Goal: Task Accomplishment & Management: Manage account settings

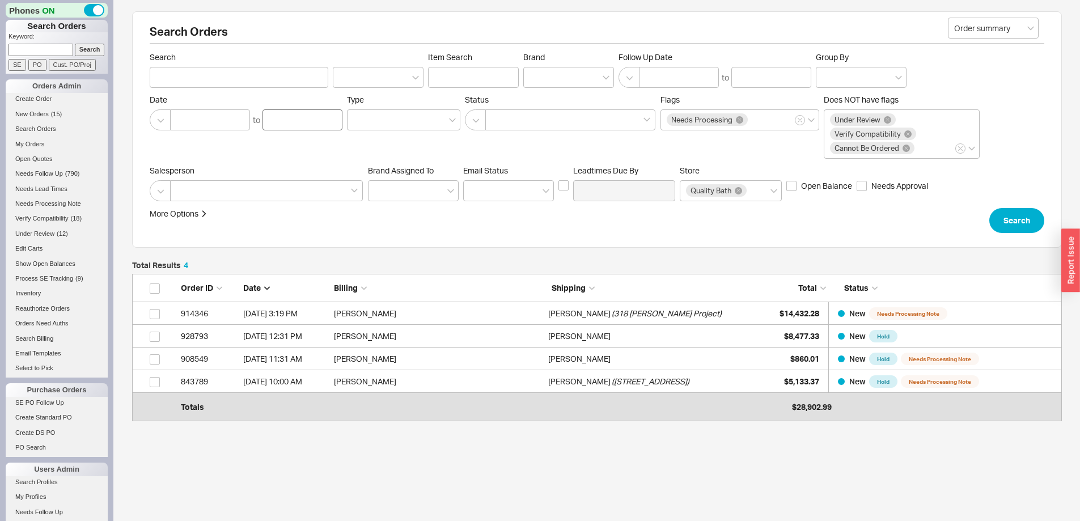
scroll to position [133, 921]
click at [39, 115] on span "New Orders" at bounding box center [31, 114] width 33 height 7
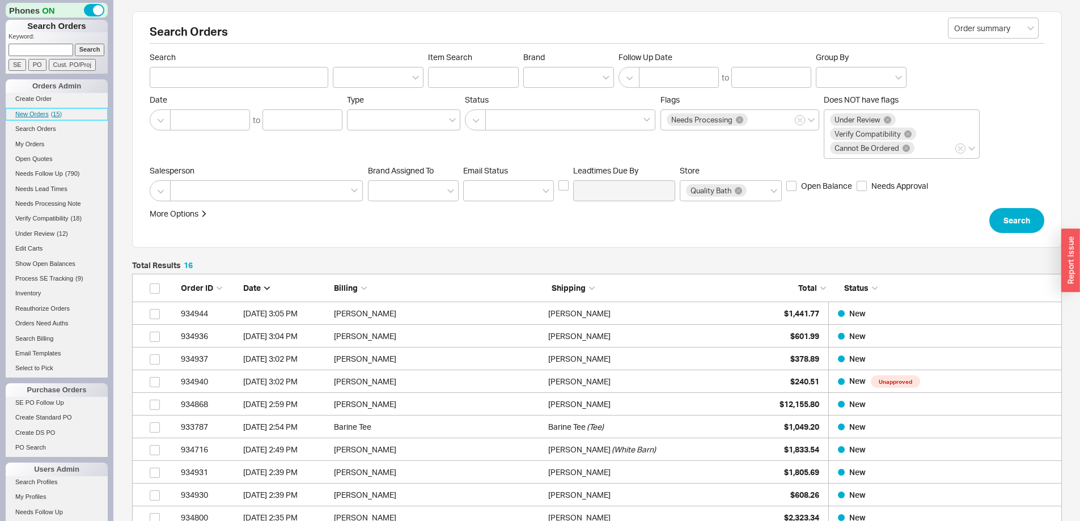
click at [44, 114] on span "New Orders" at bounding box center [31, 114] width 33 height 7
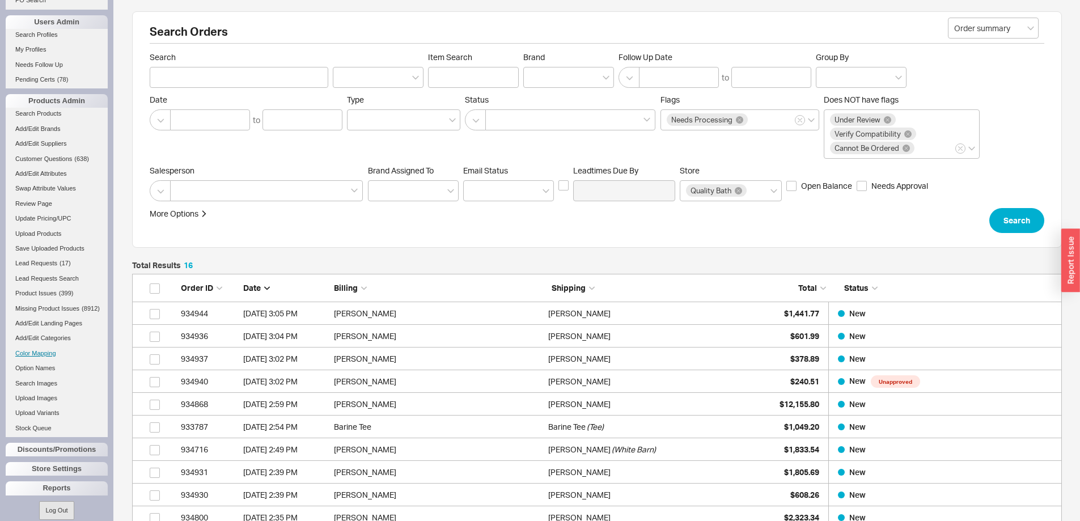
scroll to position [469, 0]
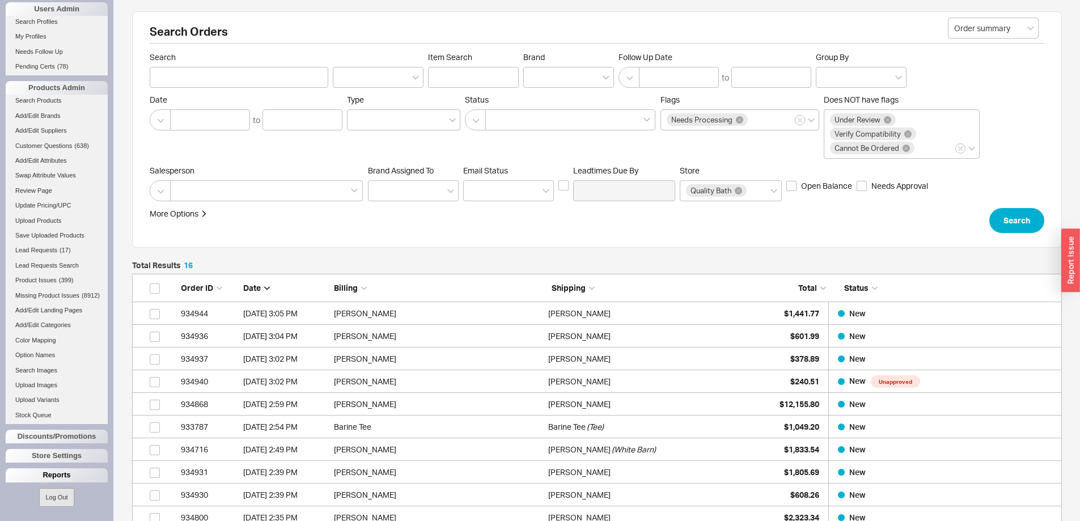
click at [52, 474] on div "Reports" at bounding box center [57, 475] width 102 height 14
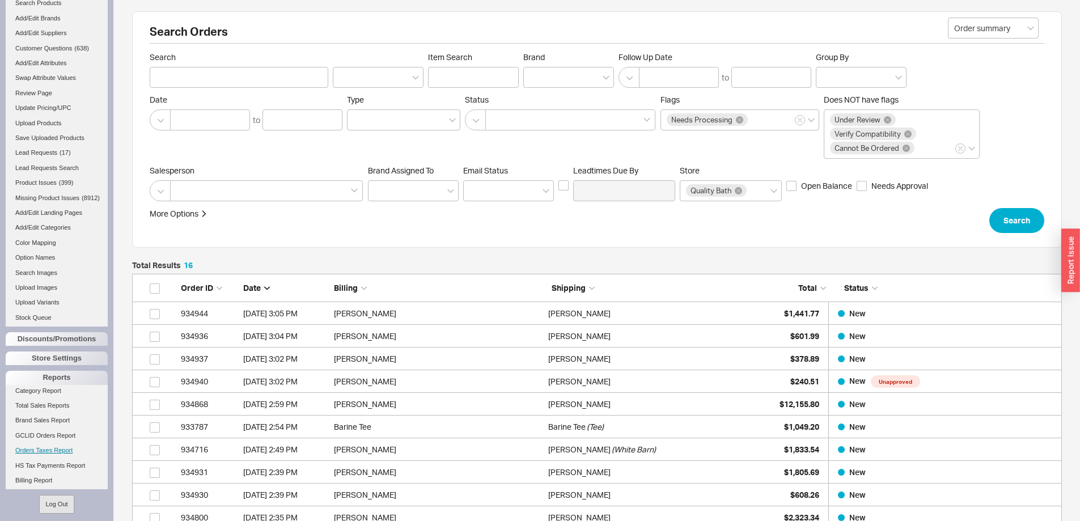
scroll to position [565, 0]
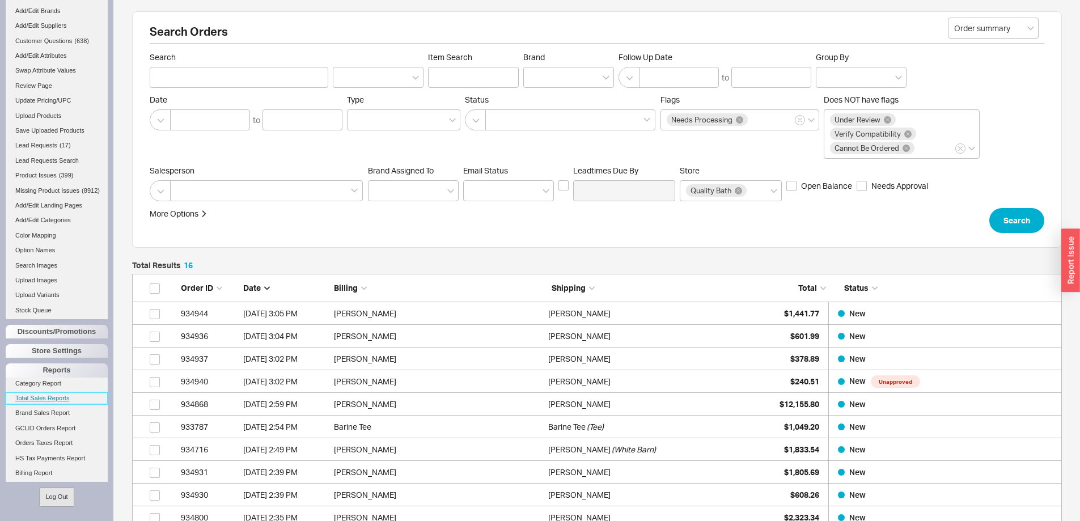
click at [48, 404] on link "Total Sales Reports" at bounding box center [57, 398] width 102 height 12
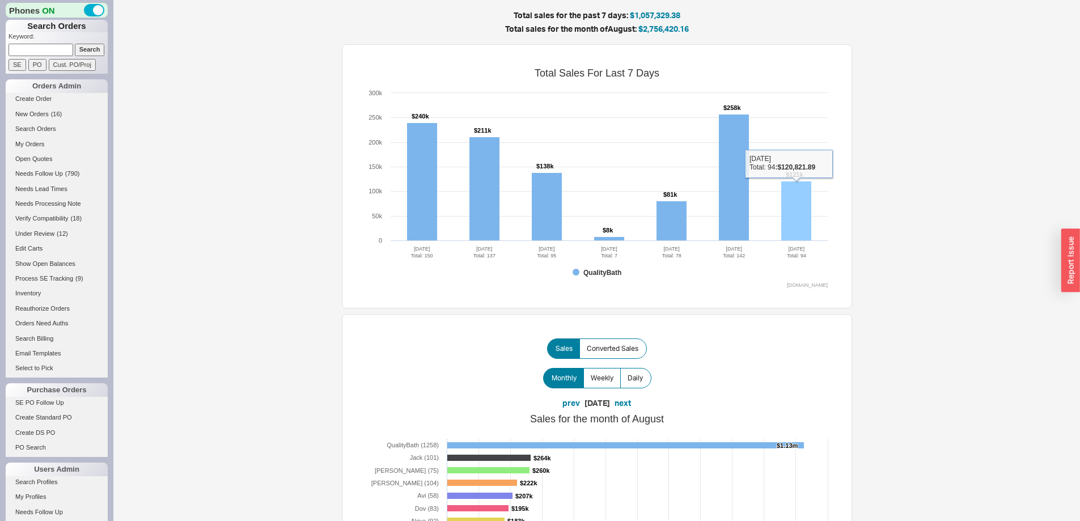
click at [796, 201] on rect at bounding box center [796, 211] width 30 height 60
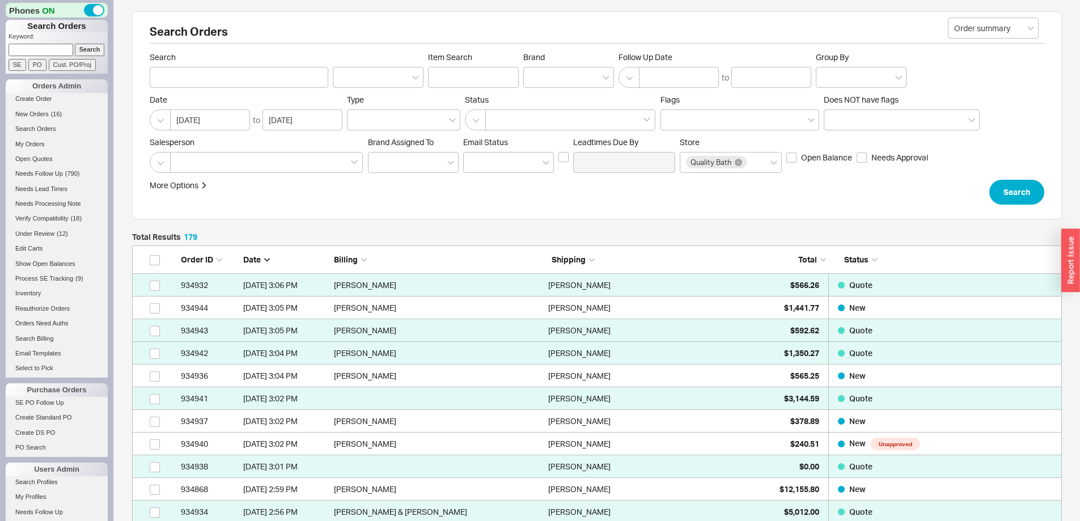
scroll to position [57, 0]
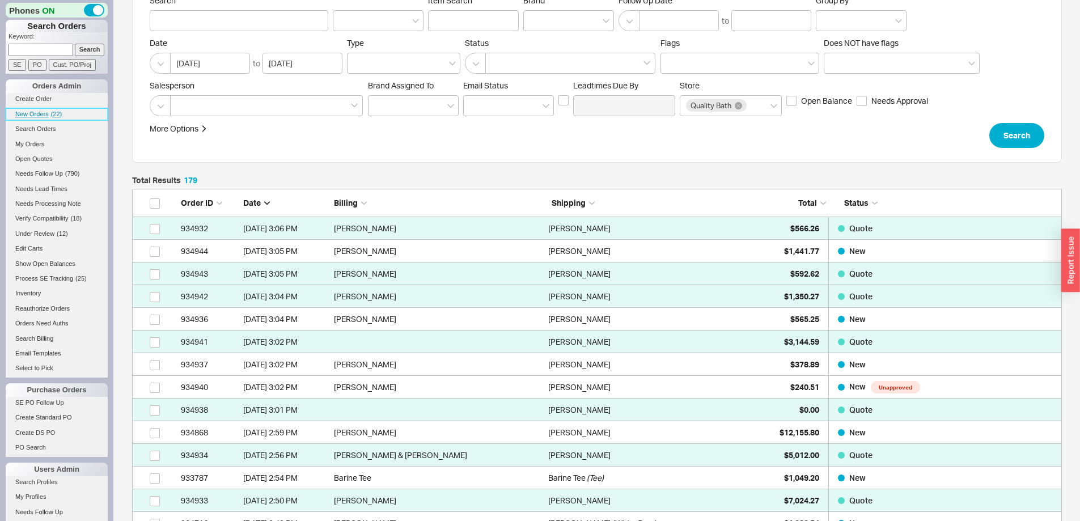
click at [30, 114] on span "New Orders" at bounding box center [31, 114] width 33 height 7
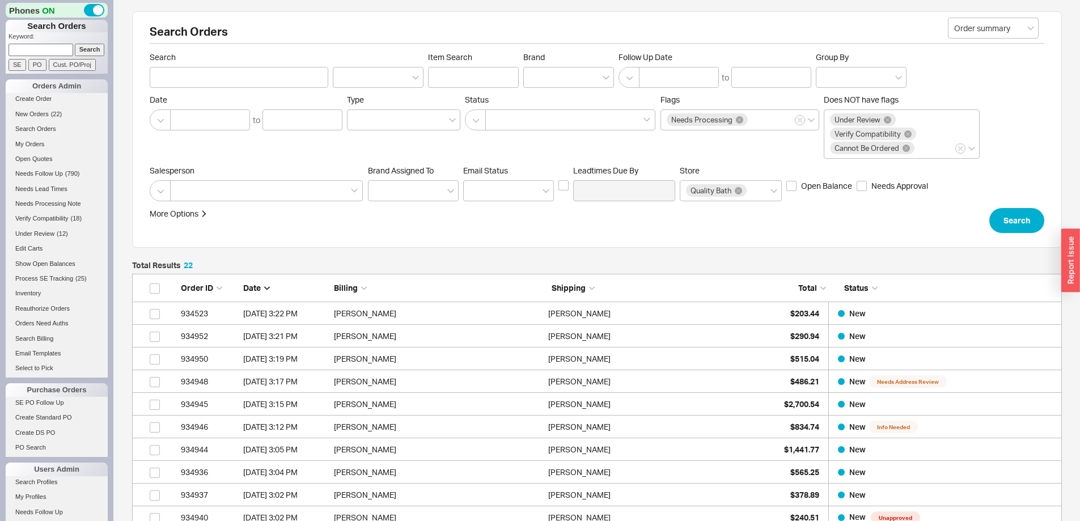
scroll to position [541, 921]
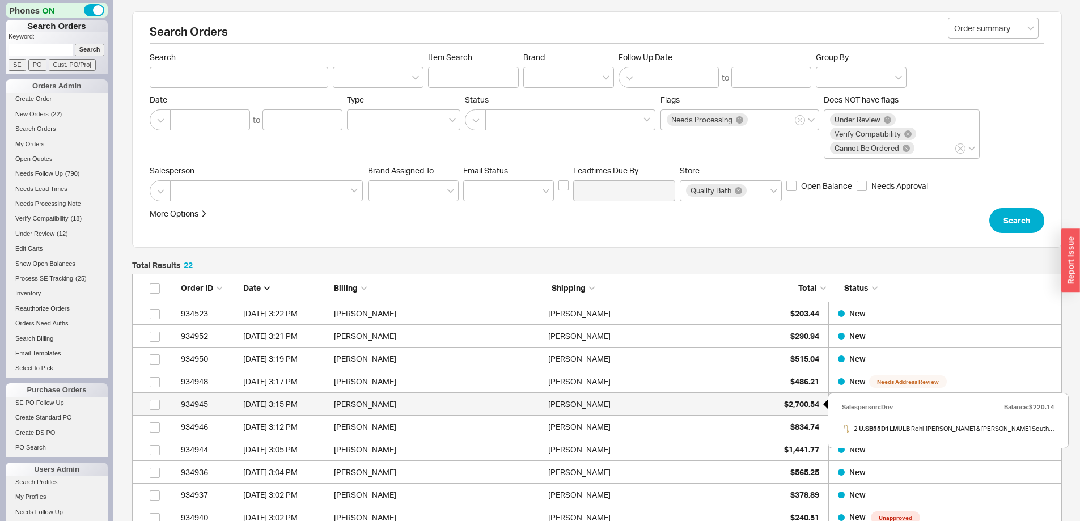
click at [791, 401] on span "$2,700.54" at bounding box center [801, 404] width 35 height 10
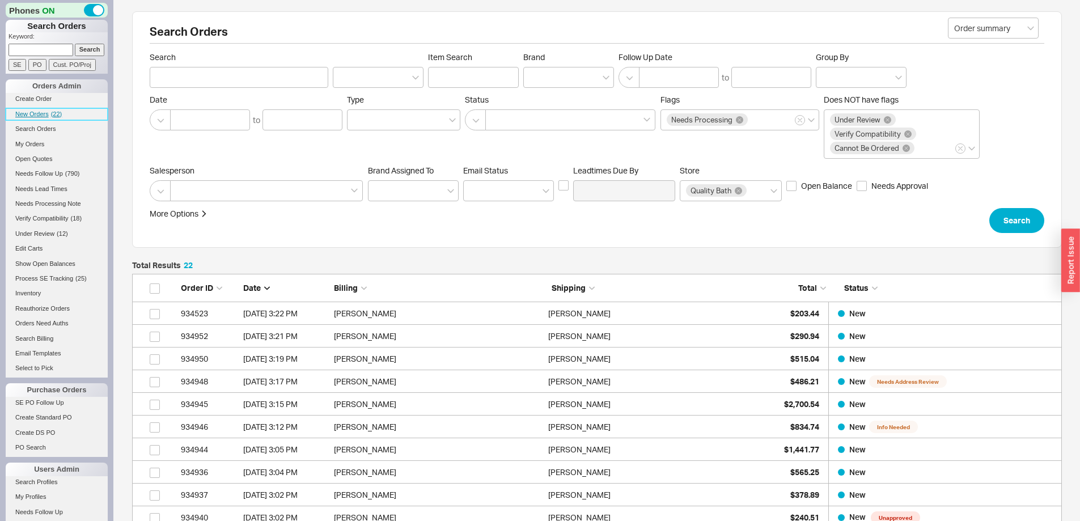
click at [29, 110] on link "New Orders ( 22 )" at bounding box center [57, 114] width 102 height 12
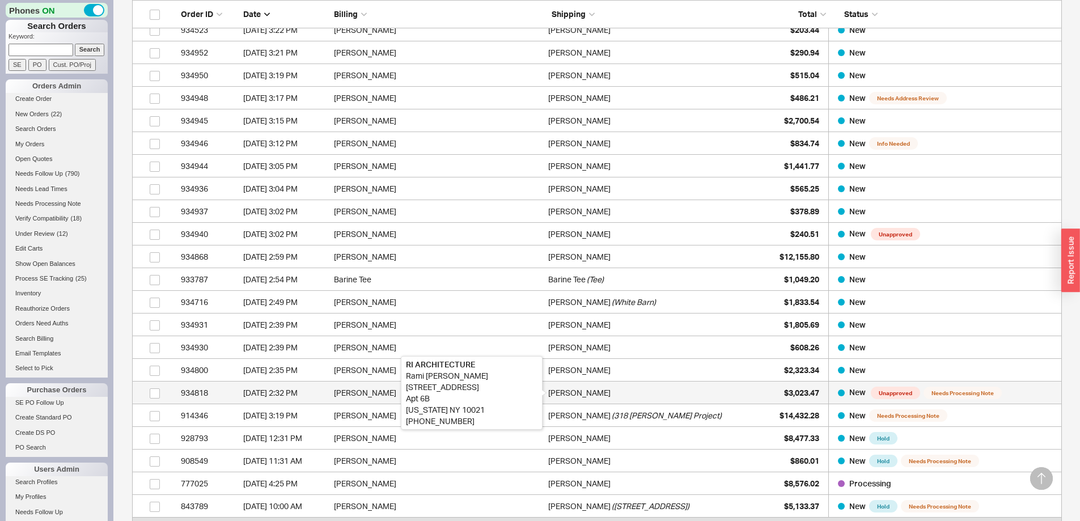
scroll to position [0, 0]
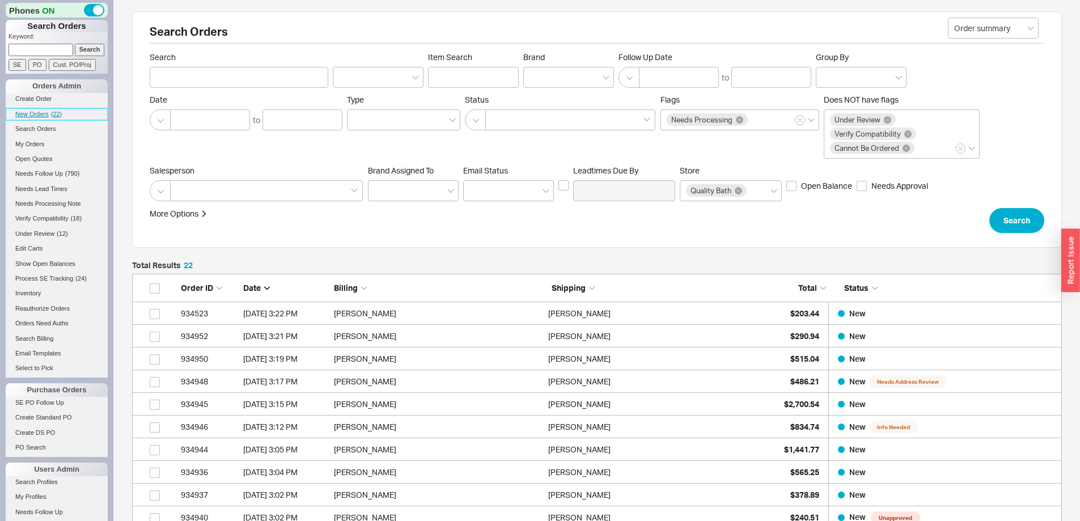
click at [36, 114] on span "New Orders" at bounding box center [31, 114] width 33 height 7
click at [31, 113] on span "New Orders" at bounding box center [31, 114] width 33 height 7
click at [37, 112] on span "New Orders" at bounding box center [31, 114] width 33 height 7
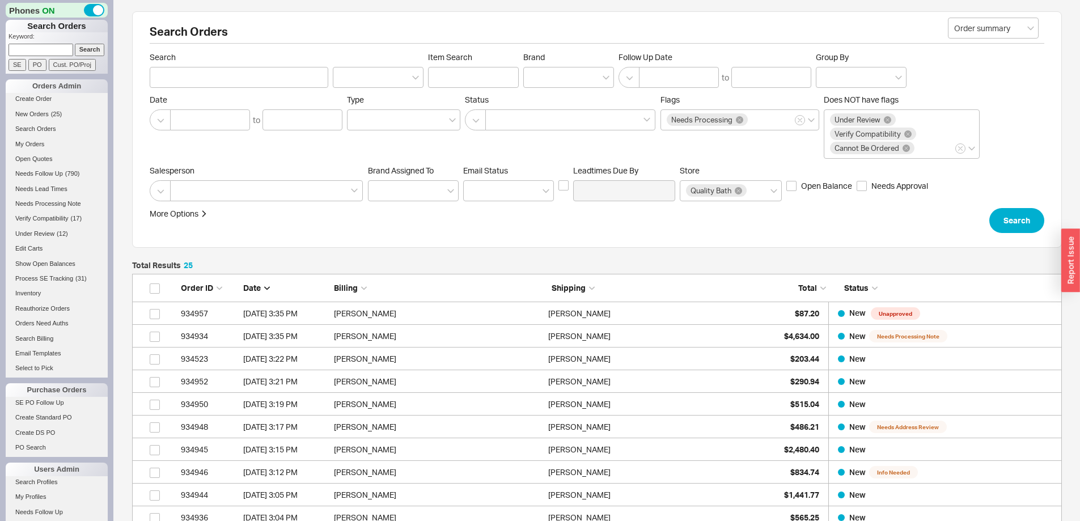
scroll to position [609, 921]
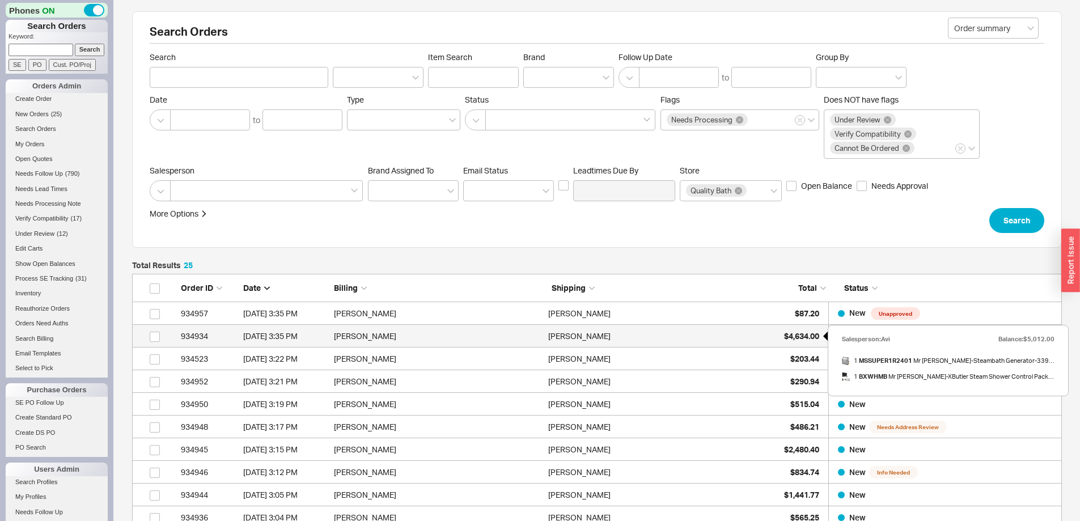
click at [798, 334] on span "$4,634.00" at bounding box center [801, 336] width 35 height 10
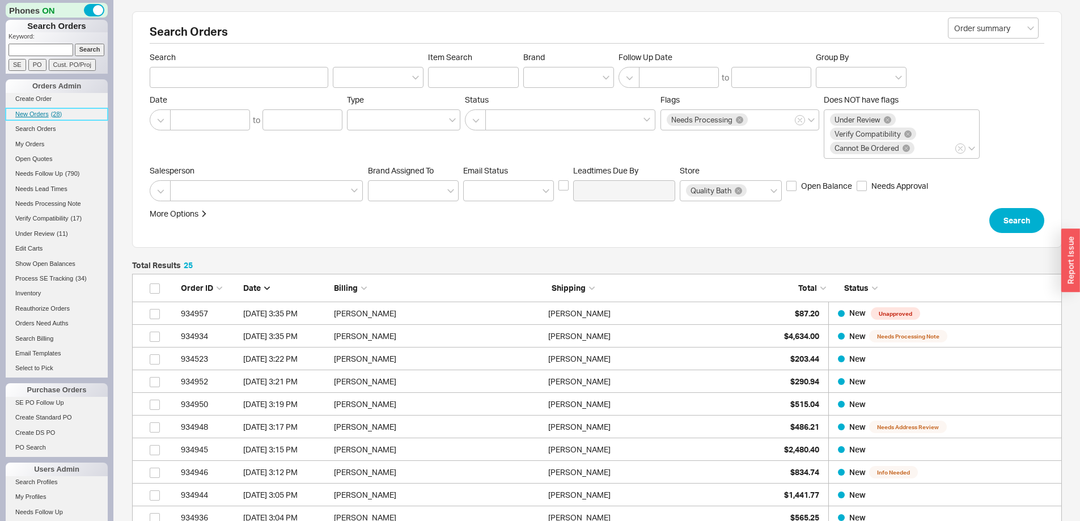
click at [31, 113] on span "New Orders" at bounding box center [31, 114] width 33 height 7
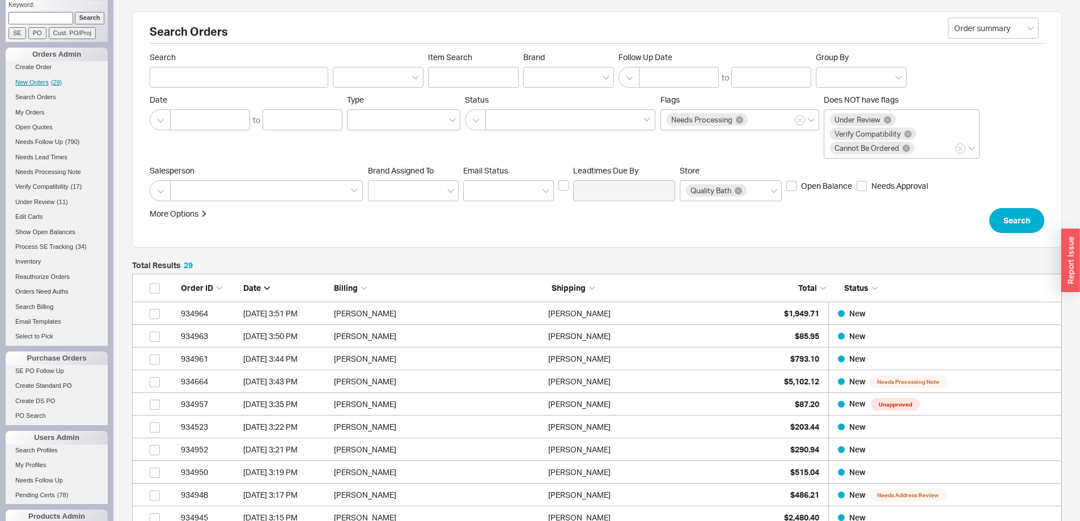
scroll to position [0, 0]
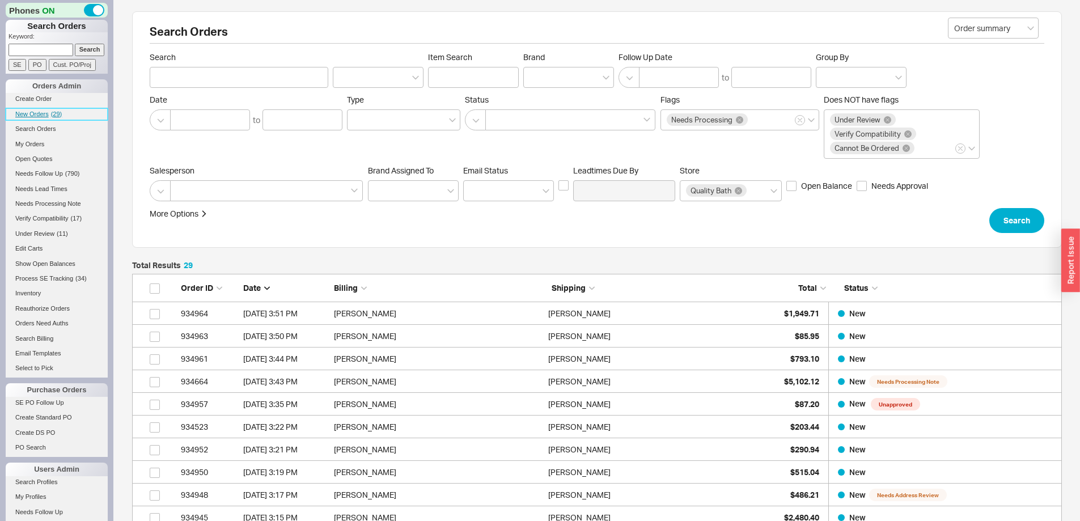
click at [37, 111] on span "New Orders" at bounding box center [31, 114] width 33 height 7
click at [36, 111] on span "New Orders" at bounding box center [31, 114] width 33 height 7
click at [30, 108] on link "New Orders ( 34 )" at bounding box center [57, 114] width 102 height 12
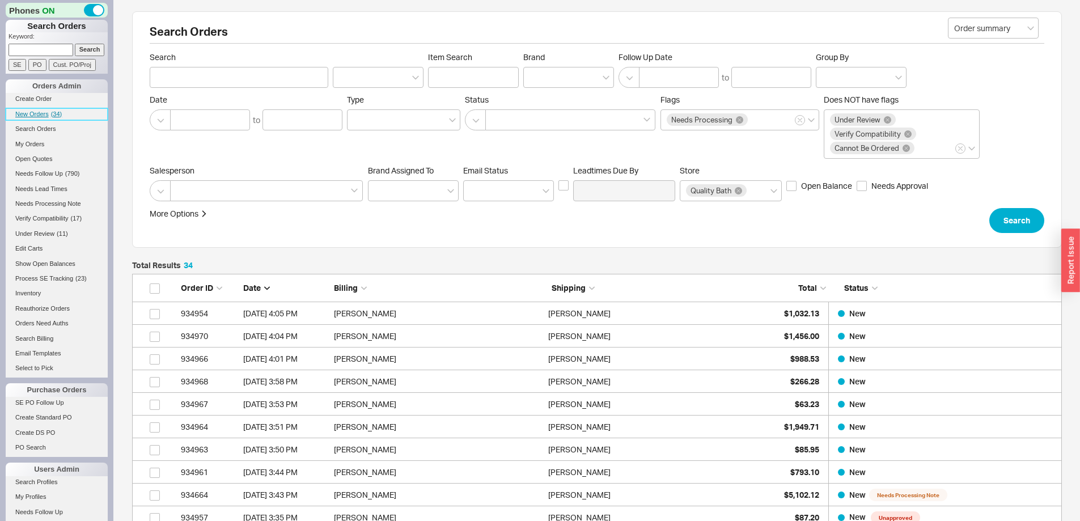
click at [30, 111] on span "New Orders" at bounding box center [31, 114] width 33 height 7
click at [35, 109] on link "New Orders ( 34 )" at bounding box center [57, 114] width 102 height 12
click at [36, 111] on span "New Orders" at bounding box center [31, 114] width 33 height 7
click at [31, 114] on span "New Orders" at bounding box center [31, 114] width 33 height 7
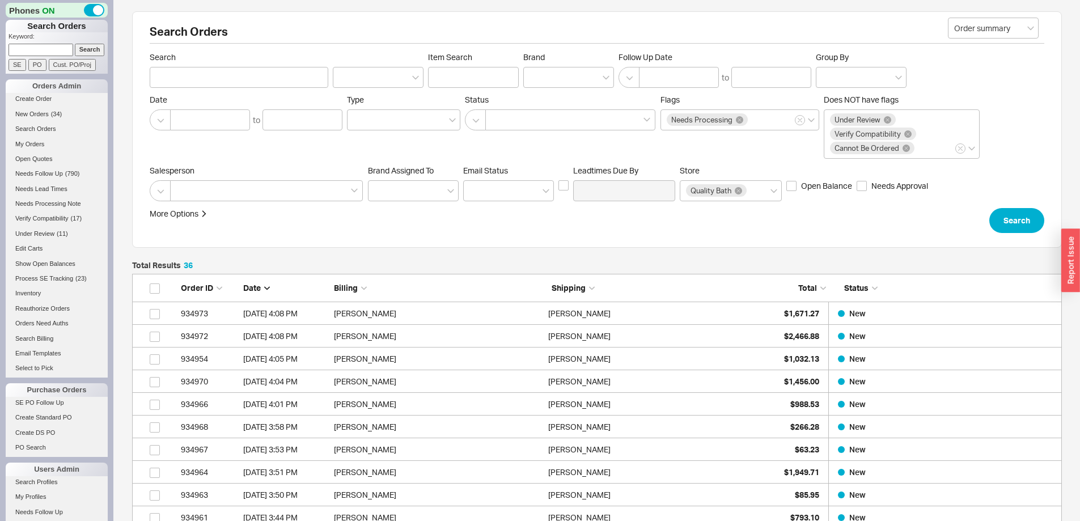
scroll to position [859, 921]
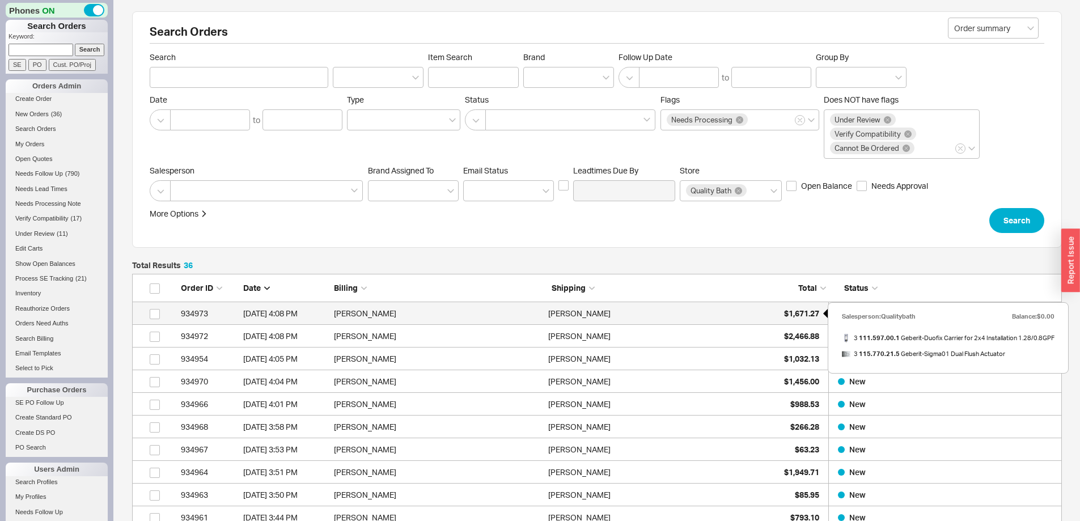
click at [793, 311] on span "$1,671.27" at bounding box center [801, 313] width 35 height 10
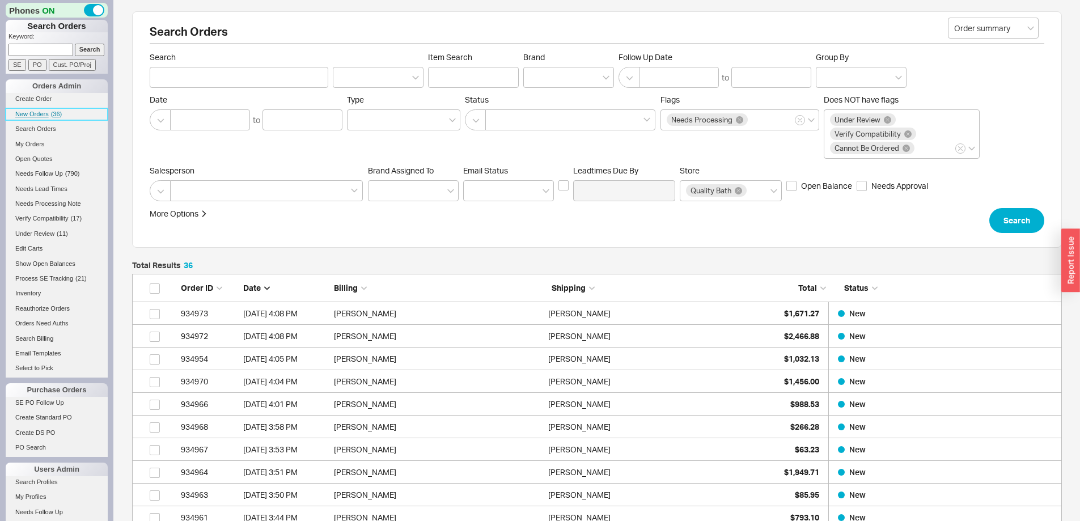
click at [35, 112] on span "New Orders" at bounding box center [31, 114] width 33 height 7
click at [987, 80] on div "Search Item Search Brand Follow Up Date to Group By" at bounding box center [597, 70] width 894 height 36
click at [38, 112] on span "New Orders" at bounding box center [31, 114] width 33 height 7
click at [29, 112] on span "New Orders" at bounding box center [31, 114] width 33 height 7
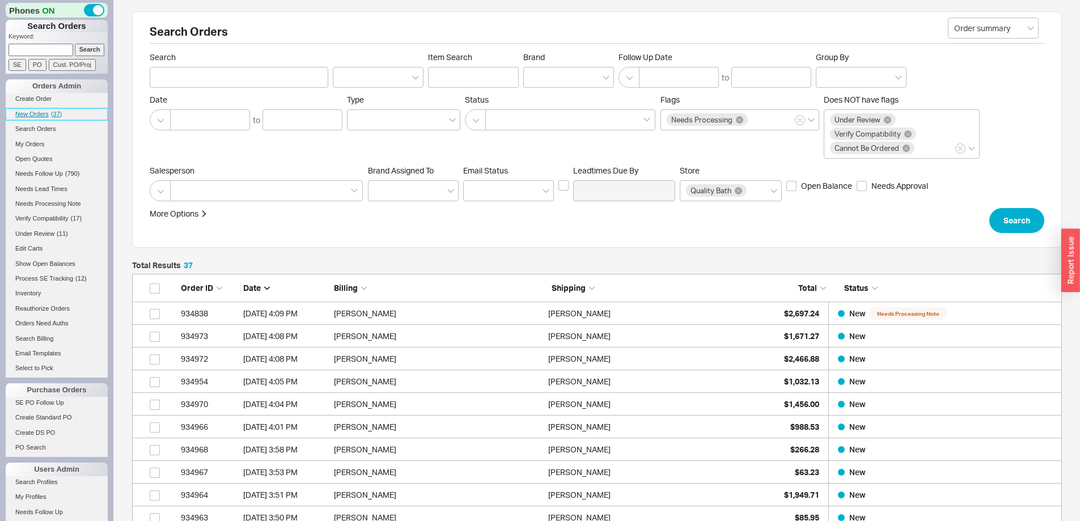
click at [27, 114] on span "New Orders" at bounding box center [31, 114] width 33 height 7
click at [32, 111] on span "New Orders" at bounding box center [31, 114] width 33 height 7
click at [39, 112] on span "New Orders" at bounding box center [31, 114] width 33 height 7
click at [41, 111] on span "New Orders" at bounding box center [31, 114] width 33 height 7
click at [37, 111] on span "New Orders" at bounding box center [31, 114] width 33 height 7
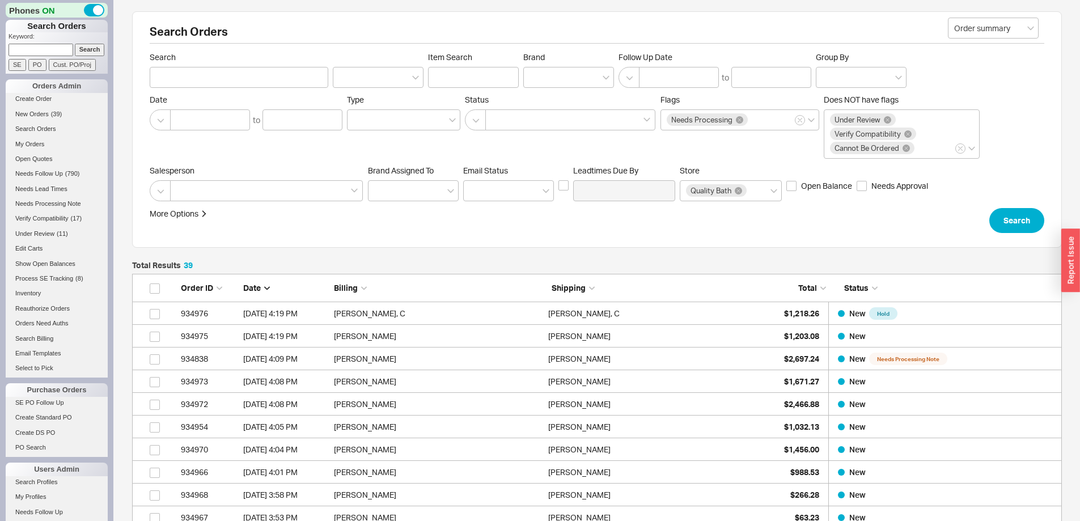
scroll to position [927, 921]
click at [40, 112] on span "New Orders" at bounding box center [31, 114] width 33 height 7
click at [45, 49] on input at bounding box center [41, 50] width 65 height 12
type input "933147"
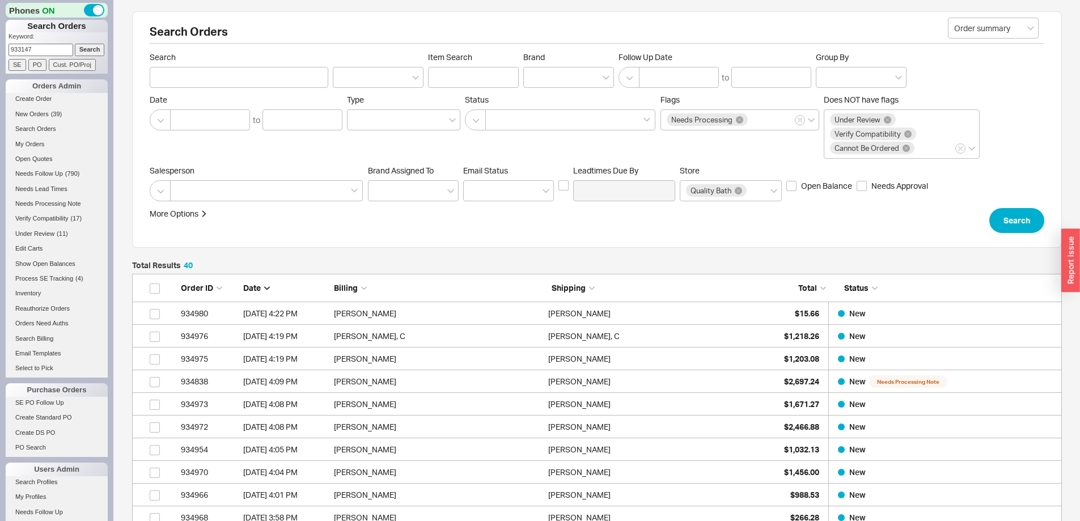
click at [75, 44] on input "Search" at bounding box center [90, 50] width 30 height 12
type input "933147"
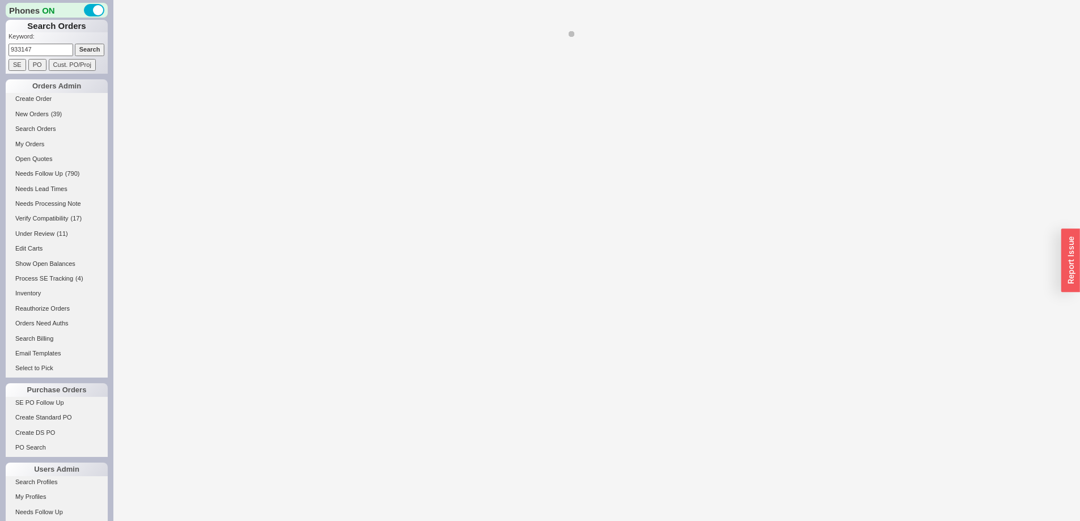
select select "LOW"
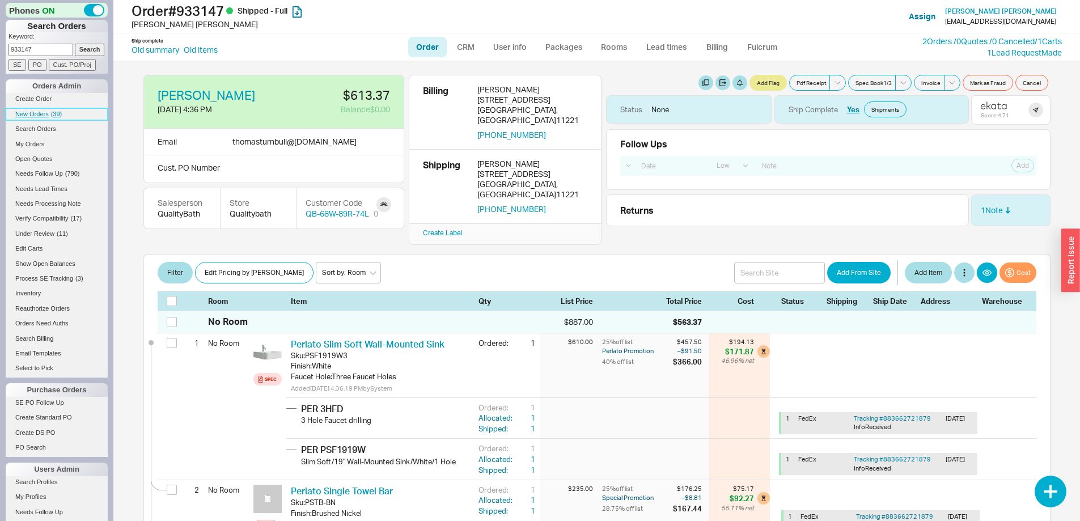
click at [38, 112] on span "New Orders" at bounding box center [31, 114] width 33 height 7
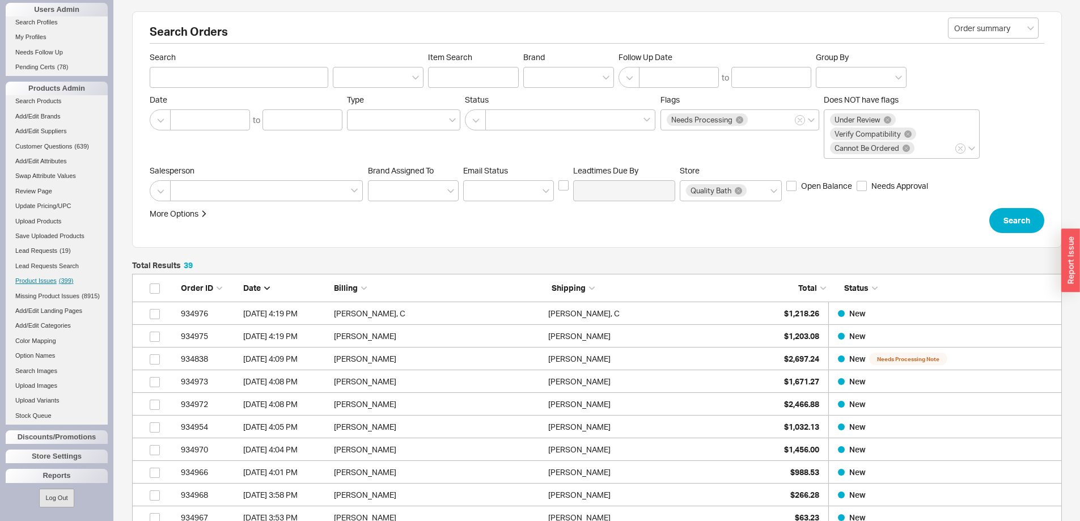
scroll to position [469, 0]
click at [38, 417] on link "Stock Queue" at bounding box center [57, 415] width 102 height 12
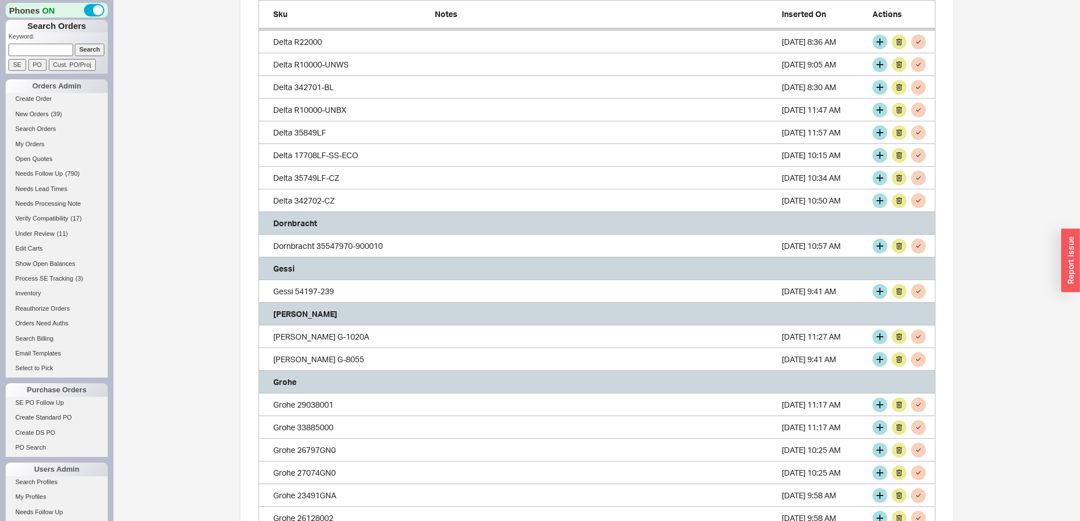
scroll to position [1474, 0]
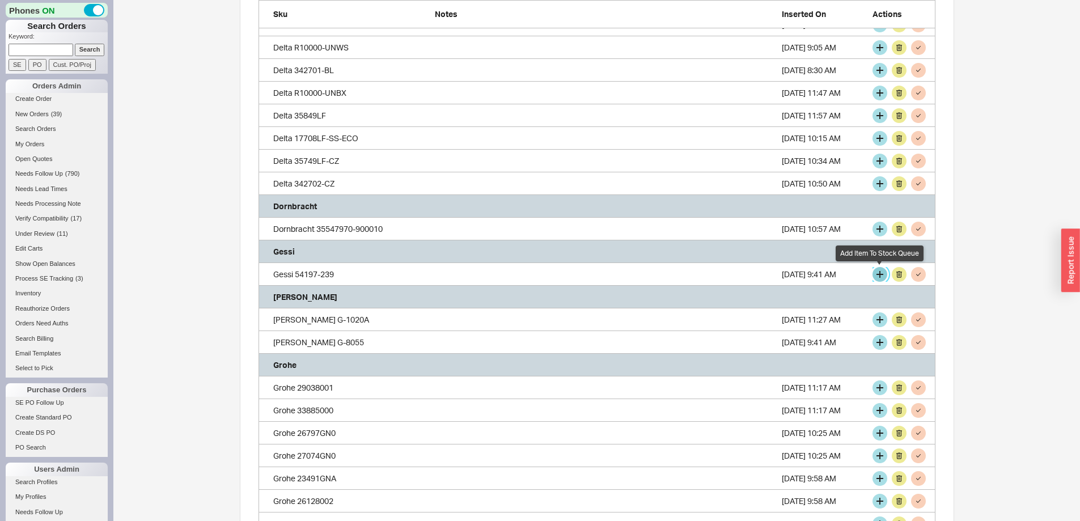
click at [877, 272] on button "grid" at bounding box center [879, 274] width 15 height 15
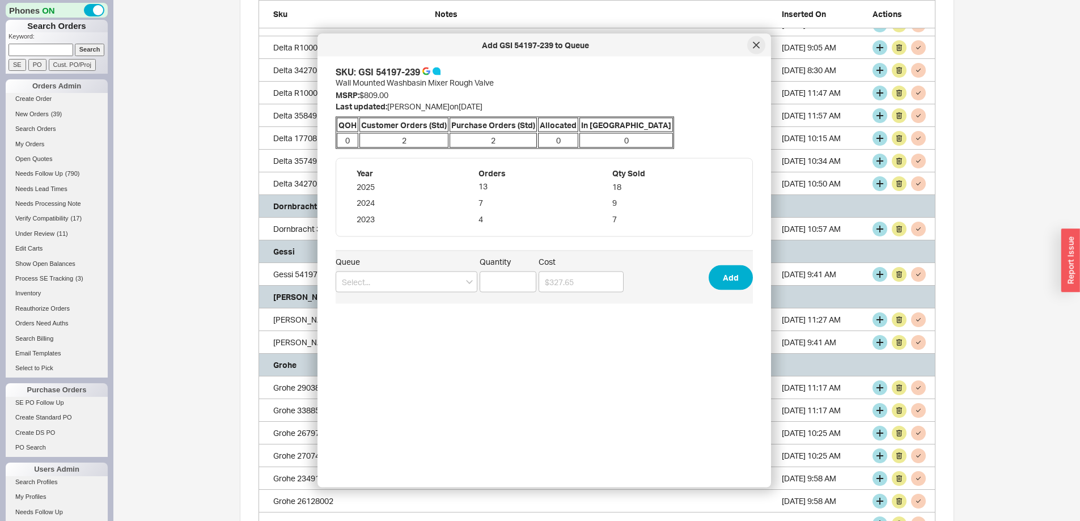
click at [758, 44] on icon at bounding box center [756, 45] width 7 height 7
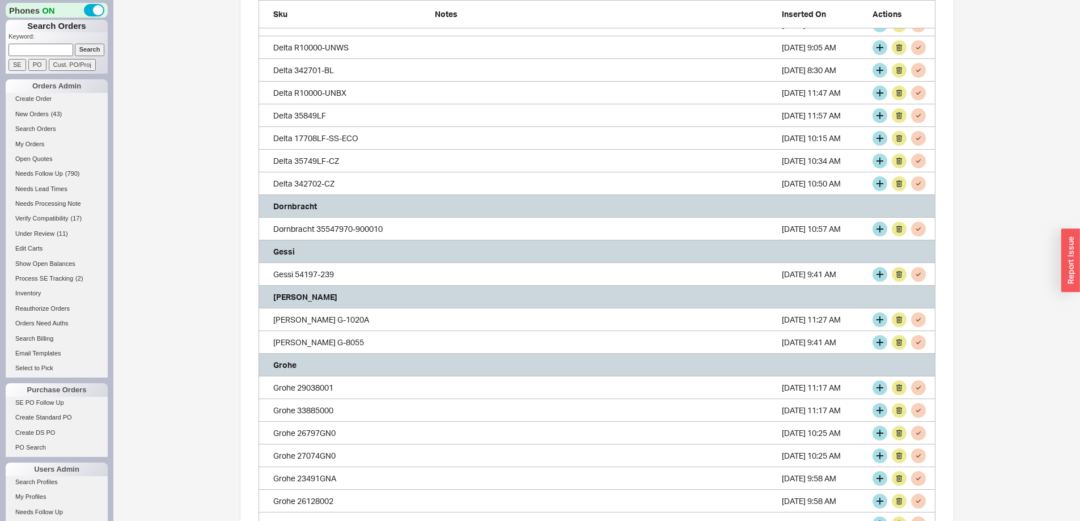
click at [45, 50] on input at bounding box center [41, 50] width 65 height 12
type input "933700"
click at [75, 44] on input "Search" at bounding box center [90, 50] width 30 height 12
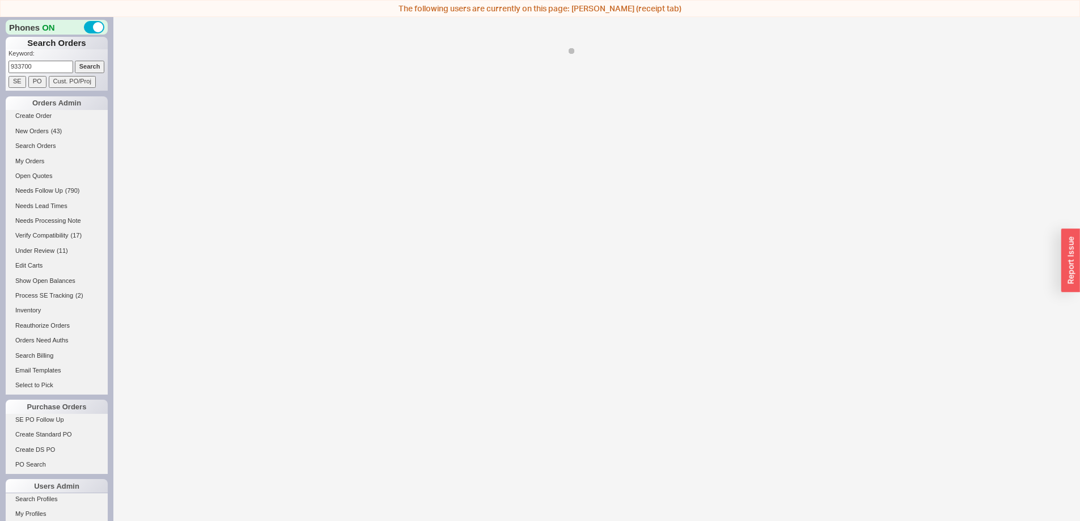
select select "LOW"
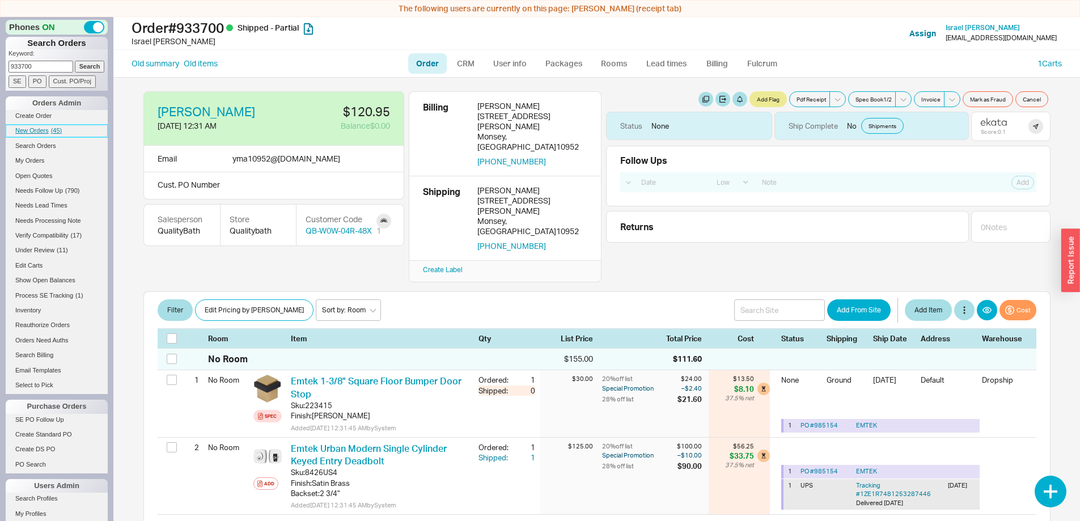
click at [32, 129] on span "New Orders" at bounding box center [31, 130] width 33 height 7
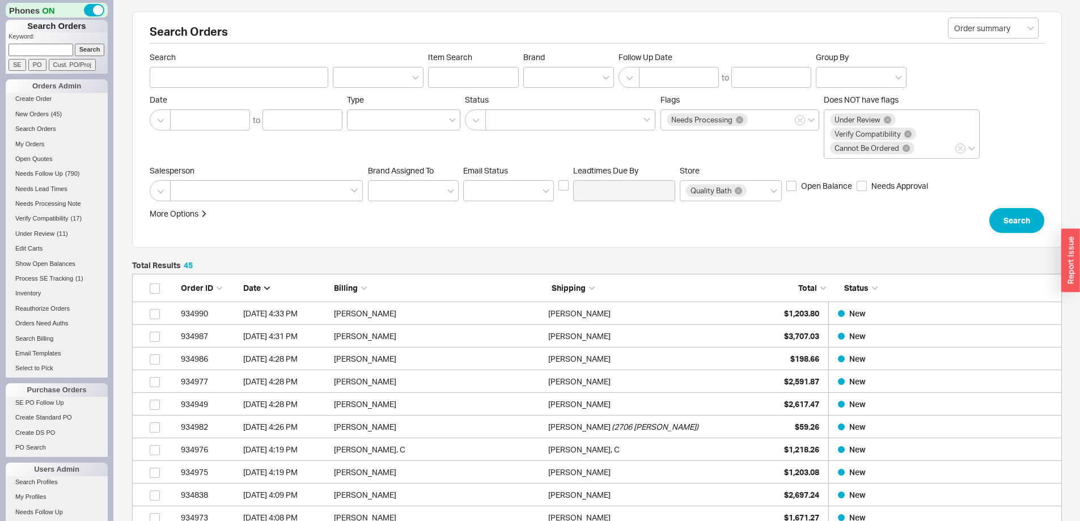
scroll to position [1063, 921]
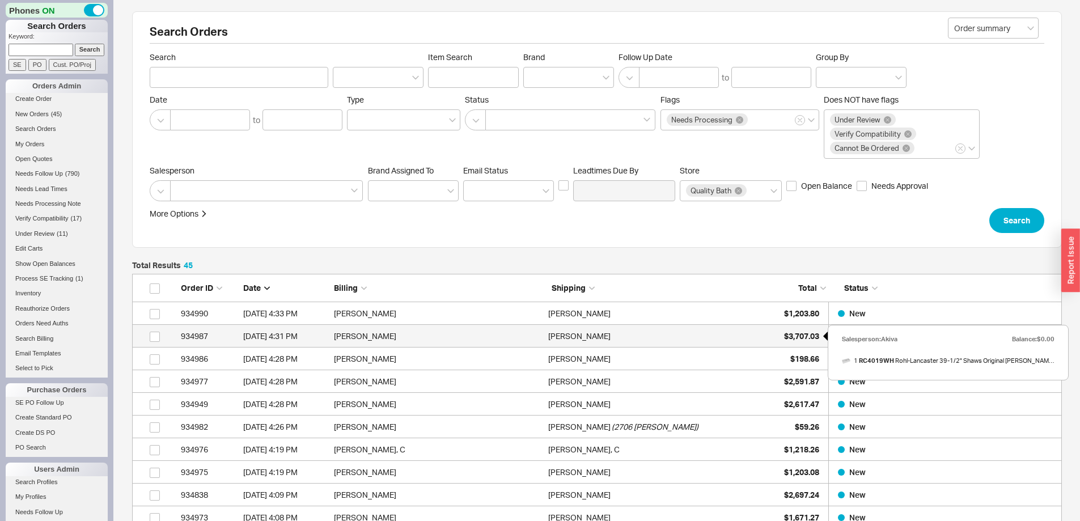
click at [785, 333] on span "$3,707.03" at bounding box center [801, 336] width 35 height 10
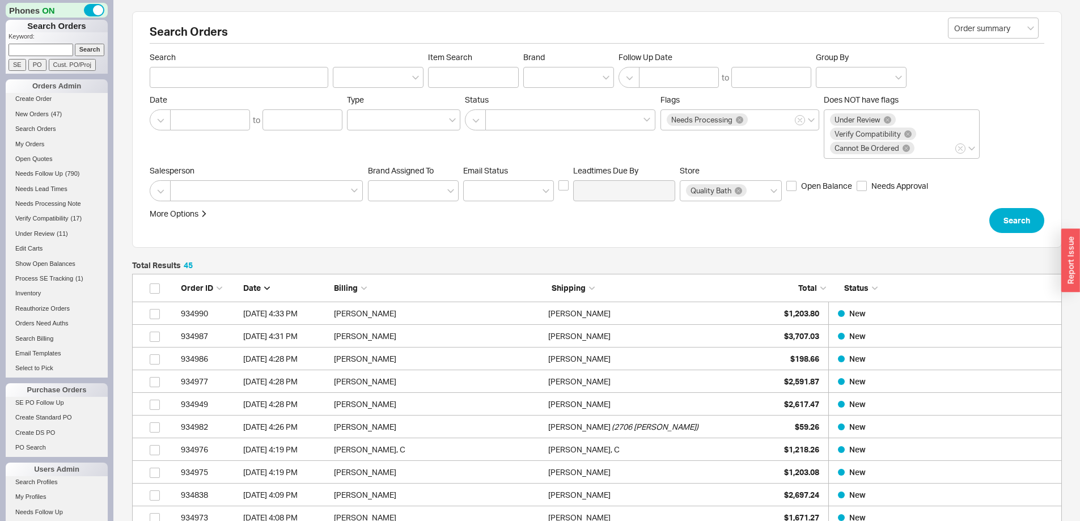
click at [32, 47] on input at bounding box center [41, 50] width 65 height 12
type input "934960"
click at [75, 44] on input "Search" at bounding box center [90, 50] width 30 height 12
type input "934960"
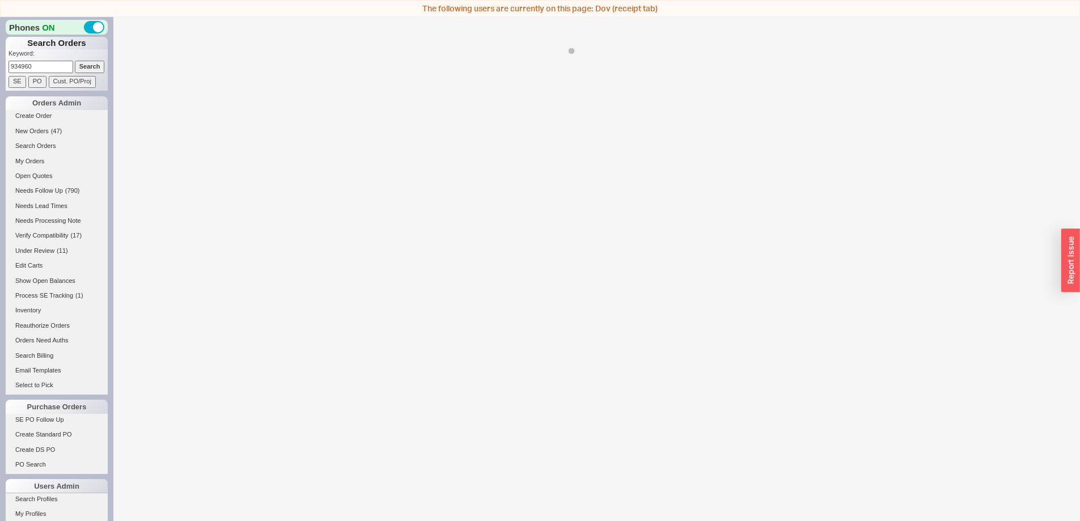
select select "LOW"
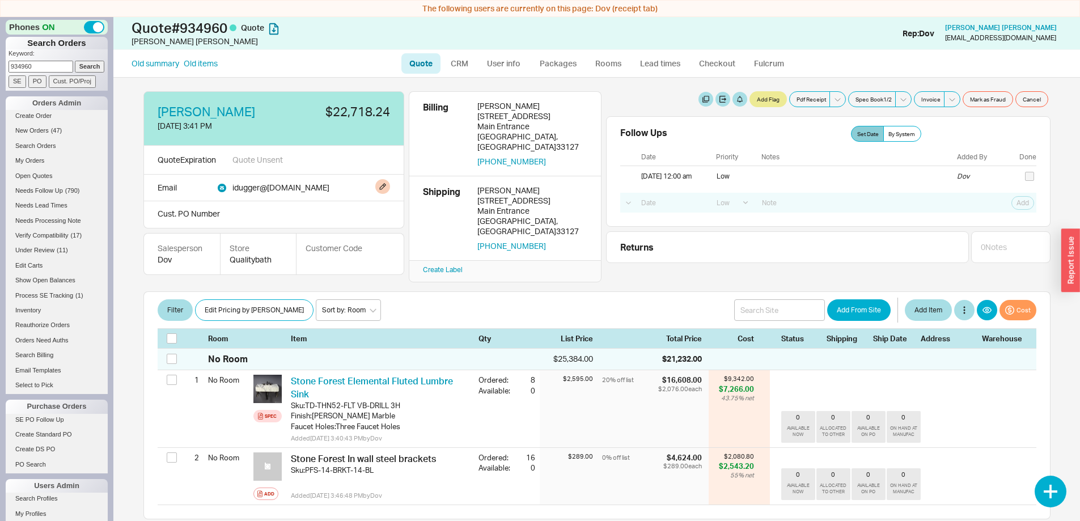
drag, startPoint x: 266, startPoint y: 188, endPoint x: 334, endPoint y: 185, distance: 68.1
click at [329, 185] on div "idugger @ beauchampco.com" at bounding box center [280, 187] width 97 height 12
click at [30, 130] on span "New Orders" at bounding box center [31, 130] width 33 height 7
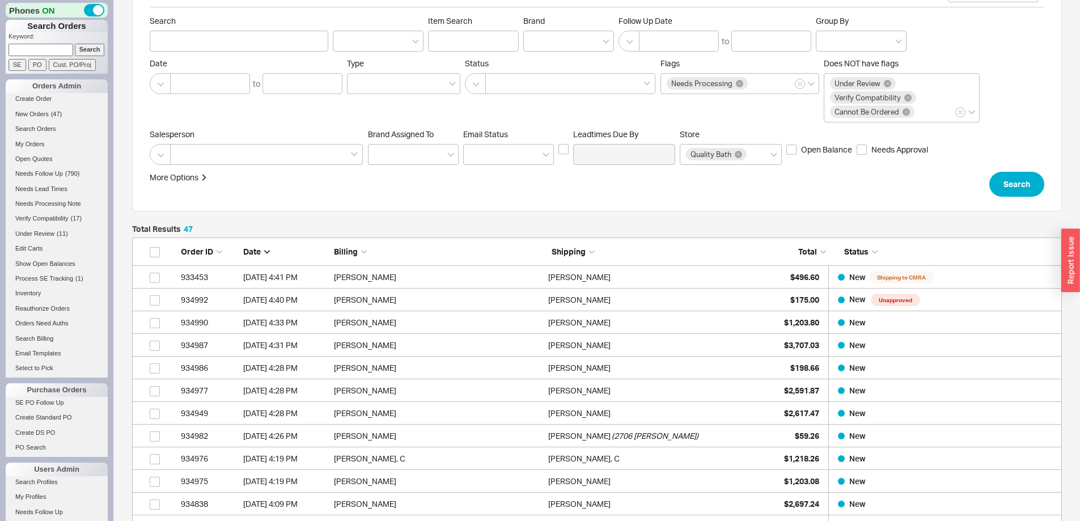
scroll to position [57, 0]
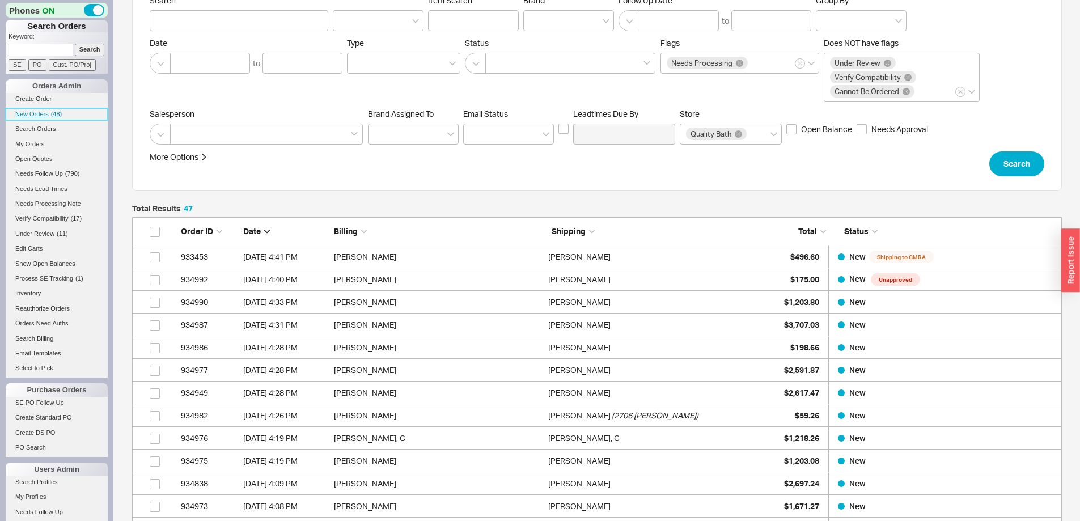
click at [32, 115] on span "New Orders" at bounding box center [31, 114] width 33 height 7
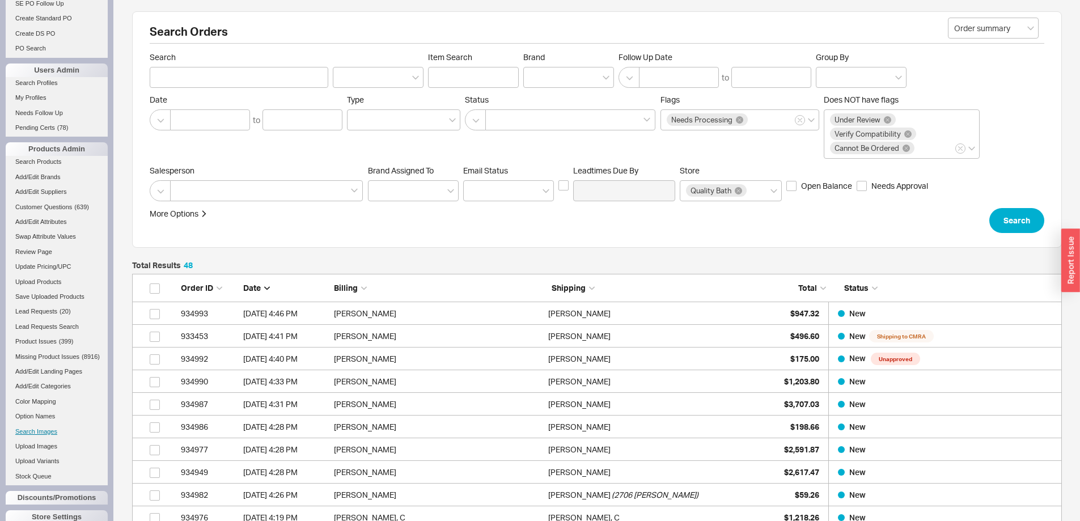
scroll to position [469, 0]
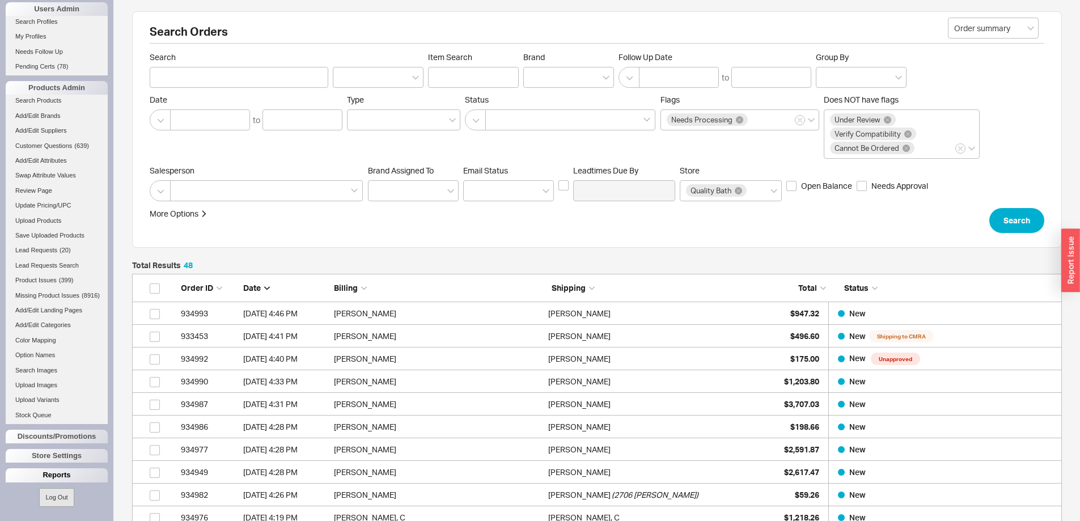
click at [52, 477] on div "Reports" at bounding box center [57, 475] width 102 height 14
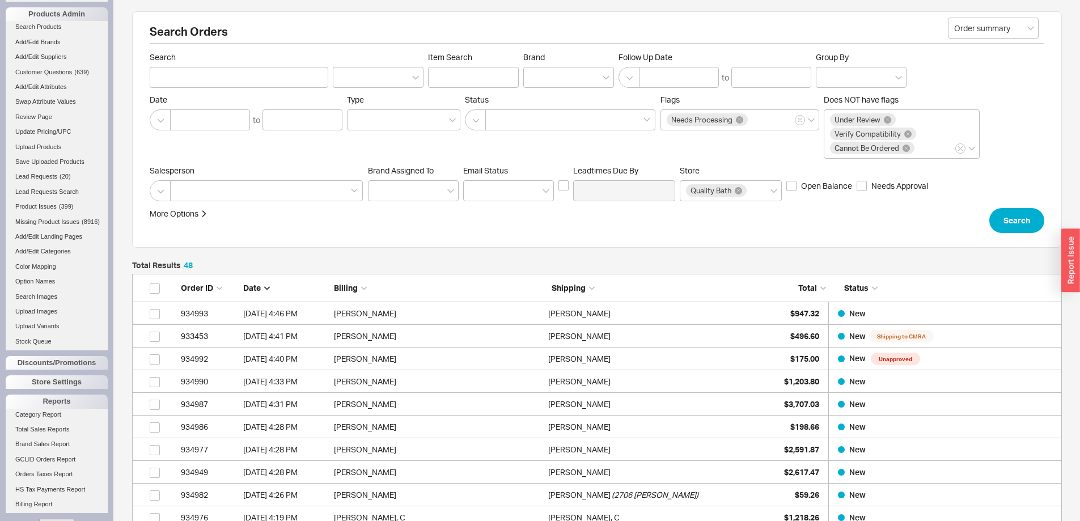
scroll to position [574, 0]
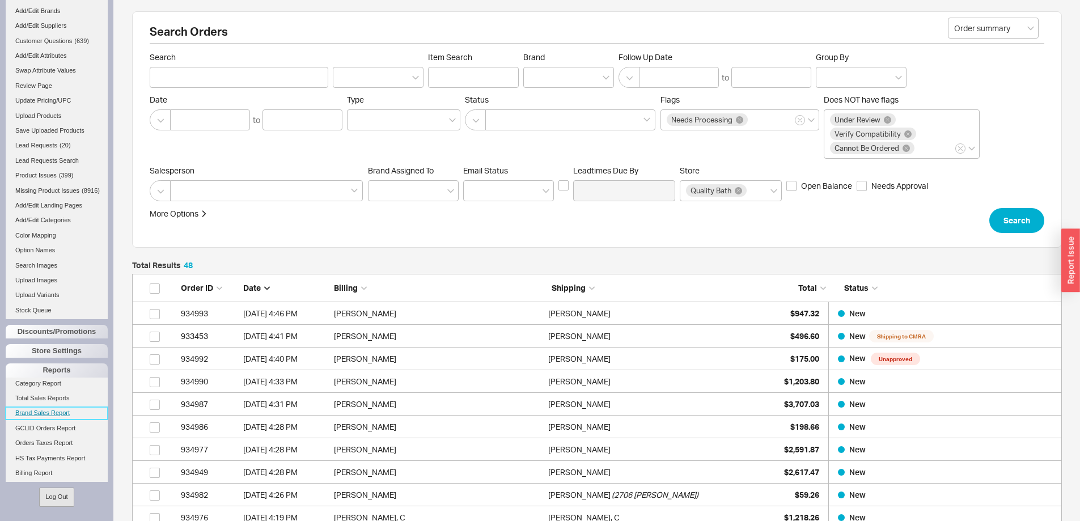
click at [56, 413] on link "Brand Sales Report" at bounding box center [57, 413] width 102 height 12
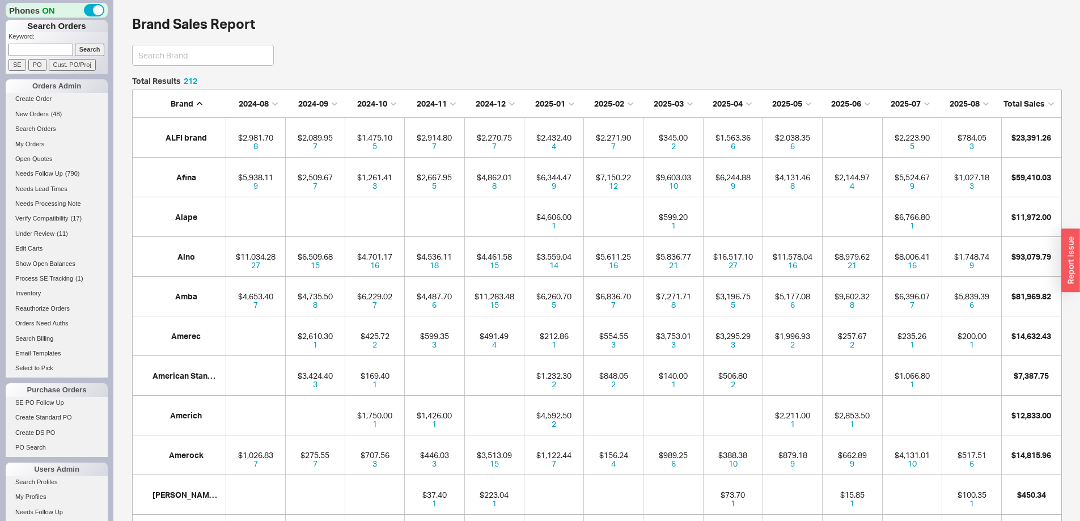
scroll to position [8443, 921]
click at [967, 99] on span "2025-08" at bounding box center [964, 104] width 30 height 10
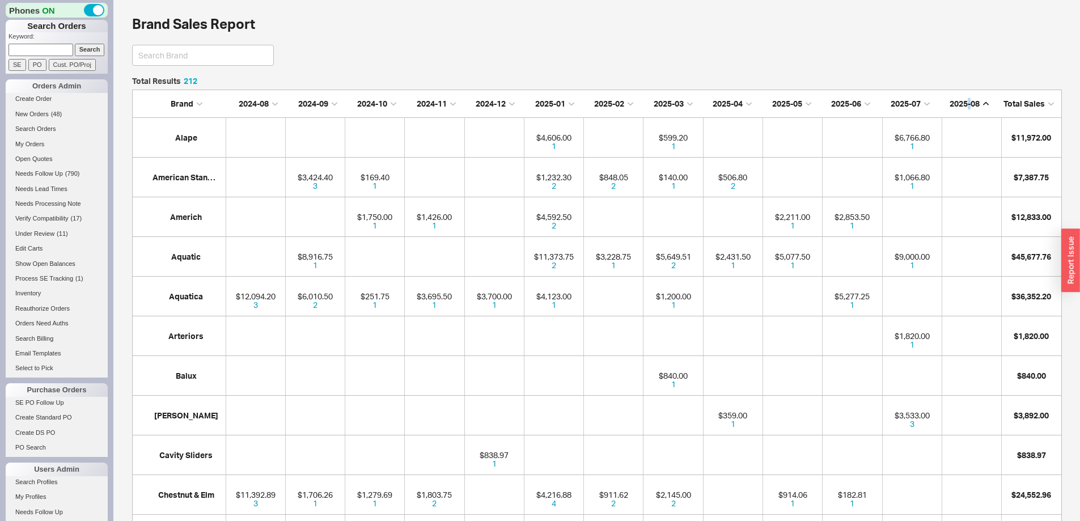
click at [967, 99] on span "2025-08" at bounding box center [964, 104] width 30 height 10
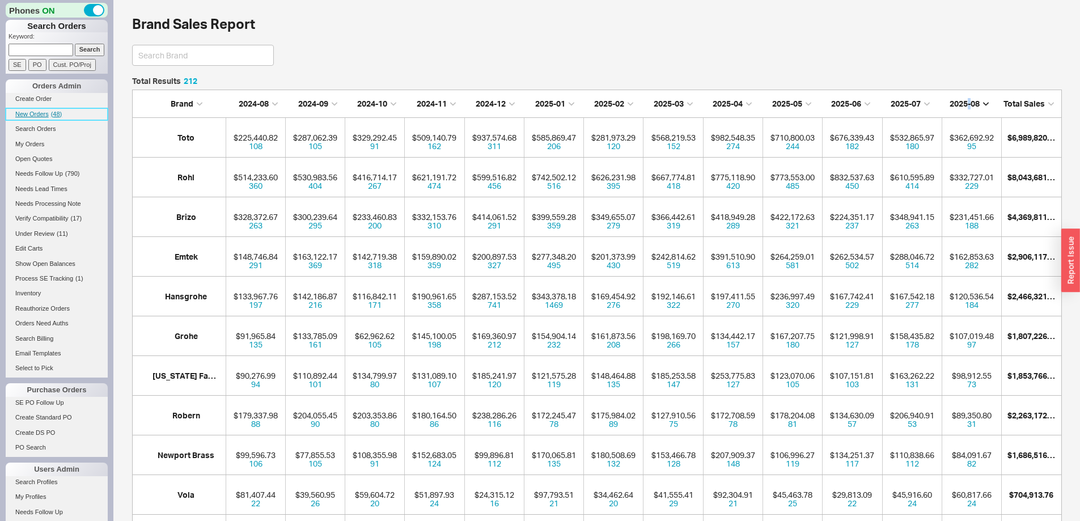
click at [31, 112] on span "New Orders" at bounding box center [31, 114] width 33 height 7
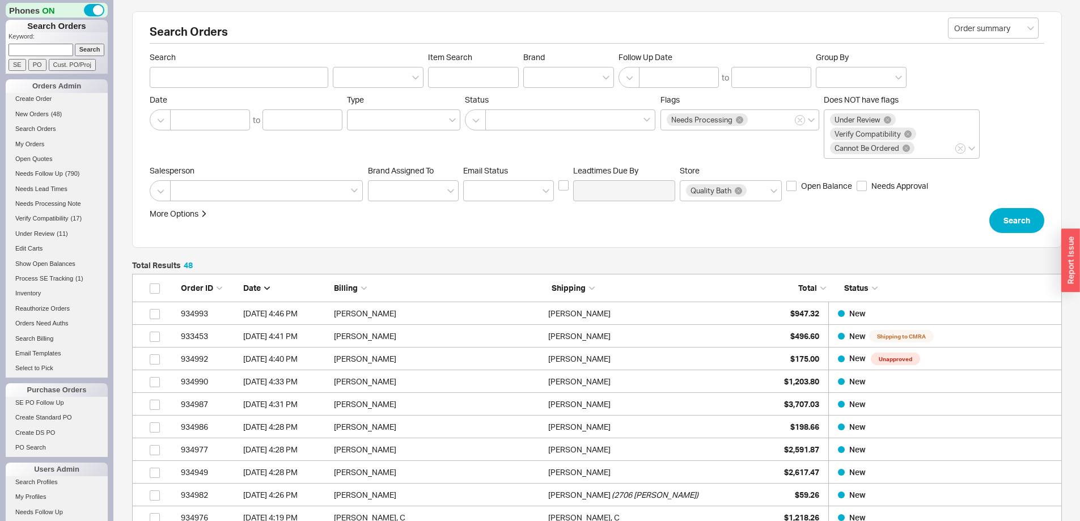
scroll to position [1131, 921]
click at [39, 46] on input at bounding box center [41, 50] width 65 height 12
type input "robinson"
click at [75, 44] on input "Search" at bounding box center [90, 50] width 30 height 12
type input "robinson"
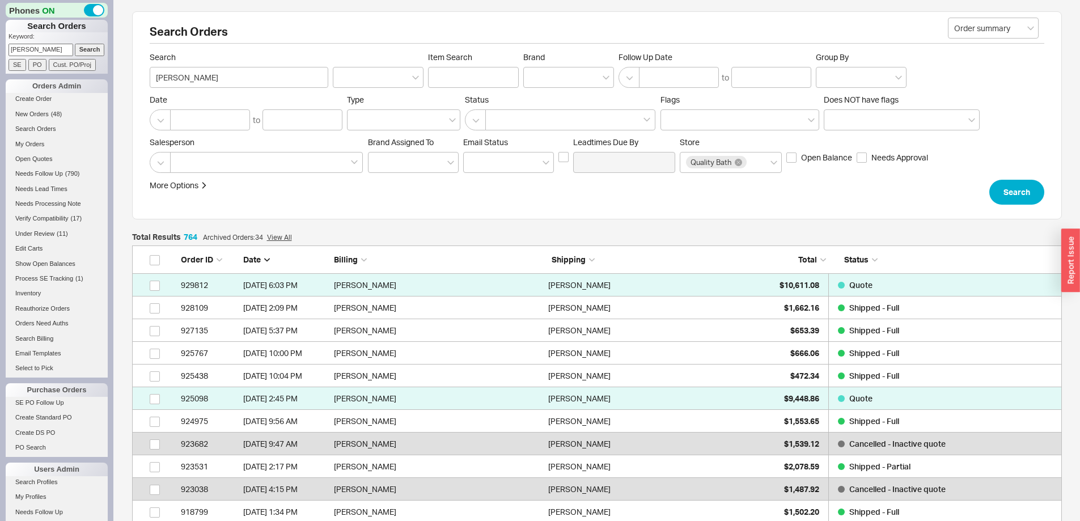
scroll to position [17363, 921]
click at [30, 111] on span "New Orders" at bounding box center [31, 114] width 33 height 7
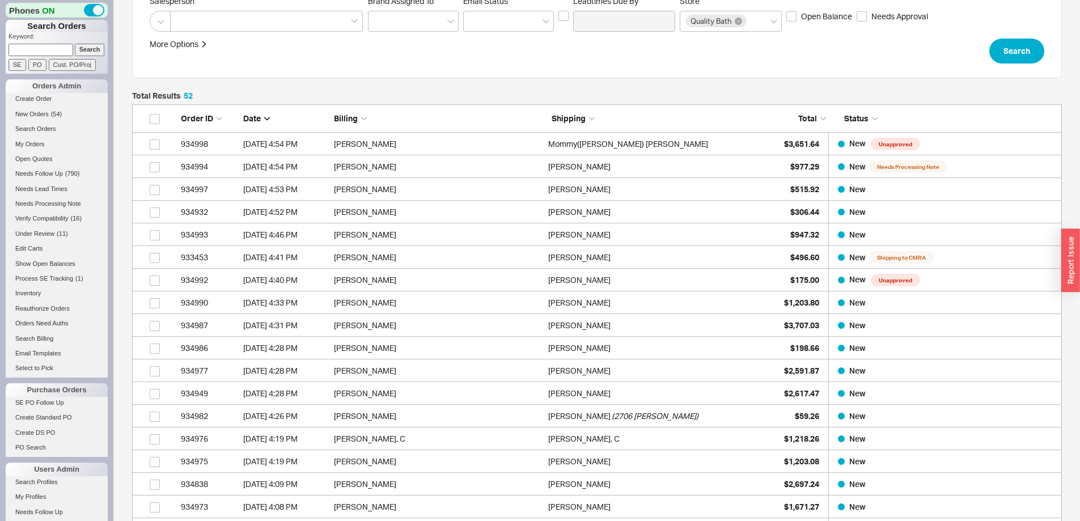
scroll to position [170, 0]
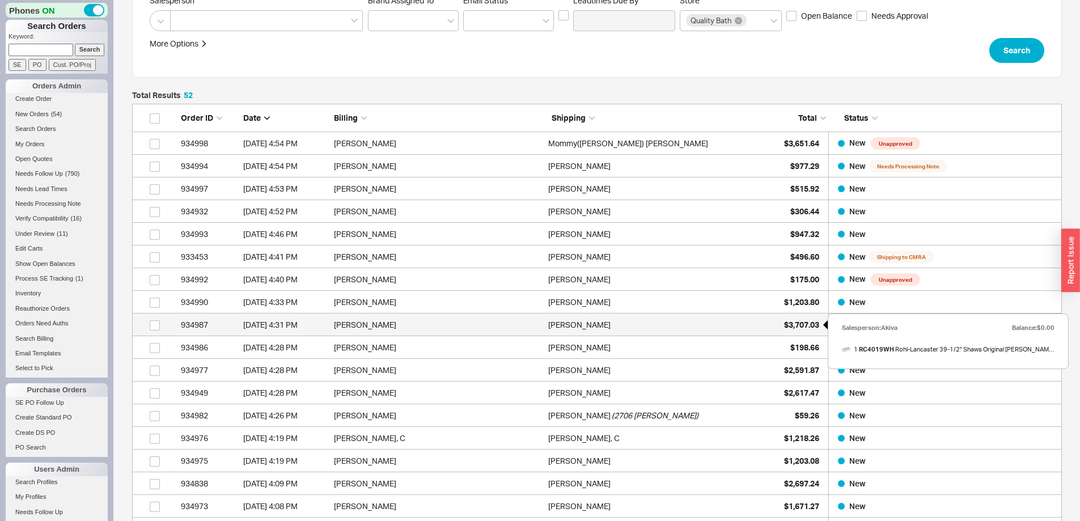
click at [787, 324] on span "$3,707.03" at bounding box center [801, 325] width 35 height 10
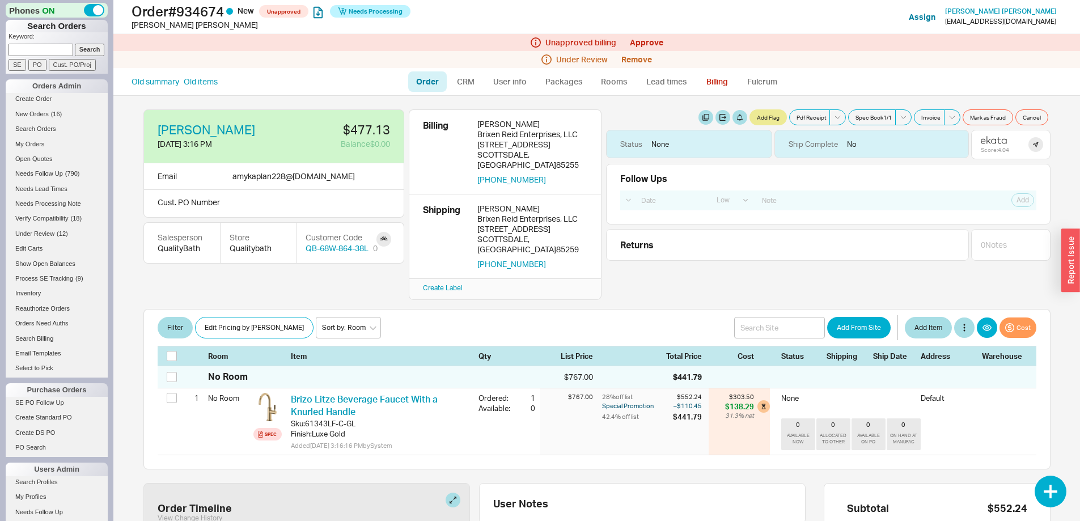
select select "LOW"
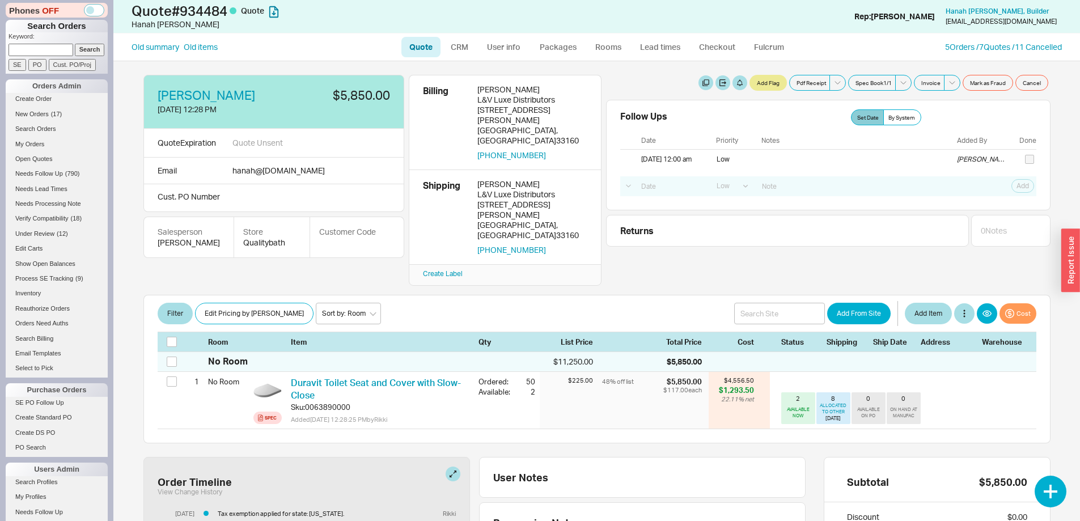
select select "LOW"
click at [467, 46] on link "CRM" at bounding box center [459, 47] width 33 height 20
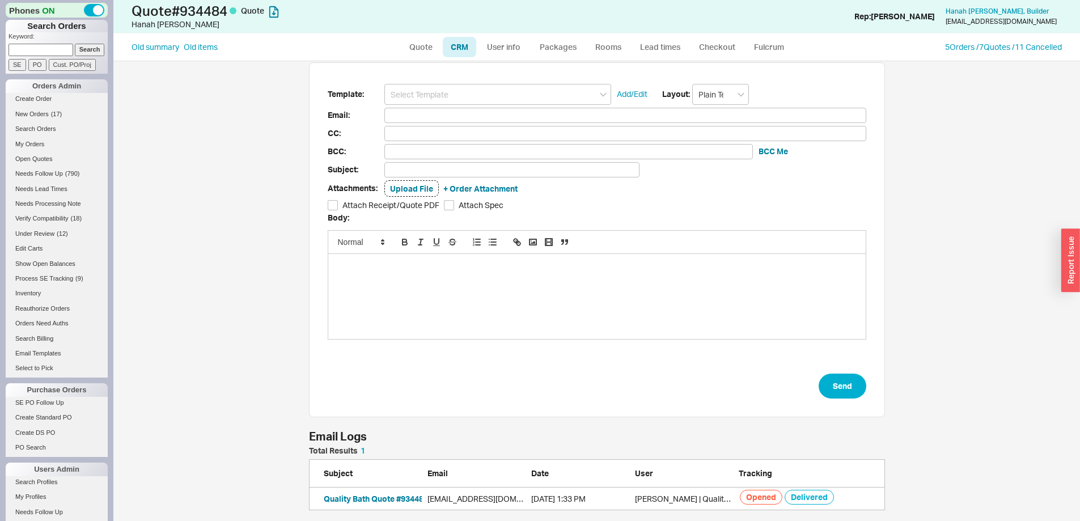
scroll to position [55, 567]
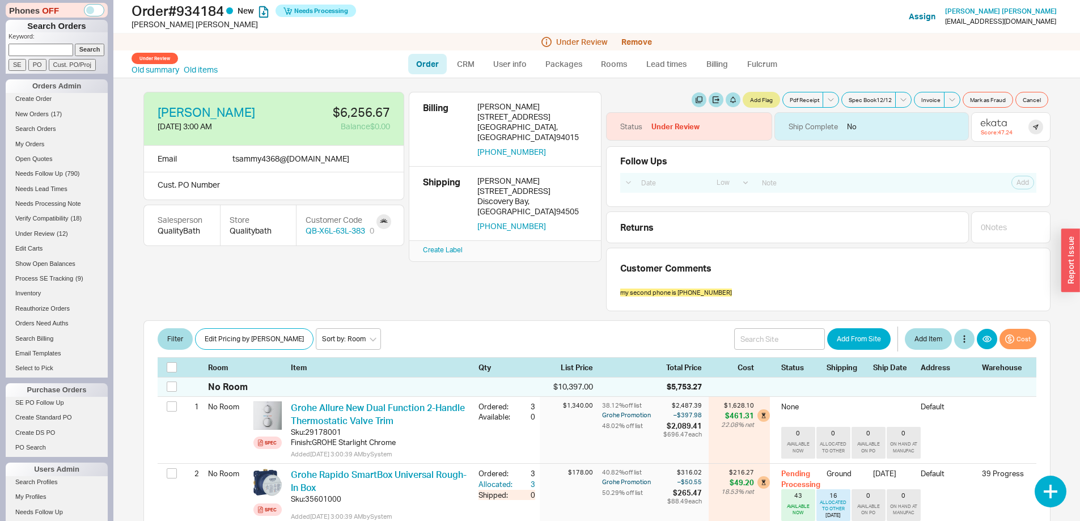
select select "LOW"
click at [425, 63] on link "Order" at bounding box center [427, 64] width 39 height 20
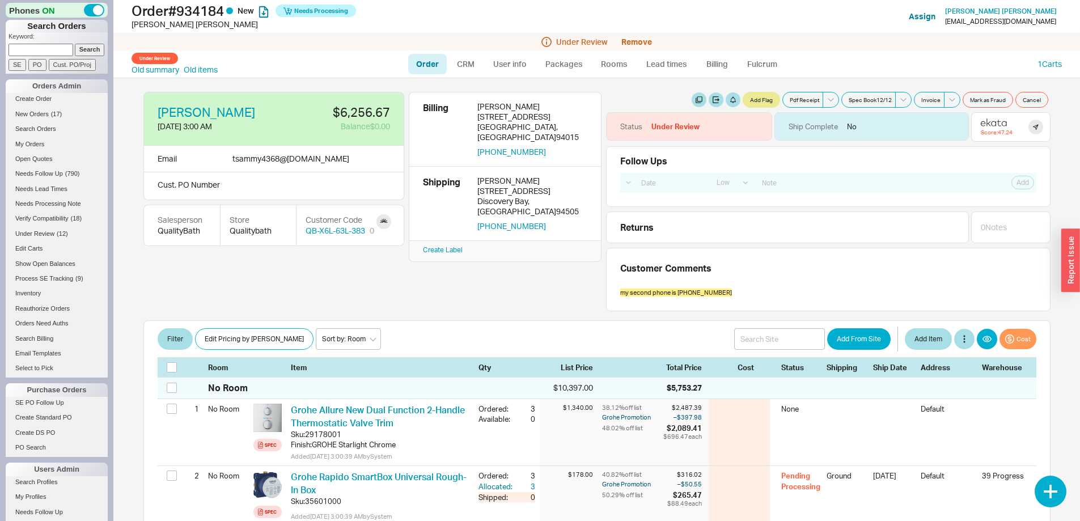
select select "LOW"
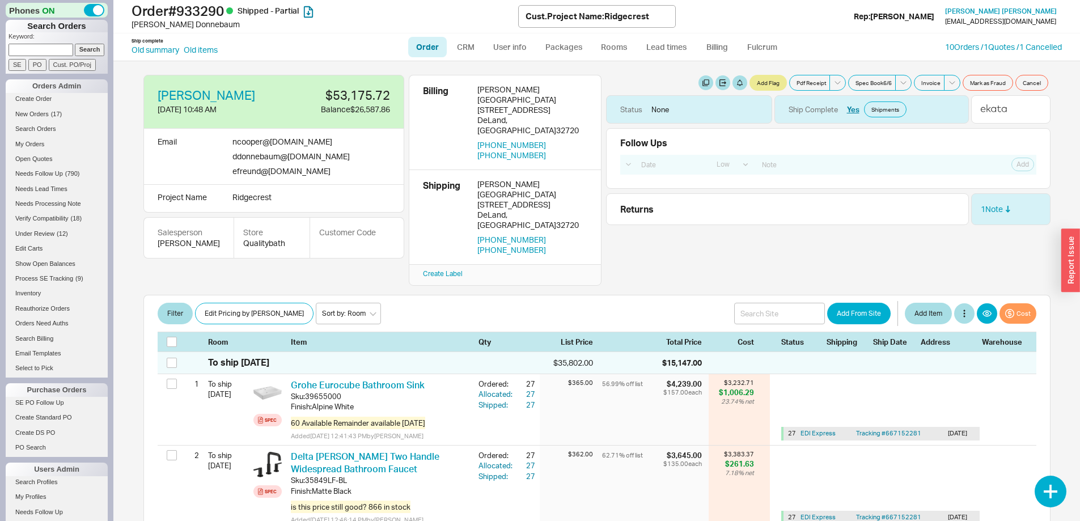
select select "LOW"
click at [967, 42] on link "10 Orders / 1 Quotes / 1 Cancelled" at bounding box center [1003, 47] width 117 height 10
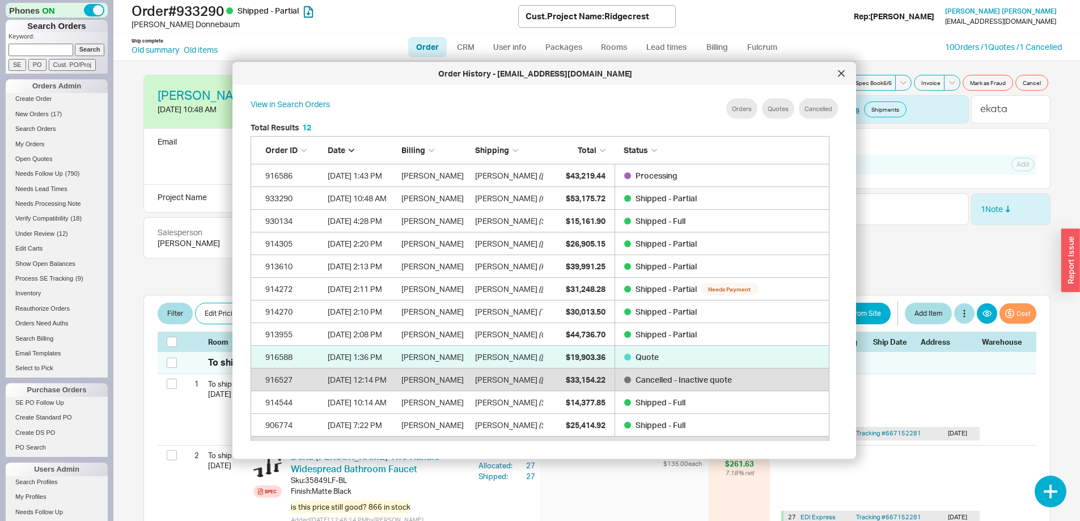
scroll to position [338, 588]
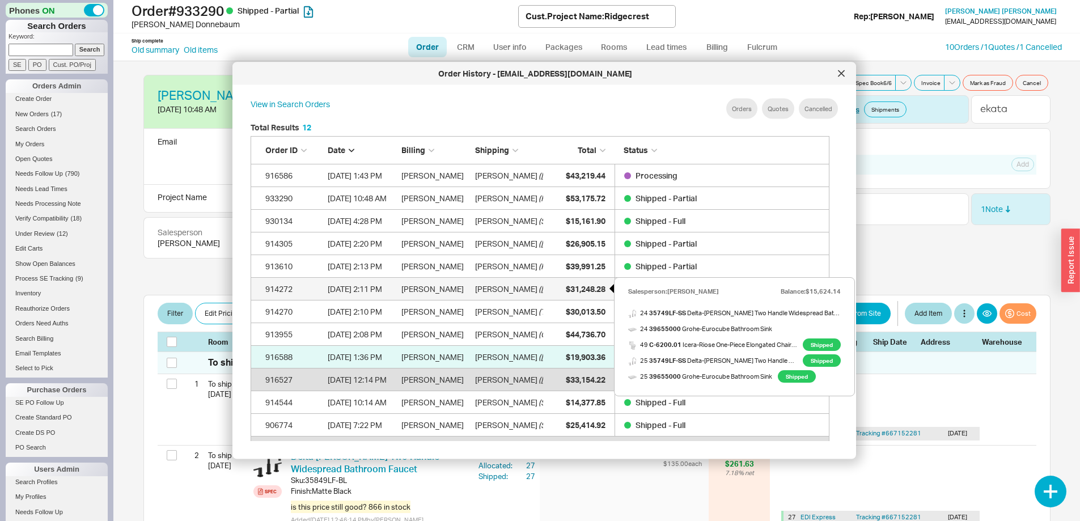
click at [572, 286] on span "$31,248.28" at bounding box center [586, 288] width 40 height 10
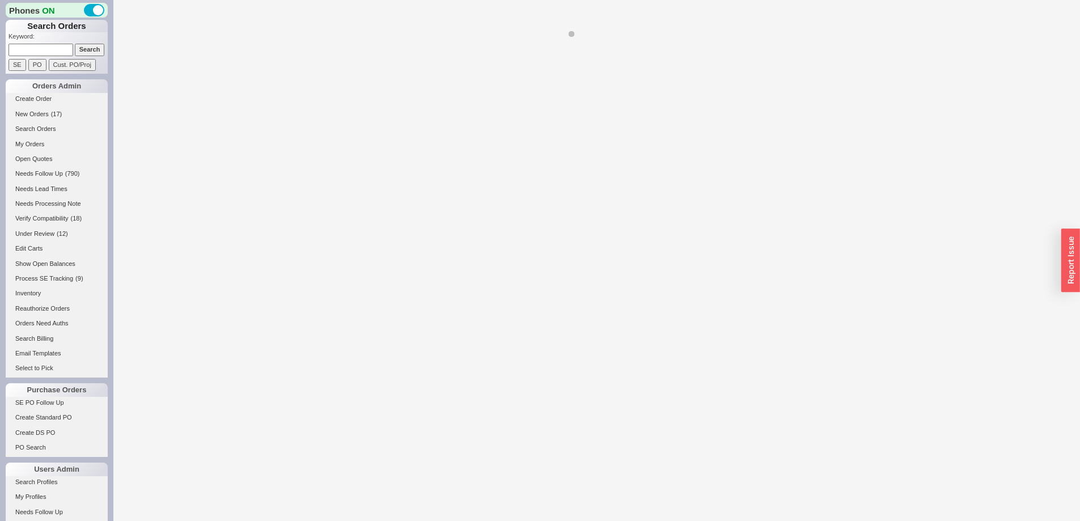
select select "LOW"
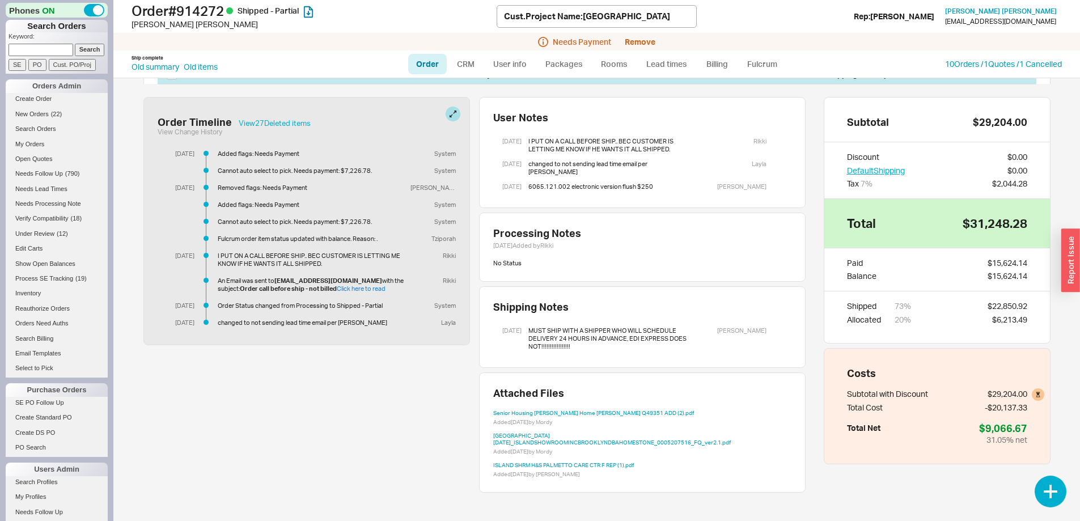
scroll to position [698, 0]
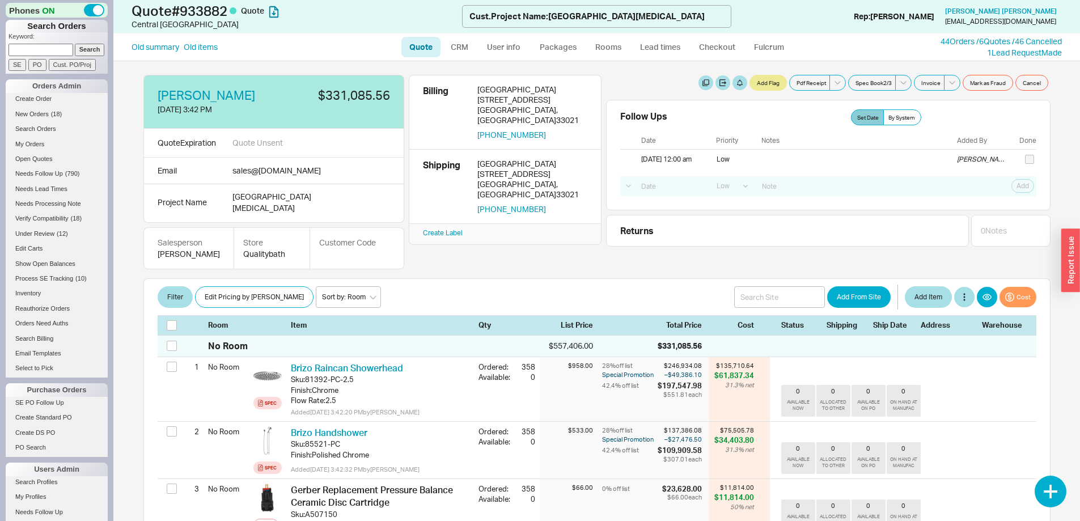
select select "LOW"
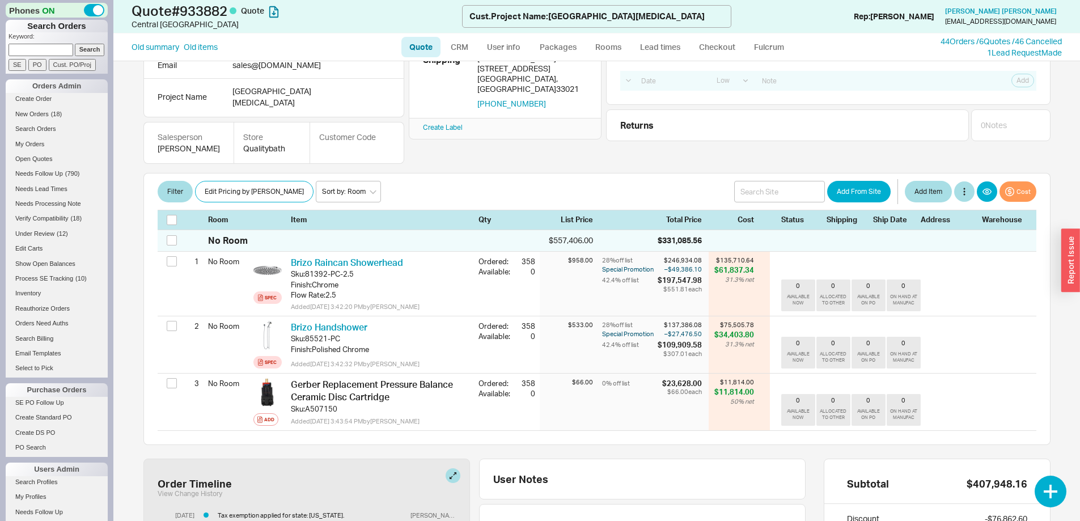
scroll to position [170, 0]
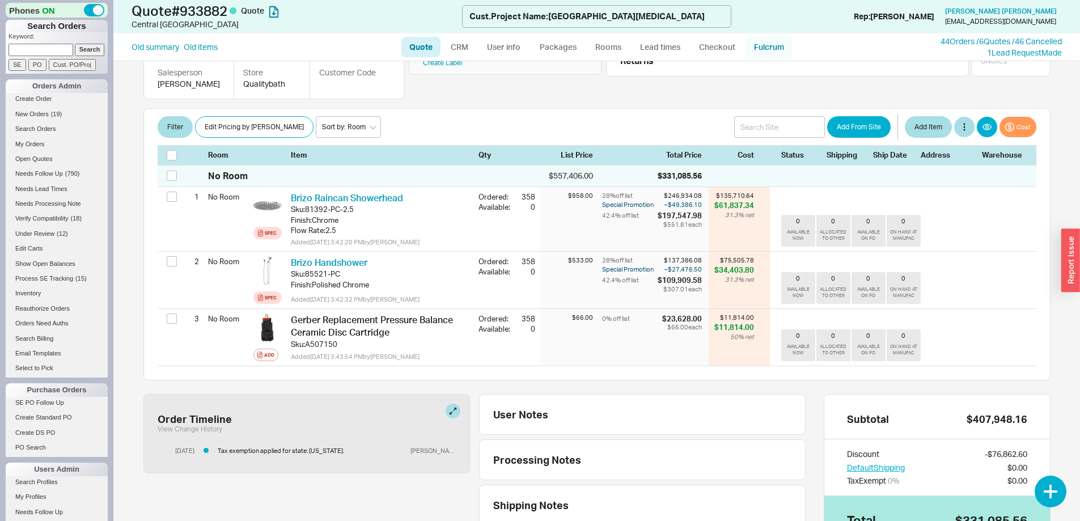
click at [766, 46] on link "Fulcrum" at bounding box center [768, 47] width 46 height 20
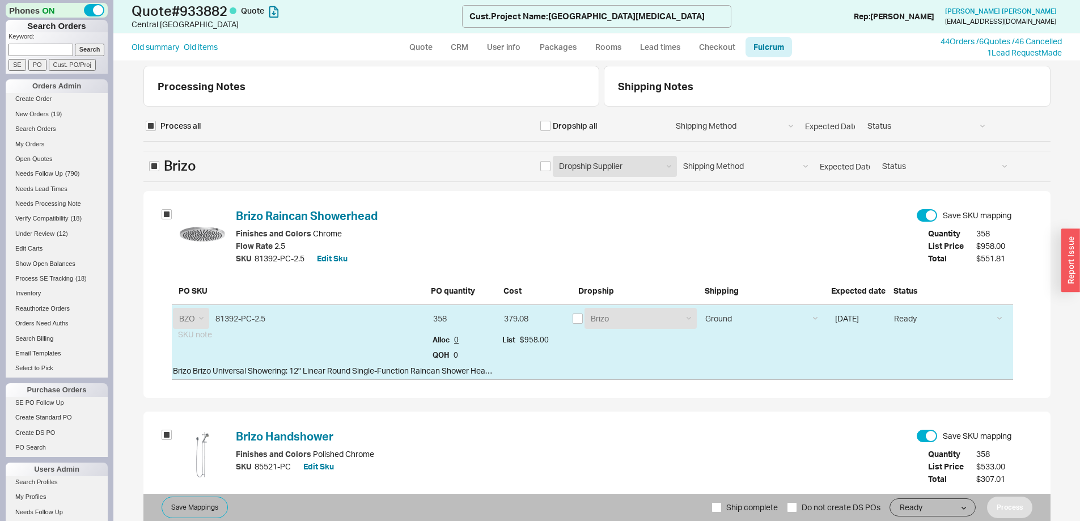
select select "BZO"
select select "725"
select select "BZO"
select select "725"
select select "GRB"
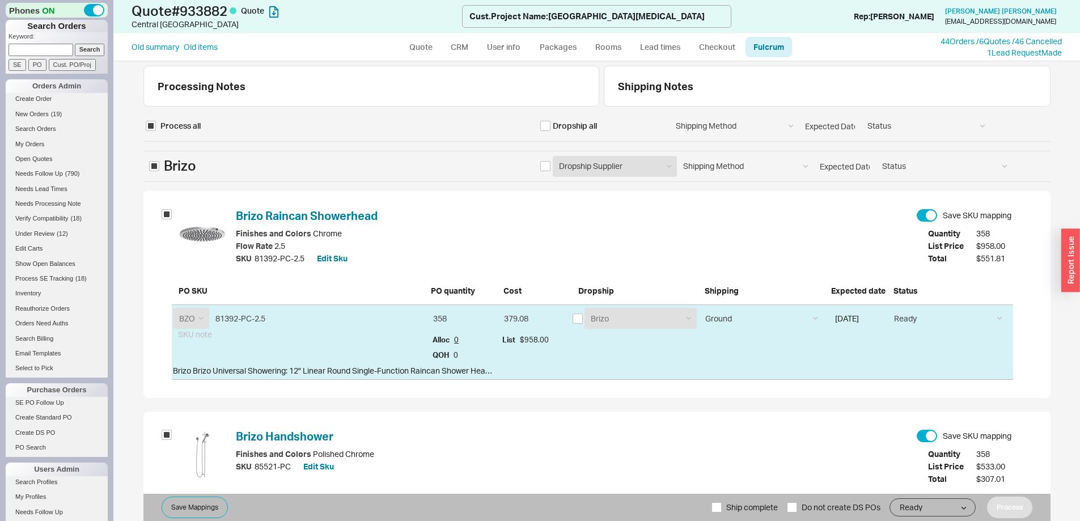
select select "667"
click at [423, 42] on link "Quote" at bounding box center [420, 47] width 39 height 20
select select "LOW"
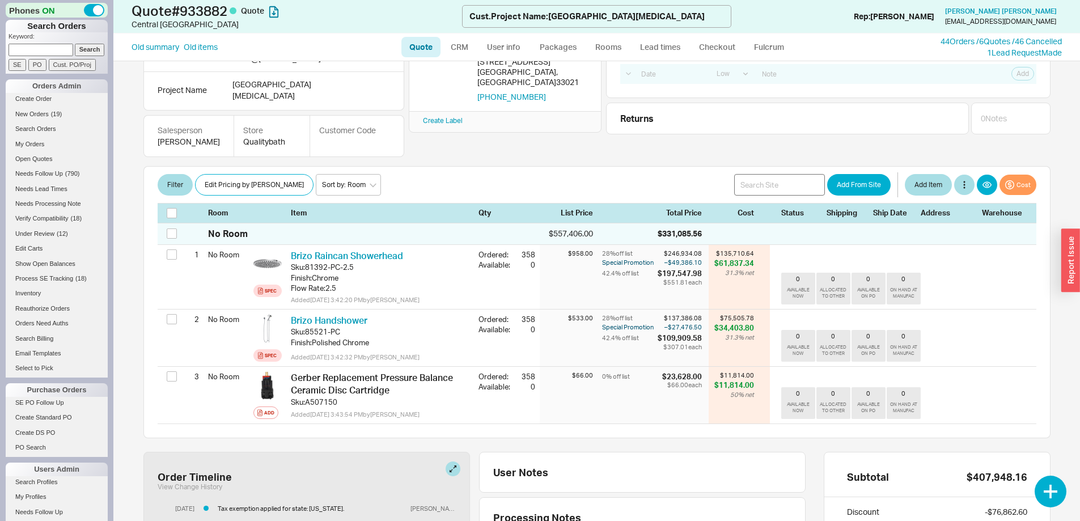
scroll to position [113, 0]
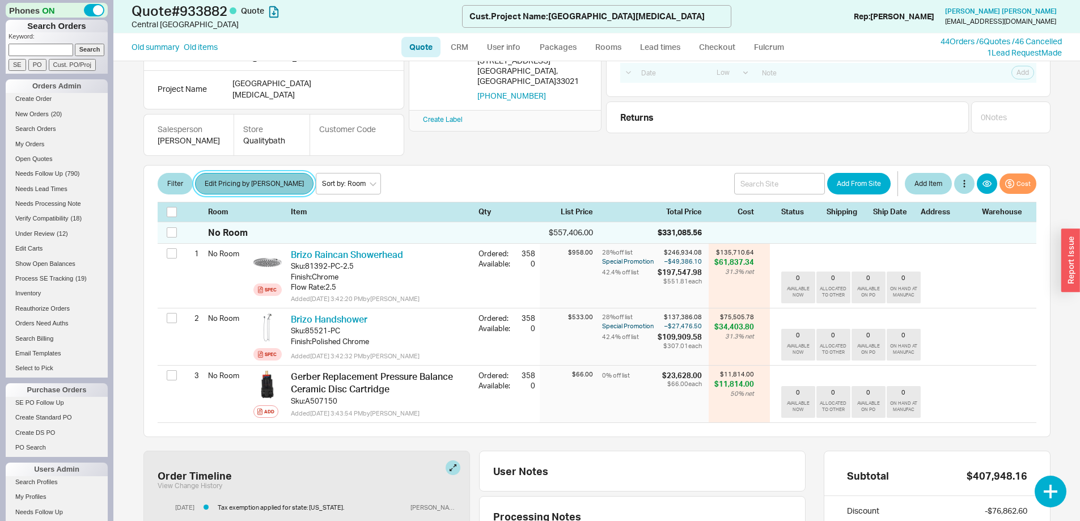
click at [243, 173] on button "Edit Pricing by [PERSON_NAME]" at bounding box center [254, 184] width 118 height 22
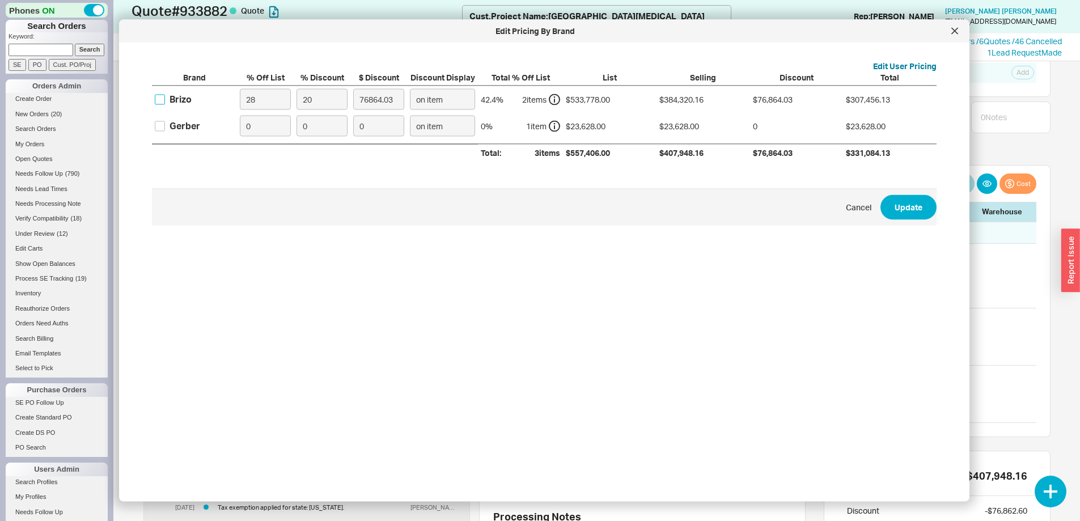
click at [160, 97] on input "Brizo" at bounding box center [160, 99] width 10 height 10
checkbox input "true"
drag, startPoint x: 256, startPoint y: 99, endPoint x: 200, endPoint y: 99, distance: 56.1
click at [0, 0] on div "Brizo 28 20 76864.03 on item 42.4 % 2 item s $533,778.00 $384,320.16 $76,864.03…" at bounding box center [0, 0] width 0 height 0
type input "0"
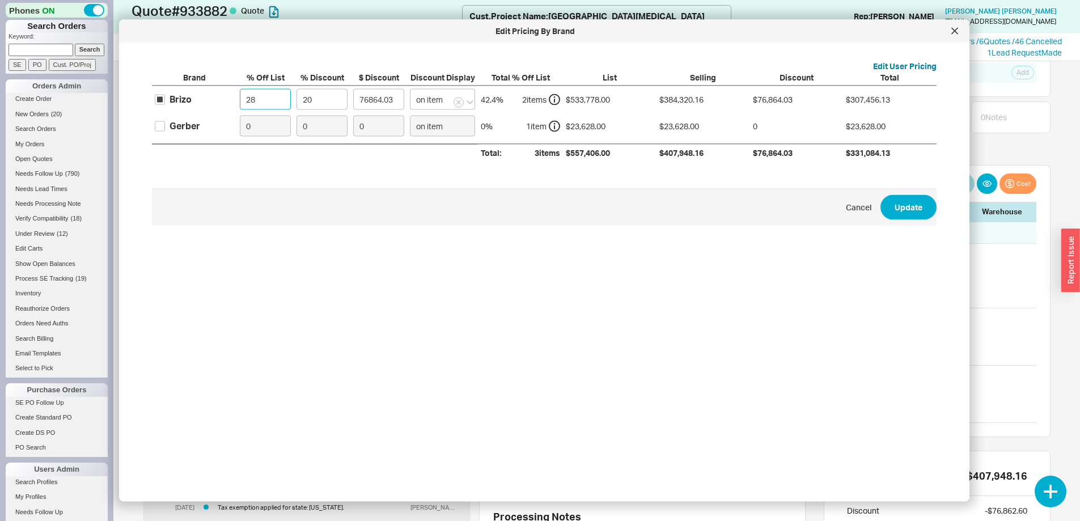
type input "106755.6"
type input "0"
drag, startPoint x: 320, startPoint y: 96, endPoint x: 286, endPoint y: 100, distance: 34.2
click at [0, 0] on div "Brizo 0 20 106755.6 on item 20 % 2 item s $533,778.00 $533,778.00 $106,755.60 $…" at bounding box center [0, 0] width 0 height 0
type input "5"
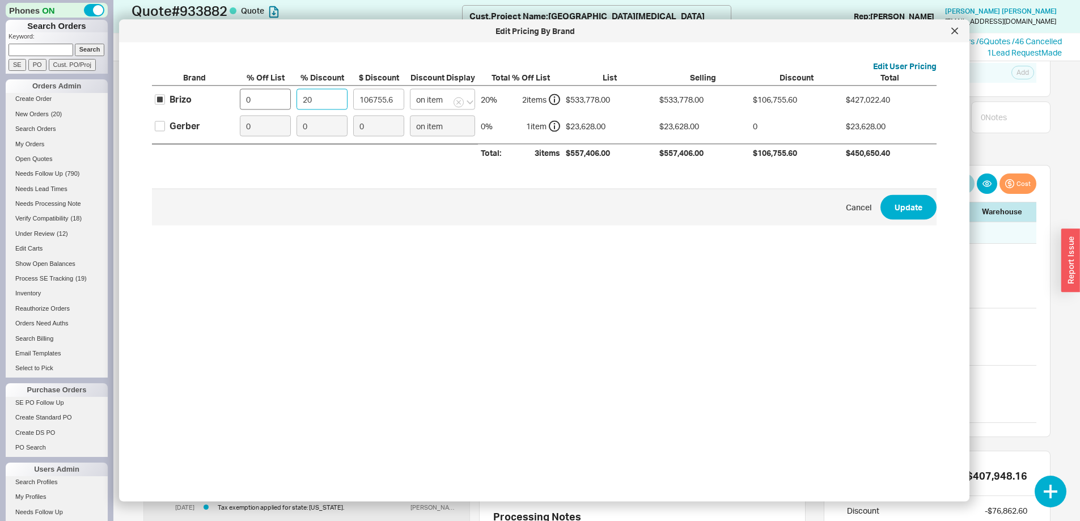
type input "26688.9"
type input "55"
type input "293577.9"
type input "55"
click at [914, 202] on button "Update" at bounding box center [908, 206] width 56 height 25
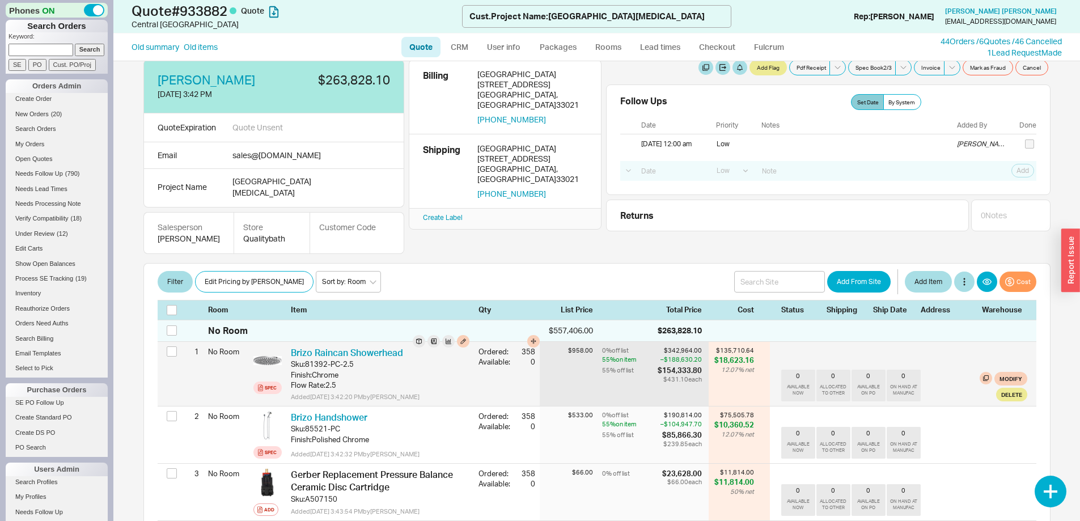
scroll to position [0, 0]
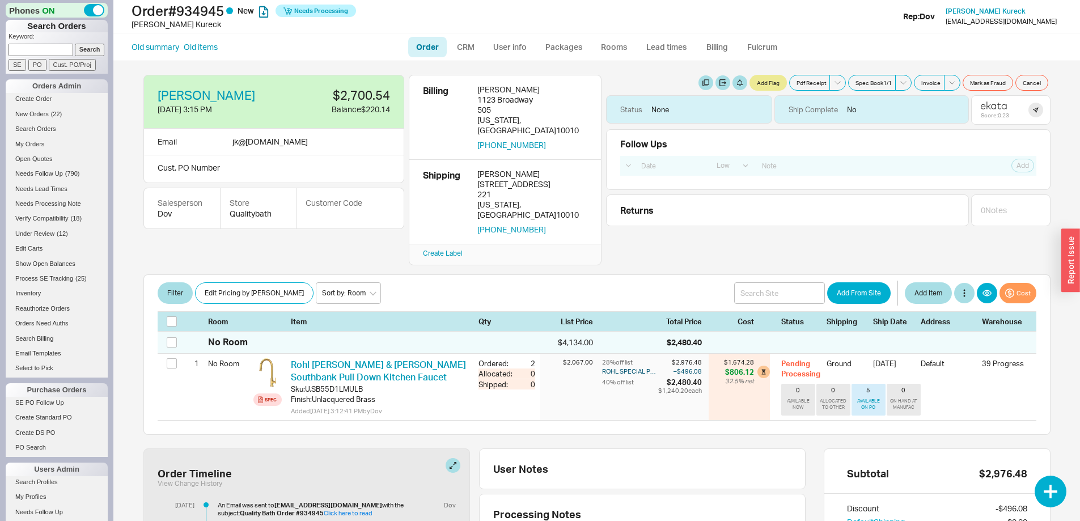
select select "LOW"
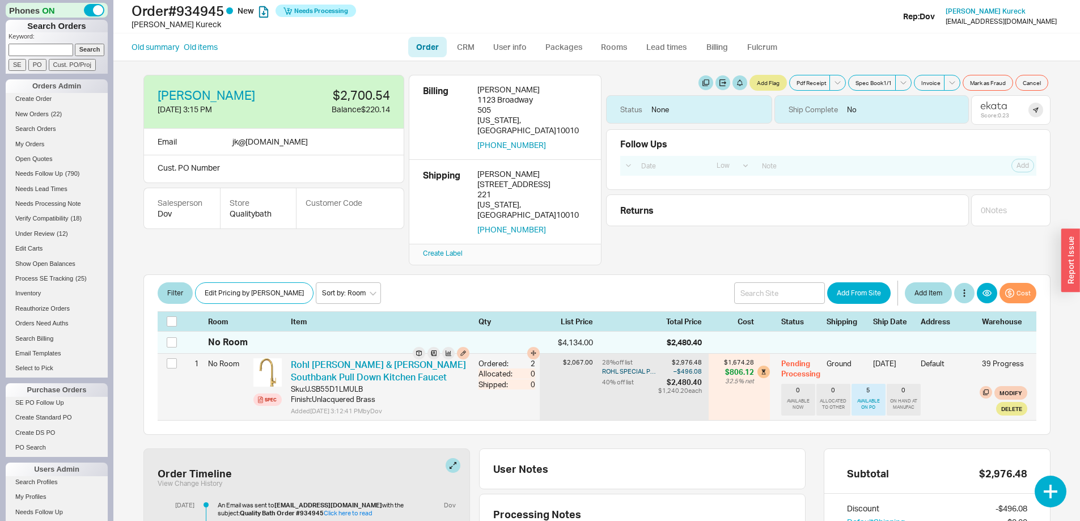
click at [860, 398] on div "AVAILABLE ON PO" at bounding box center [868, 404] width 29 height 12
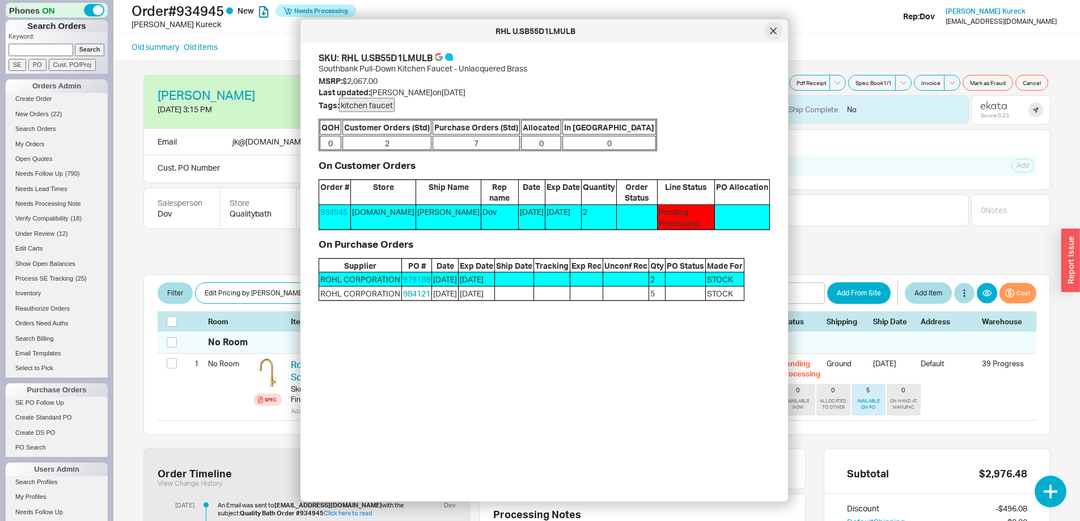
click at [772, 27] on div at bounding box center [773, 31] width 18 height 18
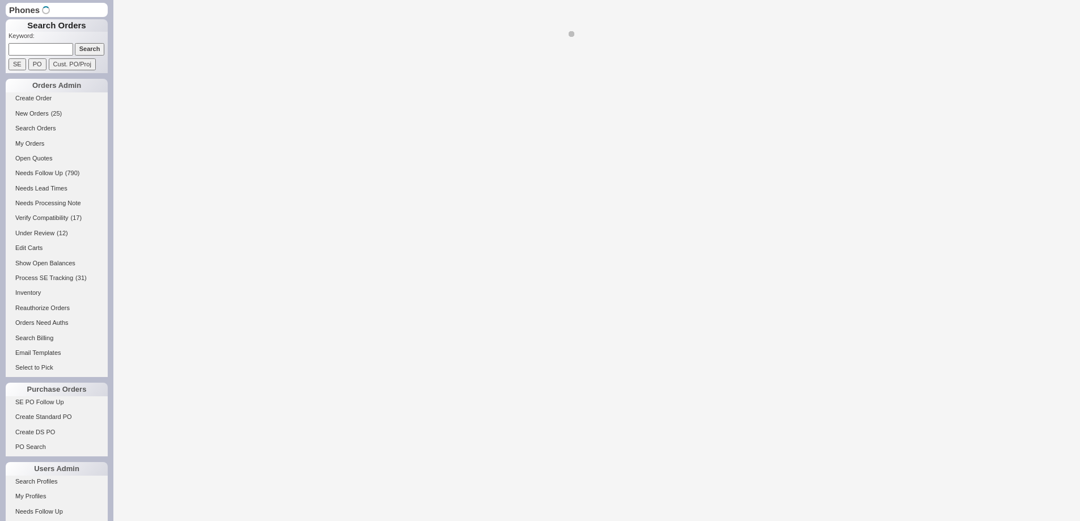
select select "LOW"
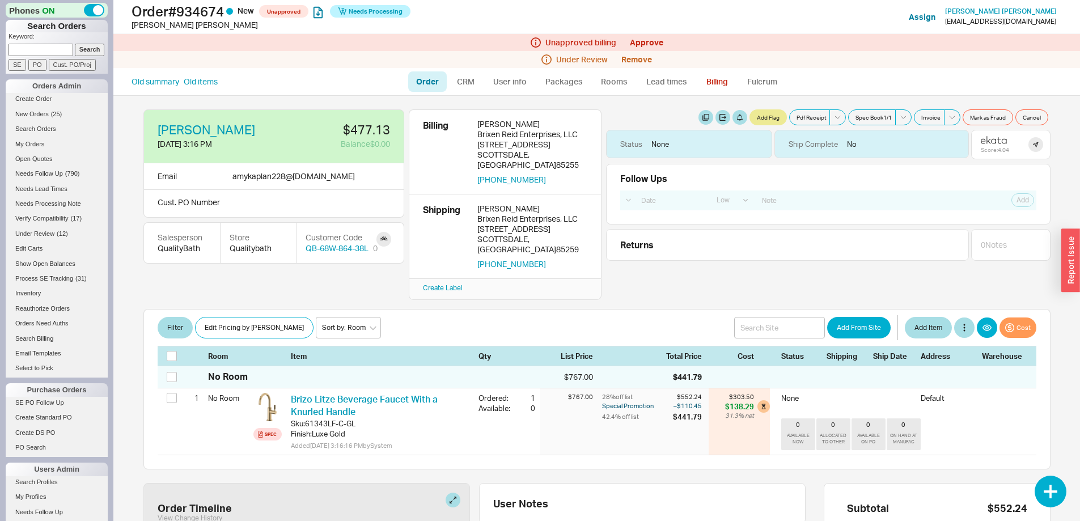
select select "LOW"
click at [985, 141] on icon at bounding box center [994, 140] width 26 height 8
drag, startPoint x: 477, startPoint y: 134, endPoint x: 575, endPoint y: 132, distance: 98.1
click at [575, 132] on div "Brixen Reid Enterprises, LLC" at bounding box center [532, 134] width 110 height 10
click at [1028, 143] on button "button" at bounding box center [1035, 144] width 15 height 15
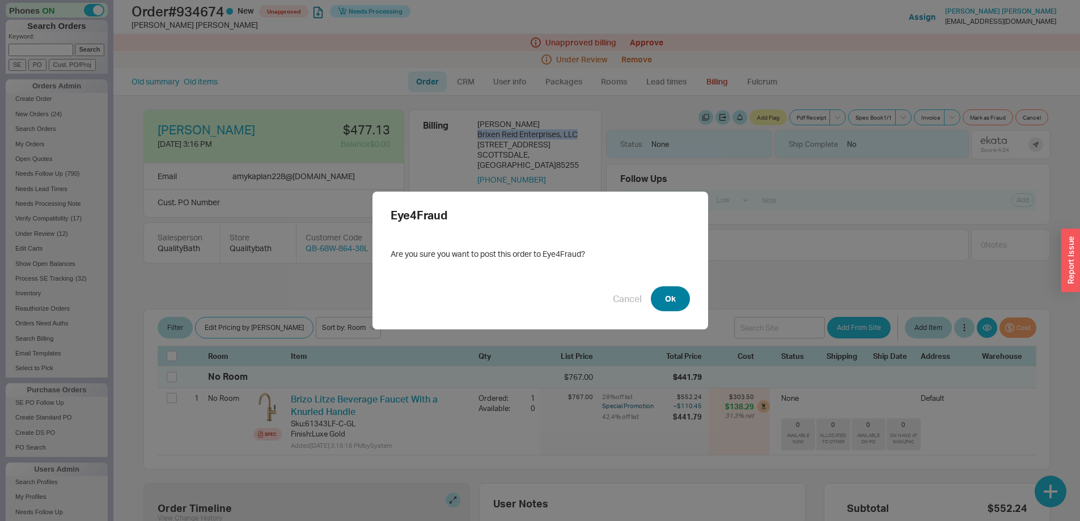
click at [668, 295] on button "Ok" at bounding box center [670, 298] width 39 height 25
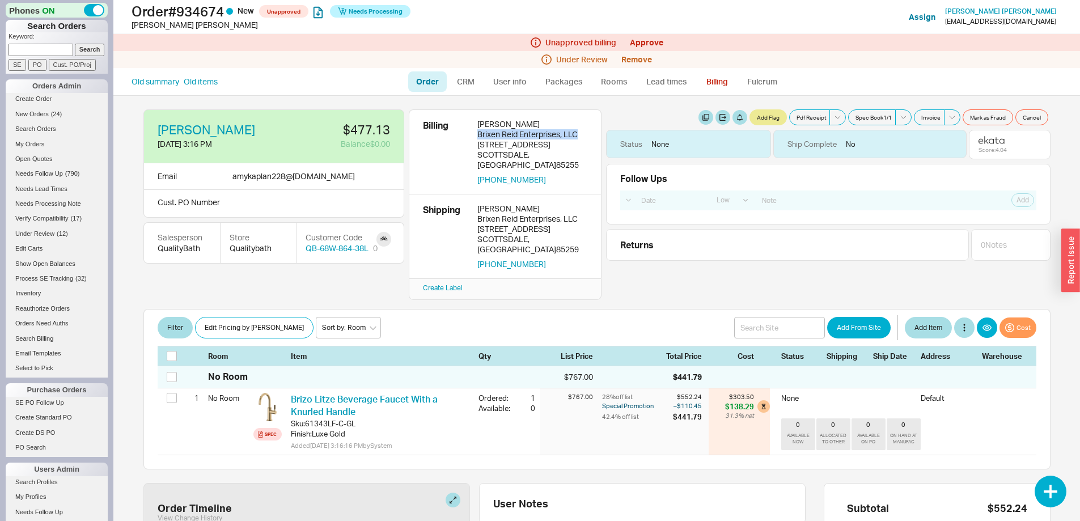
click at [423, 79] on link "Order" at bounding box center [427, 81] width 39 height 20
select select "LOW"
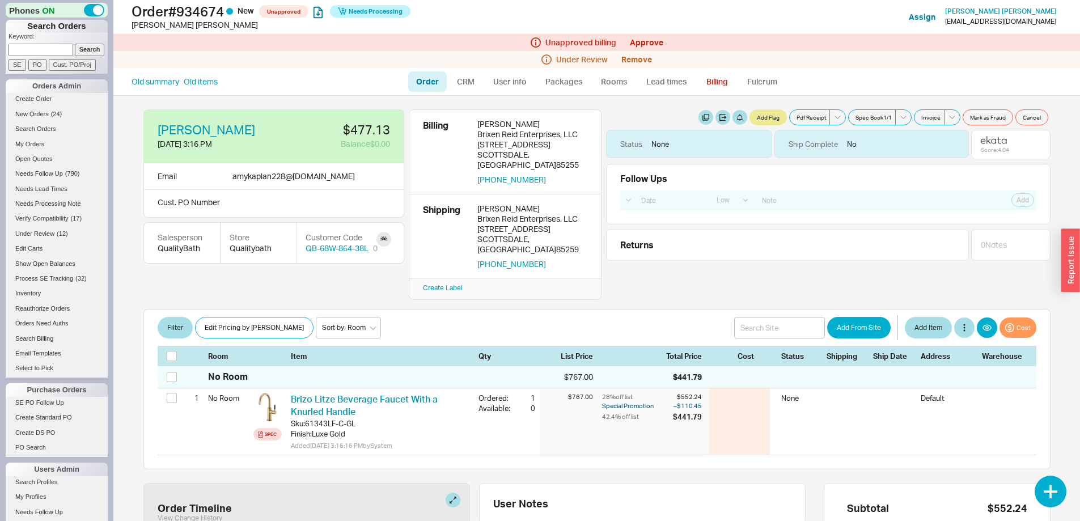
select select "LOW"
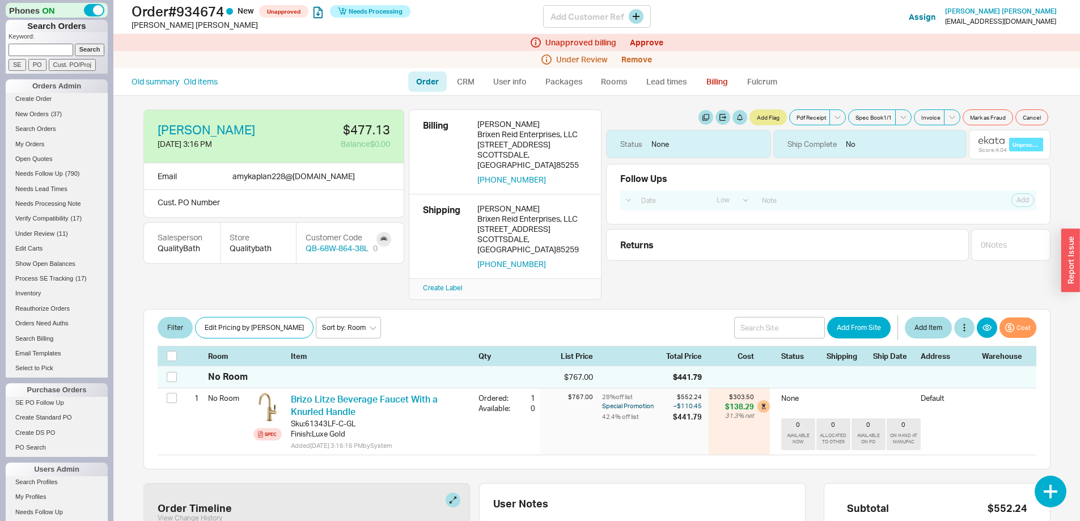
click at [876, 2] on div "Order # 934674 New Unapproved Needs Processing Amy Kaplan Add Customer Ref Assi…" at bounding box center [596, 17] width 966 height 34
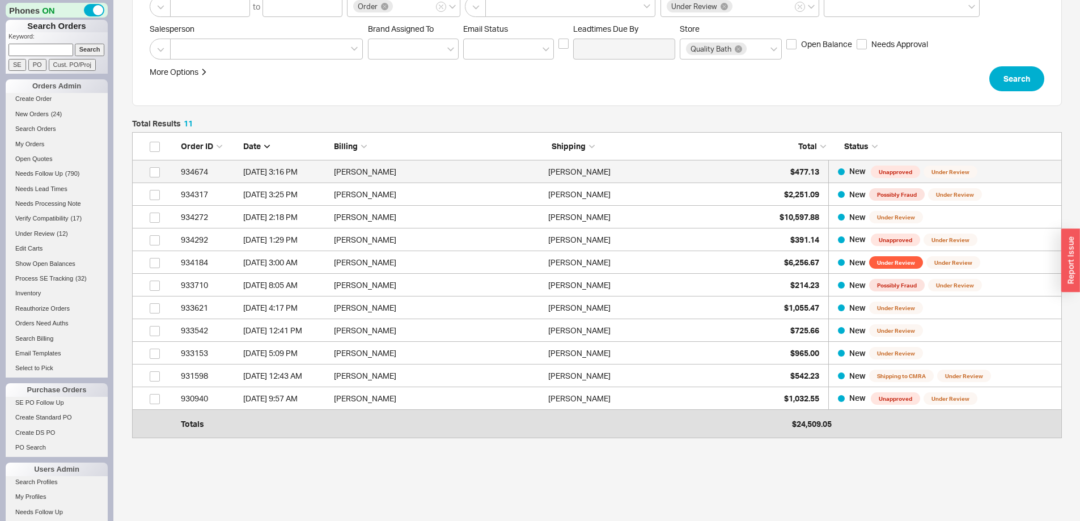
scroll to position [292, 921]
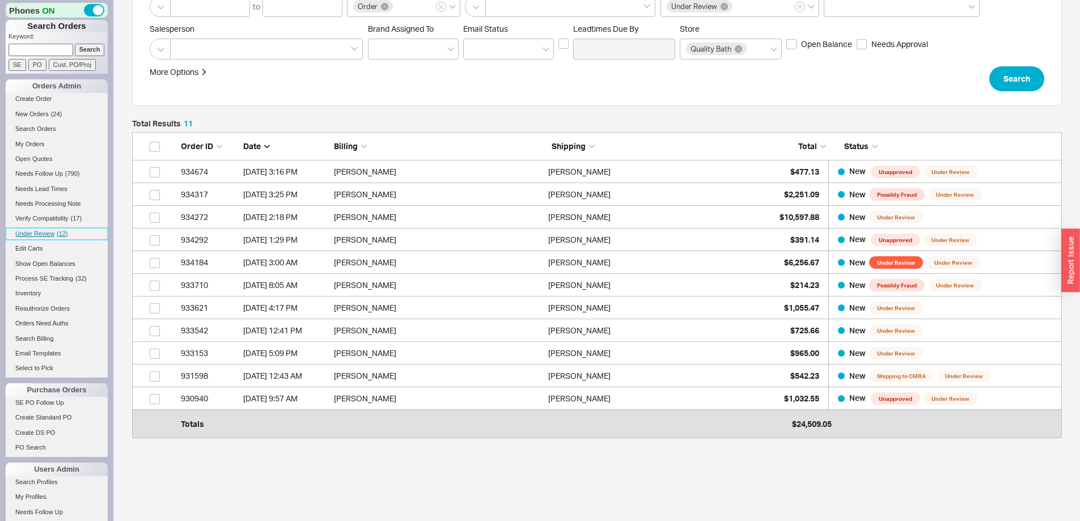
click at [39, 230] on span "Under Review" at bounding box center [34, 233] width 39 height 7
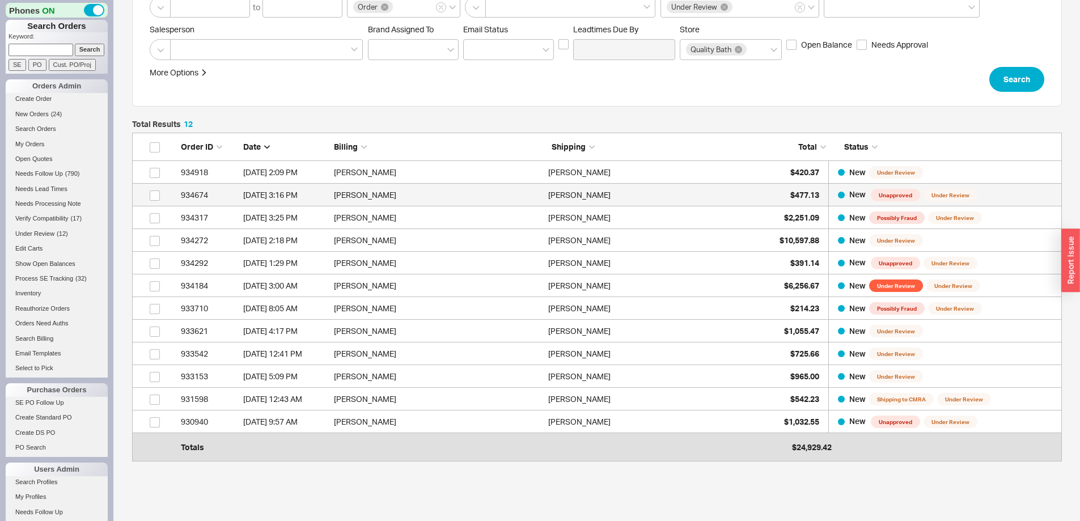
scroll to position [113, 0]
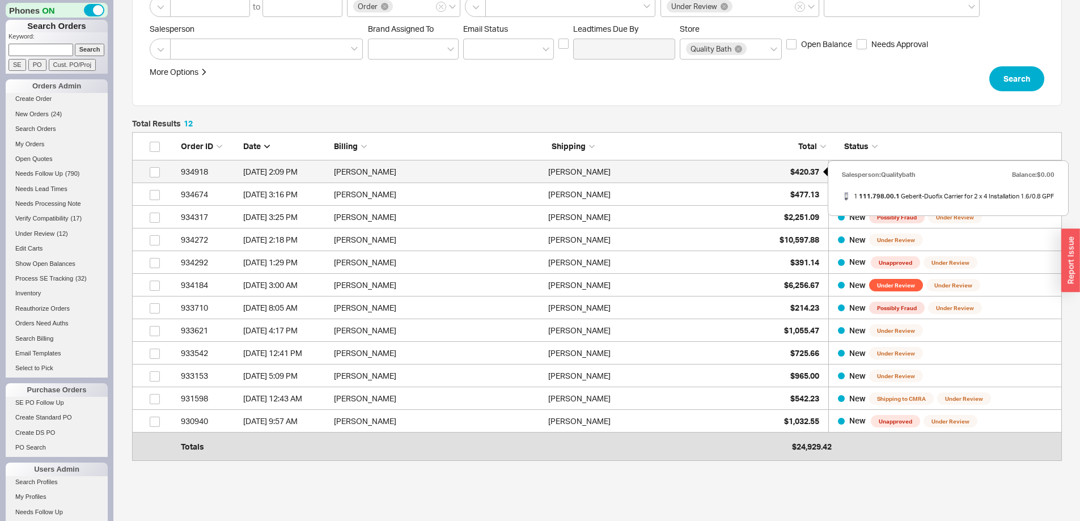
click at [800, 167] on span "$420.37" at bounding box center [804, 172] width 29 height 10
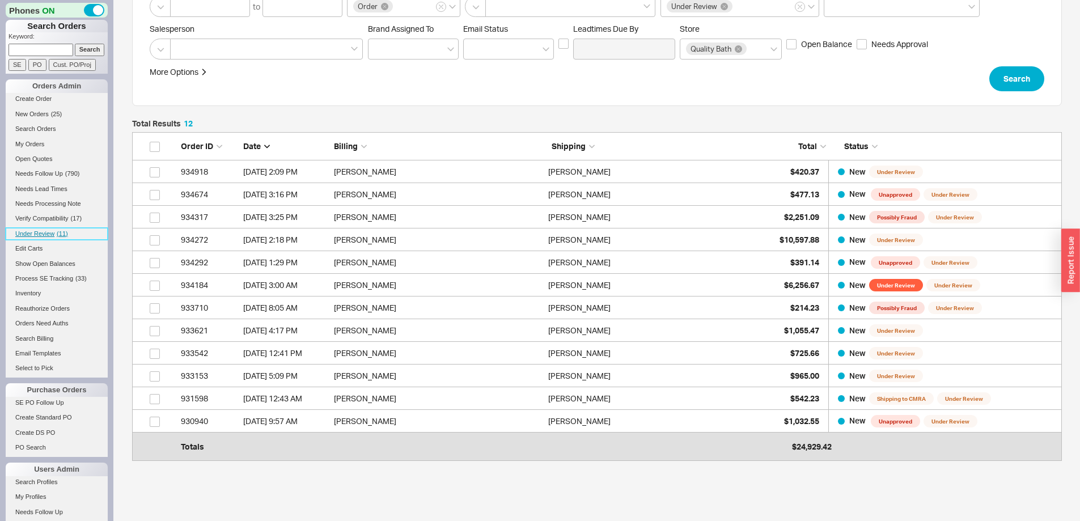
click at [48, 233] on span "Under Review" at bounding box center [34, 233] width 39 height 7
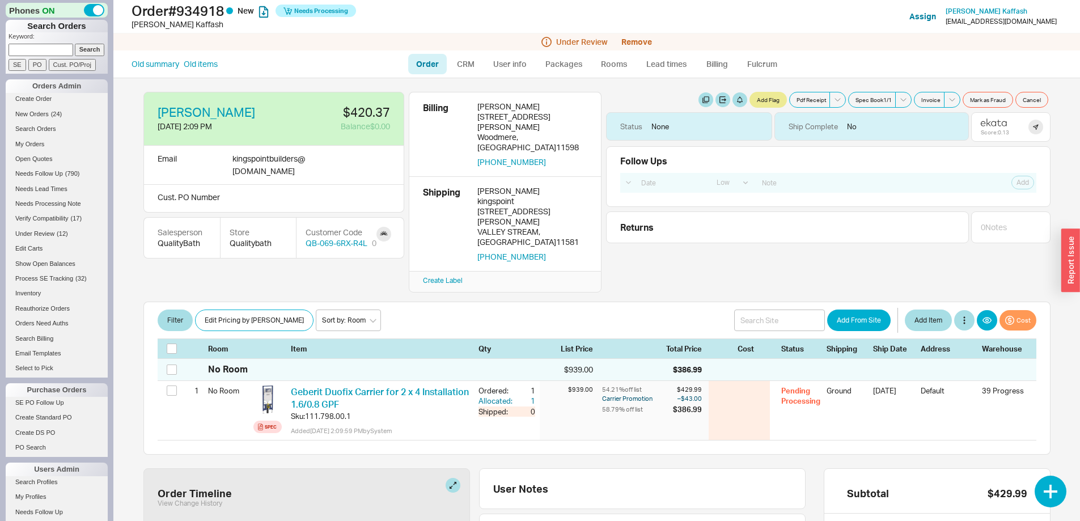
select select "LOW"
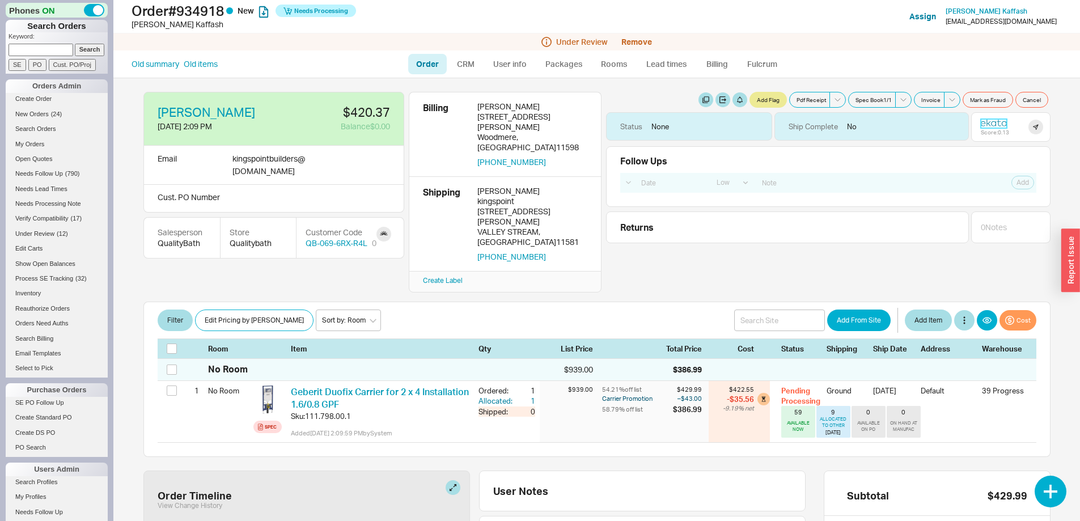
click at [984, 122] on icon at bounding box center [994, 122] width 26 height 8
click at [643, 41] on button "Remove" at bounding box center [636, 41] width 31 height 9
click at [799, 52] on button "Yes" at bounding box center [797, 51] width 24 height 16
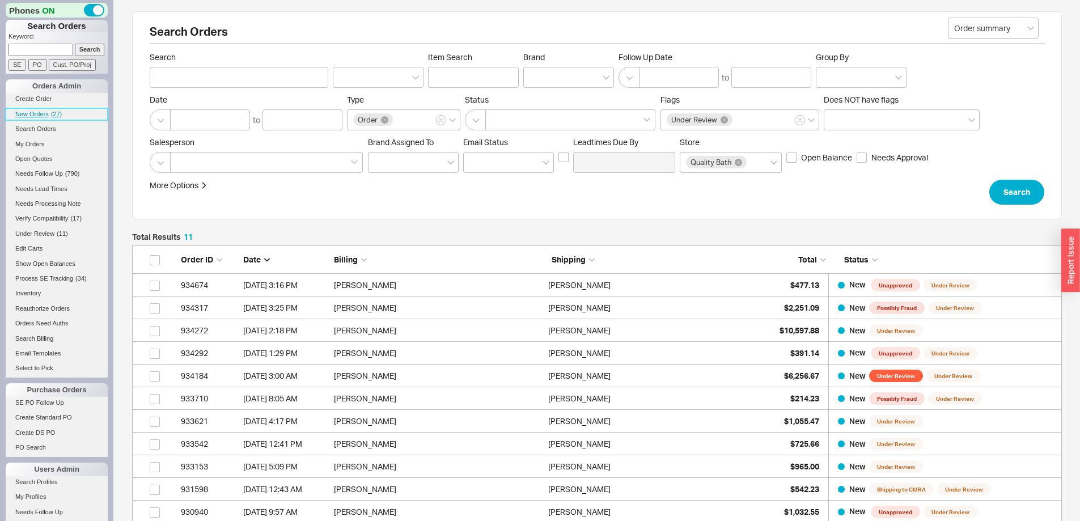
click at [41, 111] on span "New Orders" at bounding box center [31, 114] width 33 height 7
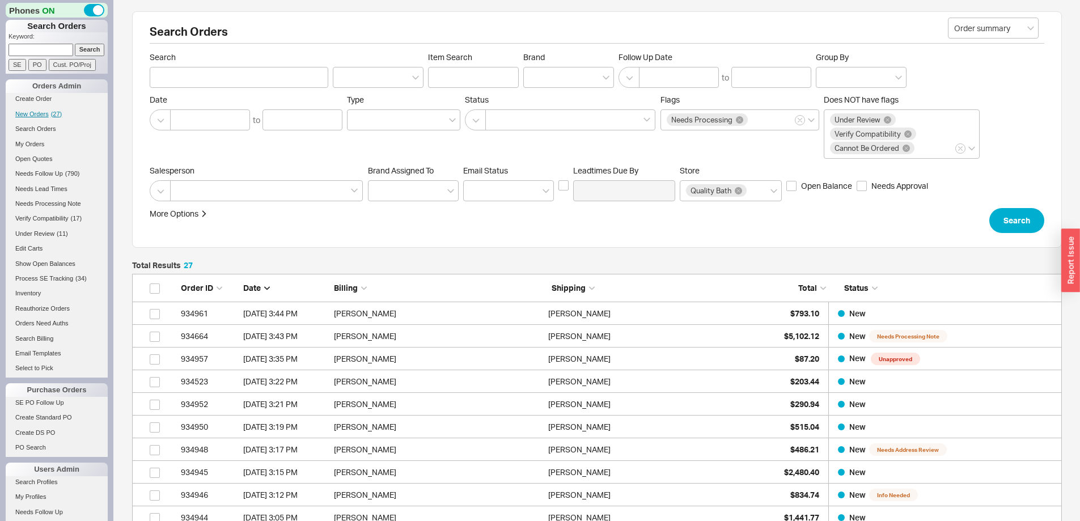
scroll to position [655, 921]
click at [34, 114] on span "New Orders" at bounding box center [31, 114] width 33 height 7
click at [28, 111] on span "New Orders" at bounding box center [31, 114] width 33 height 7
click at [38, 114] on span "New Orders" at bounding box center [31, 114] width 33 height 7
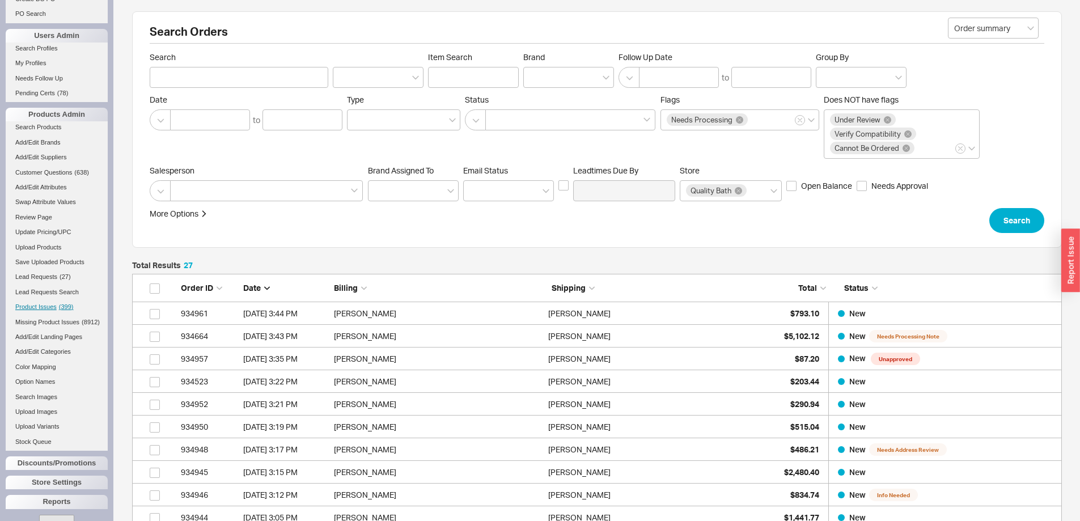
scroll to position [469, 0]
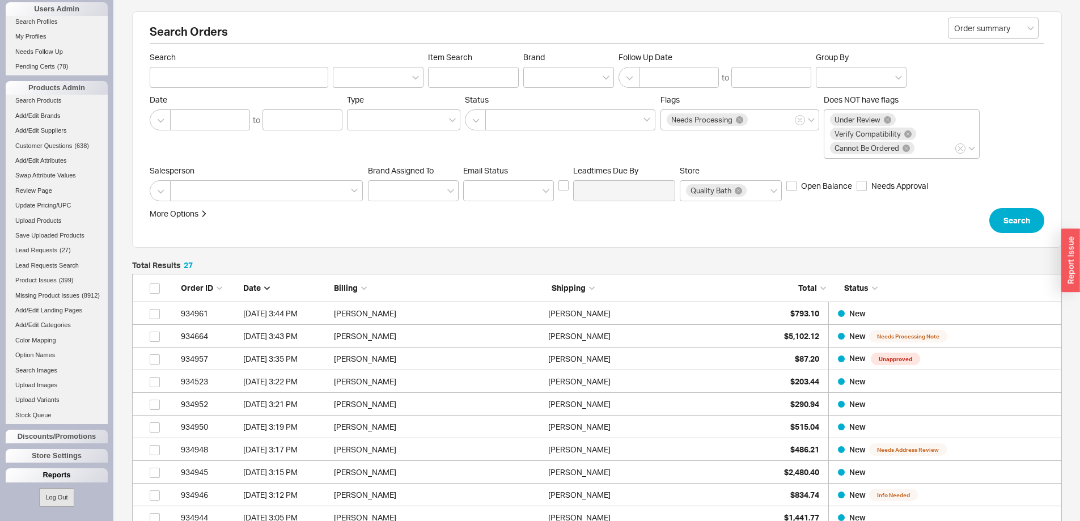
click at [56, 476] on div "Reports" at bounding box center [57, 475] width 102 height 14
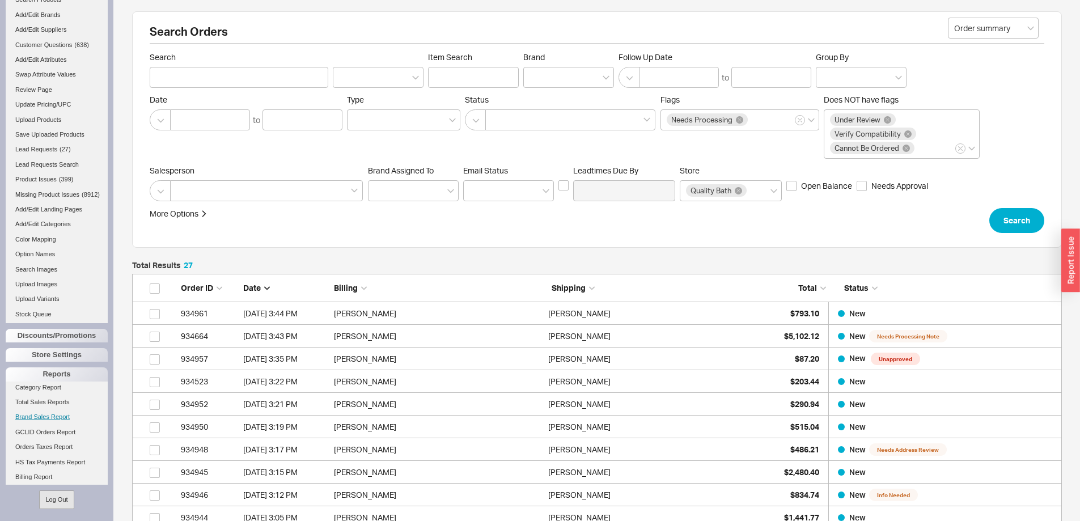
scroll to position [563, 0]
click at [50, 406] on link "Total Sales Reports" at bounding box center [57, 400] width 102 height 12
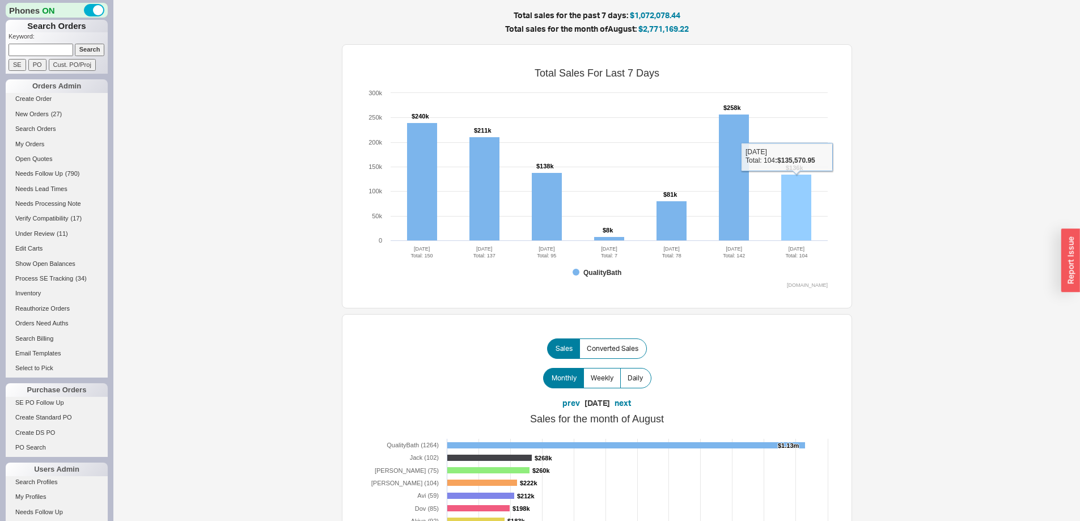
click at [796, 207] on rect at bounding box center [796, 208] width 30 height 66
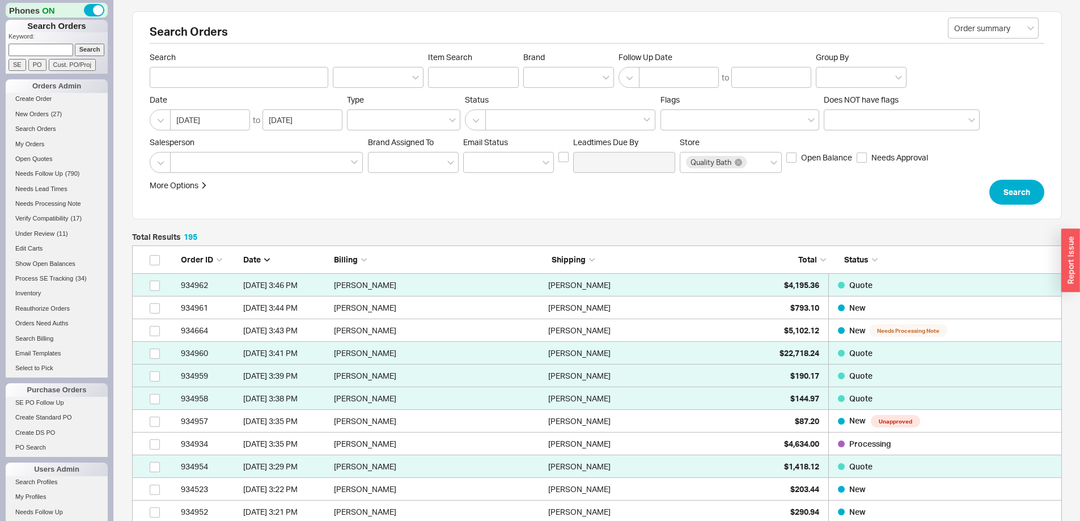
scroll to position [57, 0]
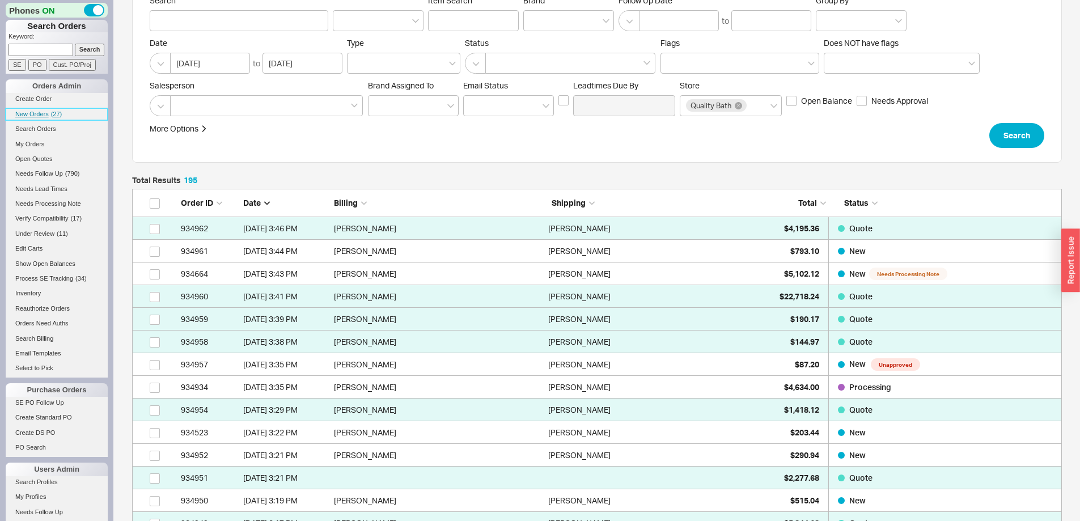
click at [35, 113] on span "New Orders" at bounding box center [31, 114] width 33 height 7
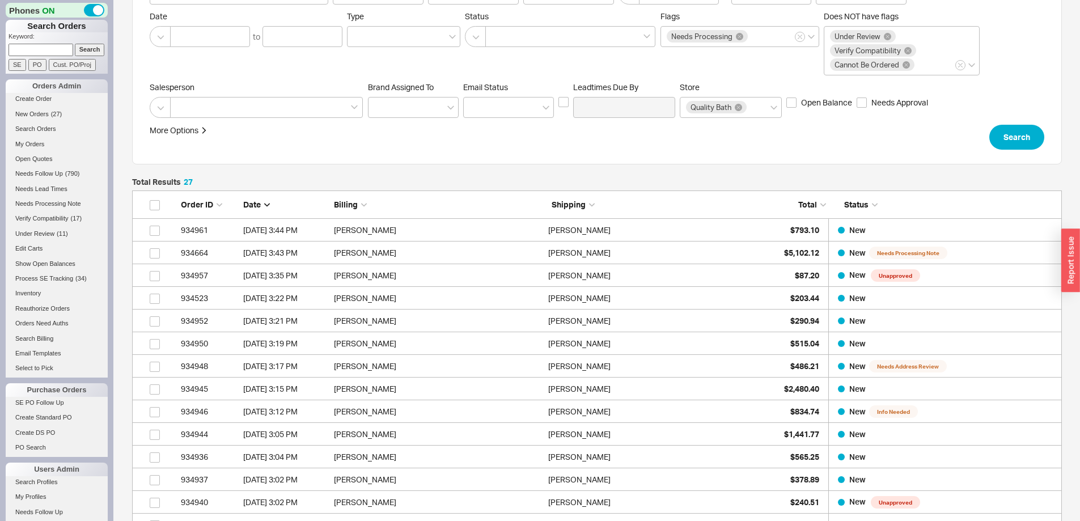
scroll to position [113, 0]
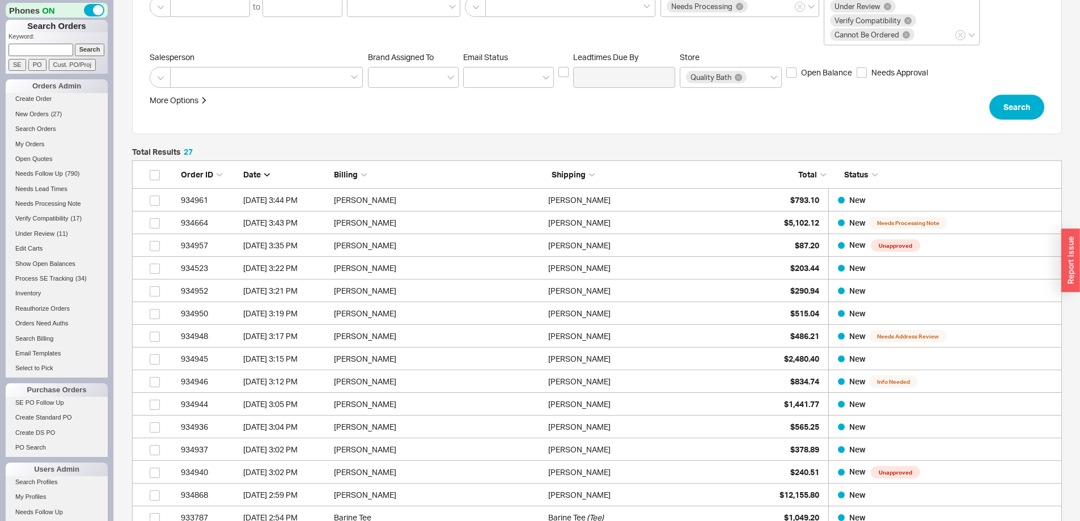
click at [50, 48] on input at bounding box center [41, 50] width 65 height 12
type input "933147"
click at [75, 44] on input "Search" at bounding box center [90, 50] width 30 height 12
type input "933147"
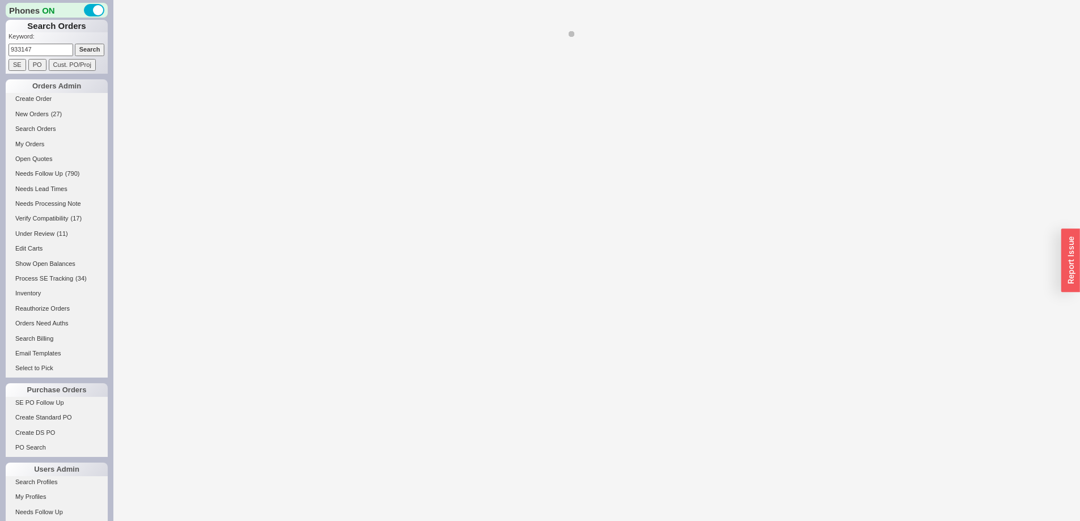
select select "LOW"
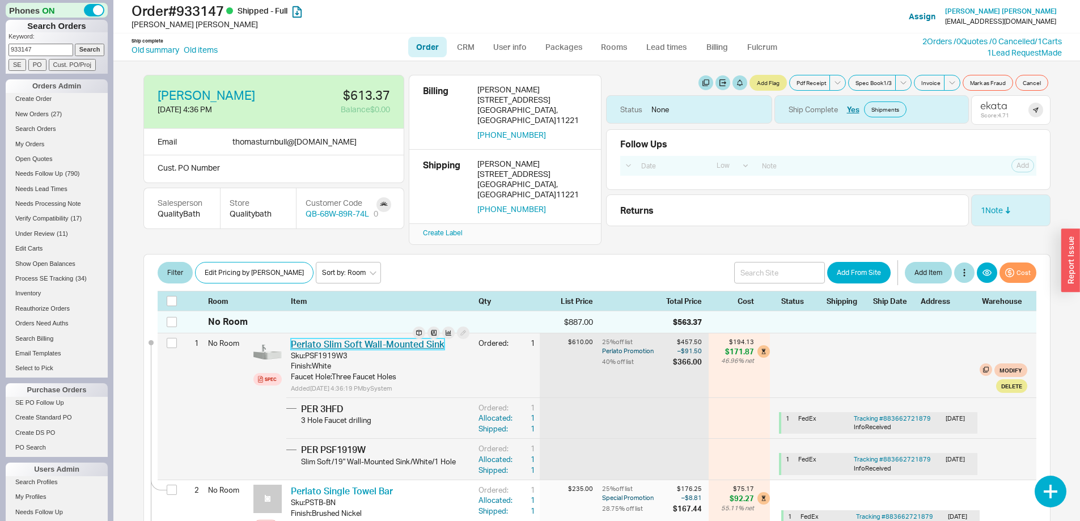
click at [394, 338] on link "Perlato Slim Soft Wall-Mounted Sink" at bounding box center [368, 343] width 154 height 11
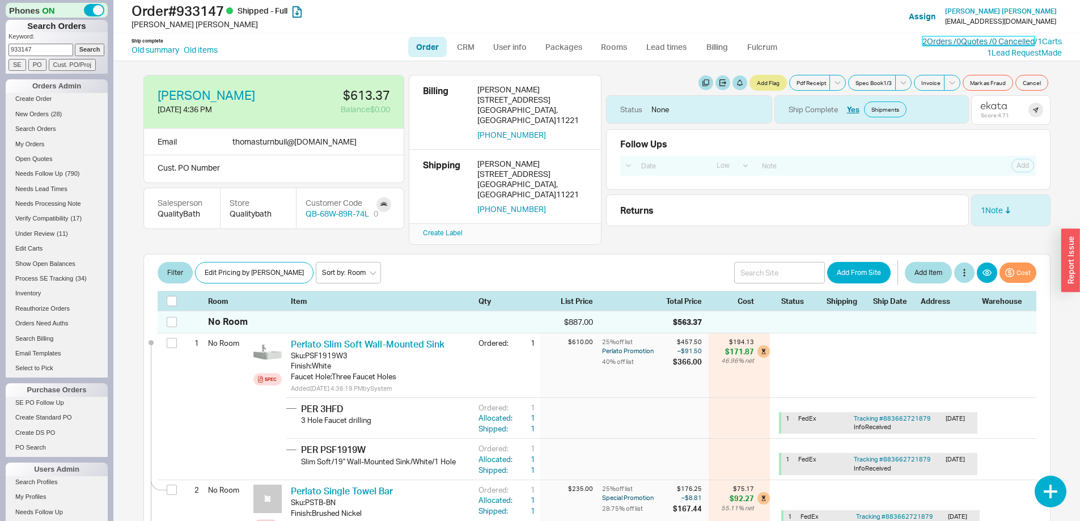
click at [922, 36] on link "2 Orders / 0 Quotes / 0 Cancelled" at bounding box center [978, 41] width 112 height 10
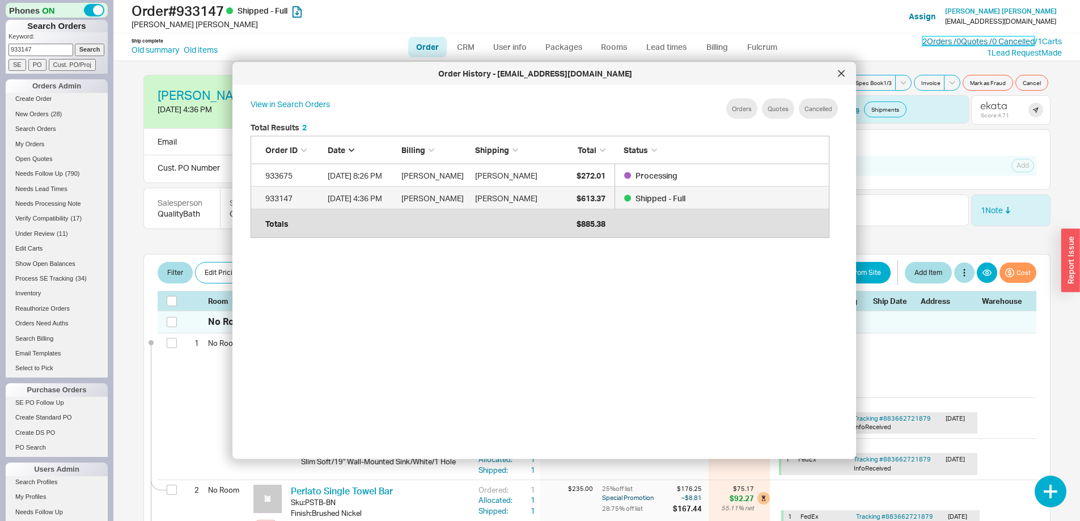
scroll to position [338, 588]
click at [839, 71] on icon at bounding box center [841, 73] width 6 height 6
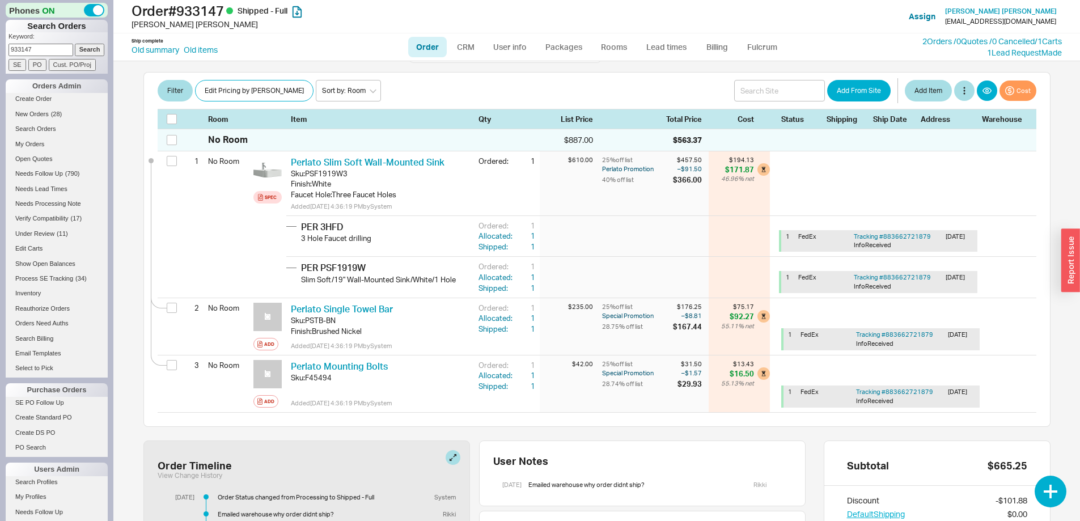
scroll to position [0, 0]
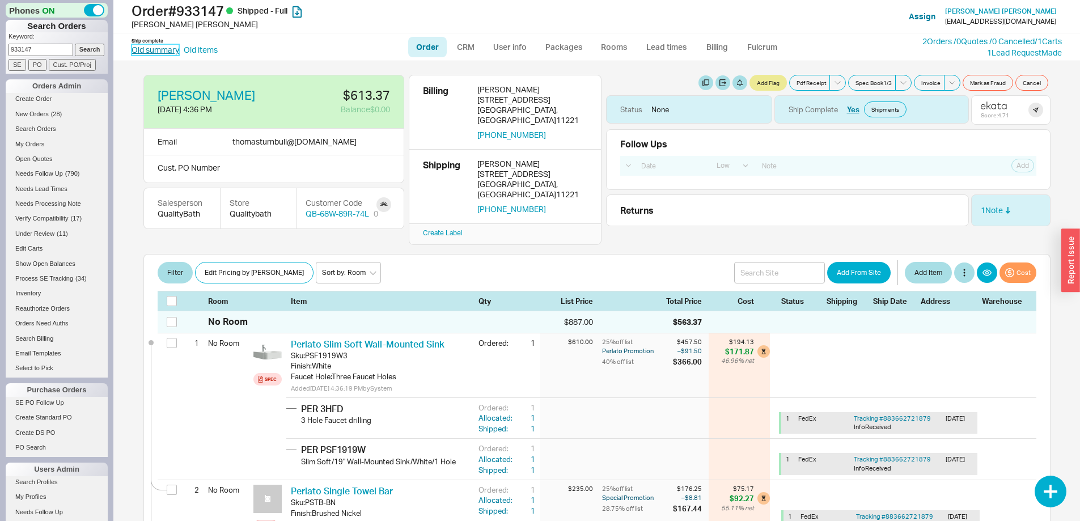
click at [145, 46] on link "Old summary" at bounding box center [155, 49] width 48 height 11
select select "*"
select select "LOW"
select select "3"
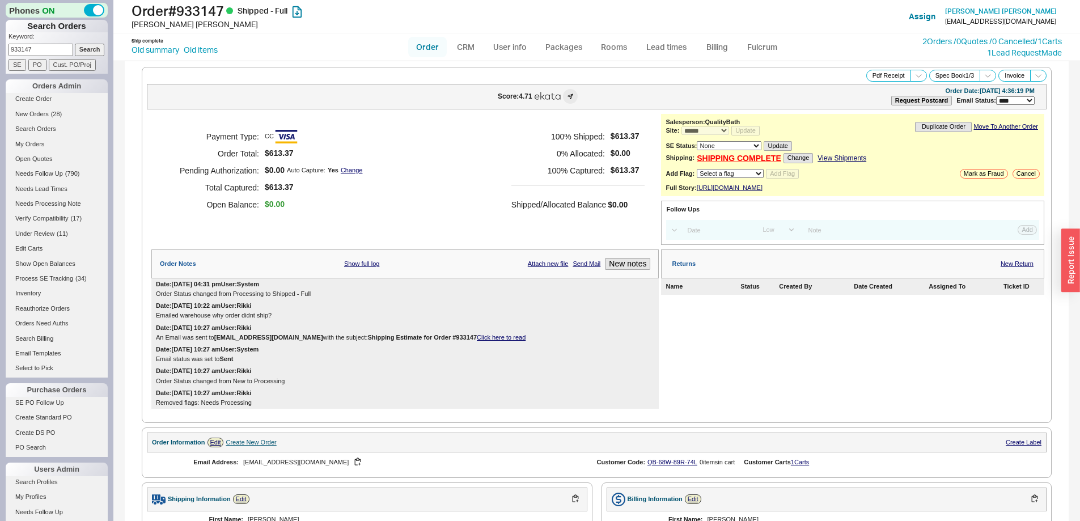
click at [431, 45] on link "Order" at bounding box center [427, 47] width 39 height 20
select select "LOW"
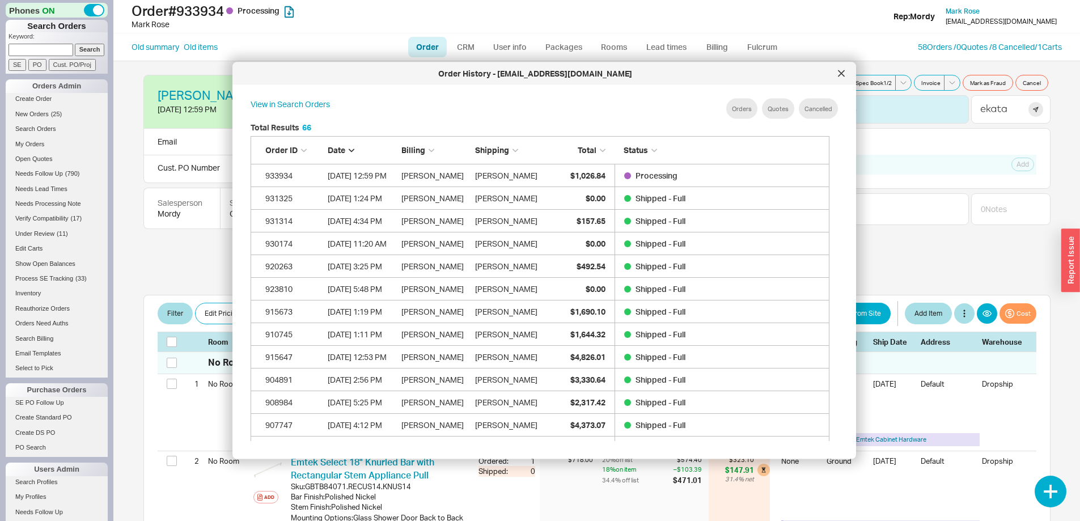
select select "LOW"
click at [845, 73] on div at bounding box center [841, 74] width 18 height 18
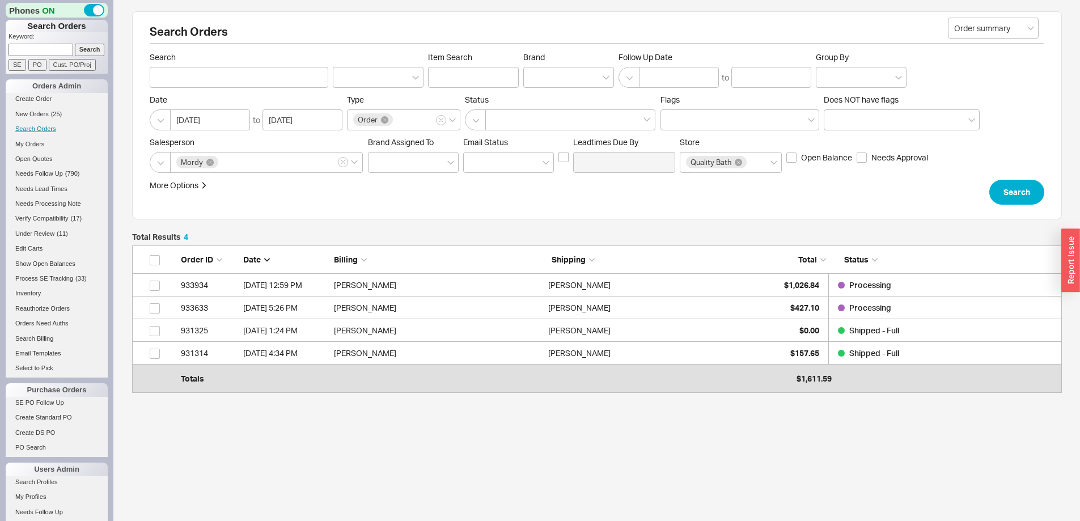
scroll to position [133, 921]
click at [39, 112] on span "New Orders" at bounding box center [31, 114] width 33 height 7
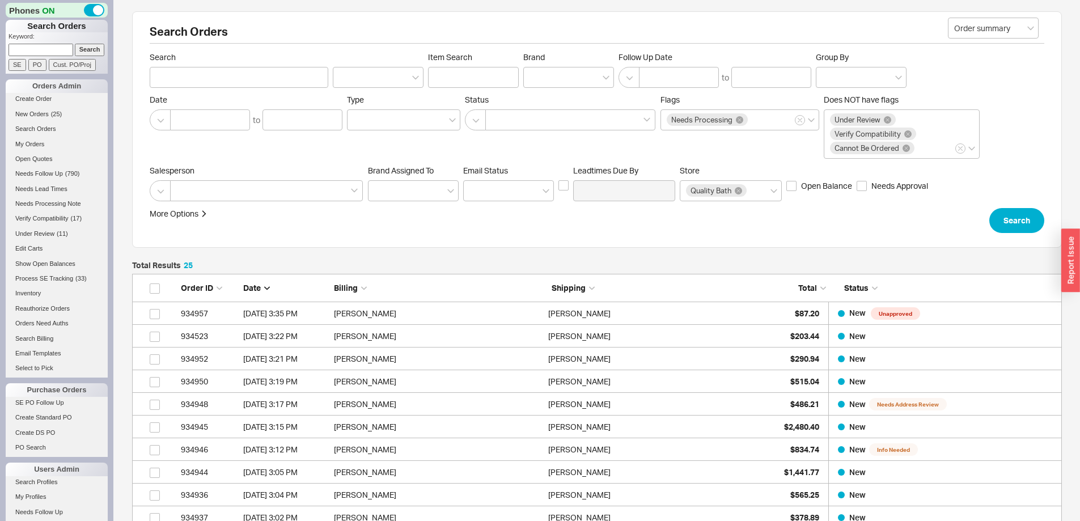
scroll to position [609, 921]
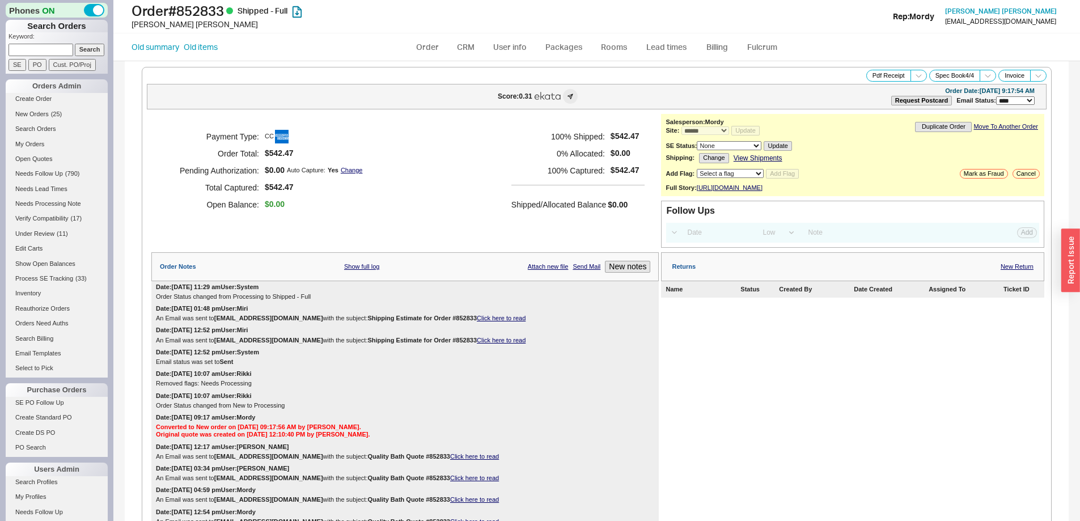
select select "*"
select select "LOW"
select select "3"
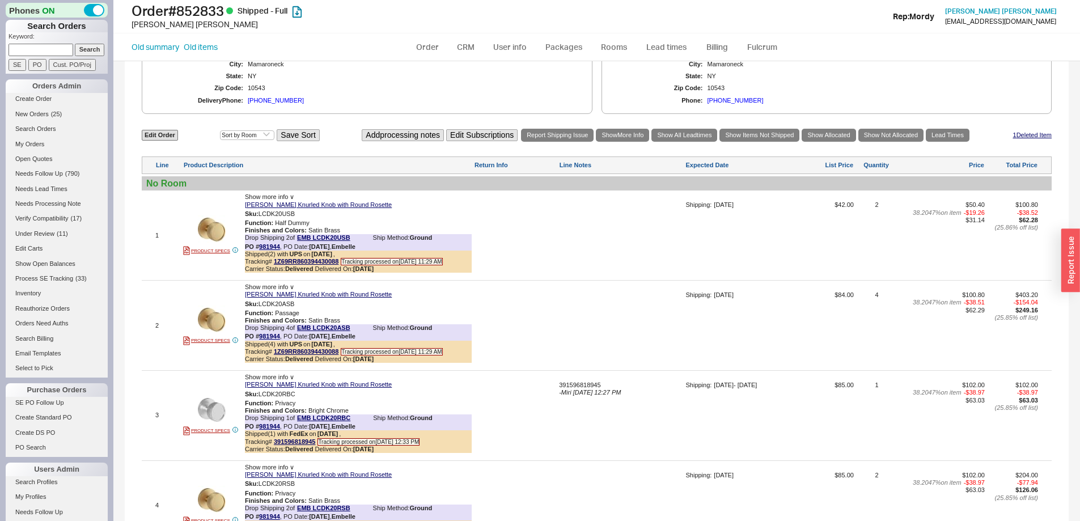
scroll to position [737, 0]
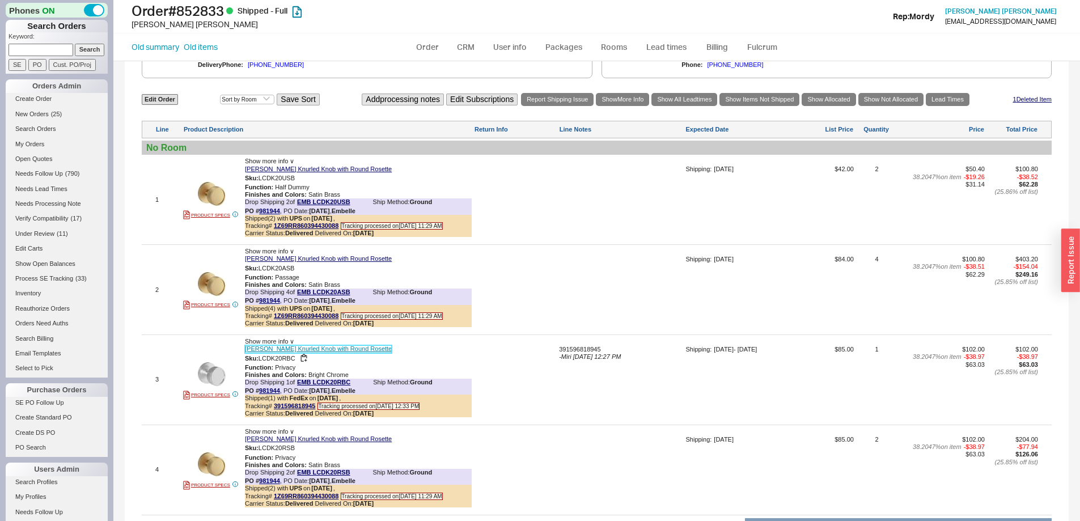
click at [354, 353] on link "[PERSON_NAME] Knurled Knob with Round Rosette" at bounding box center [318, 348] width 147 height 7
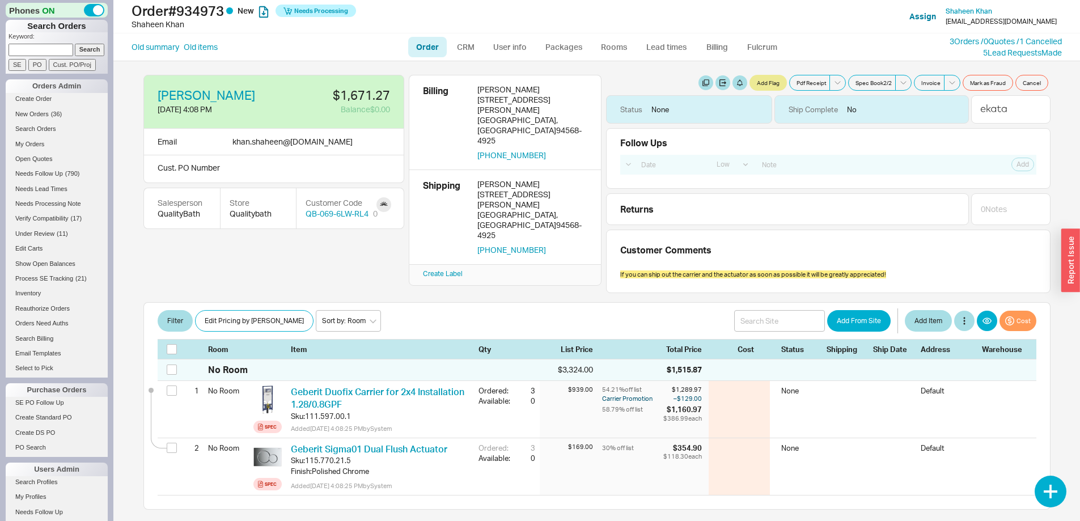
select select "LOW"
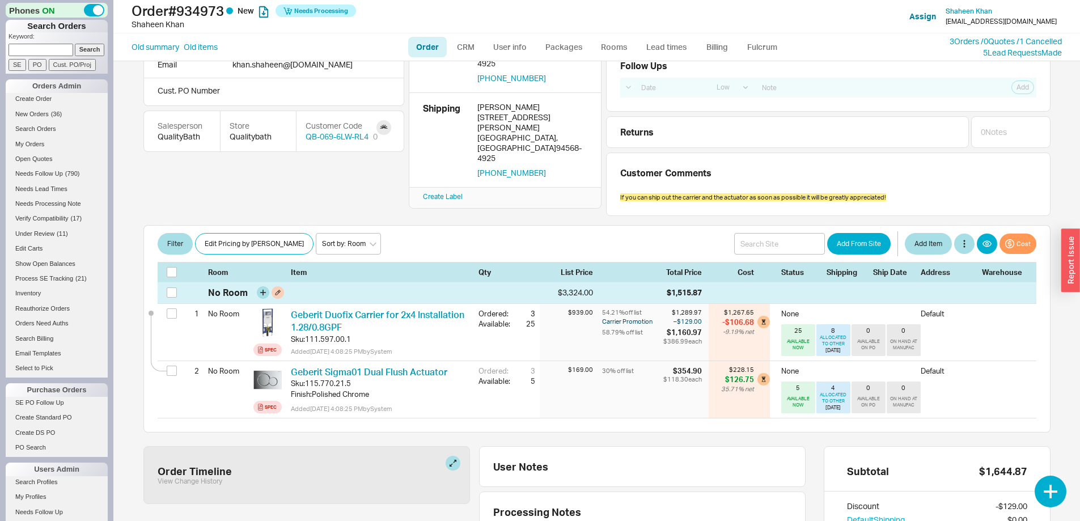
scroll to position [57, 0]
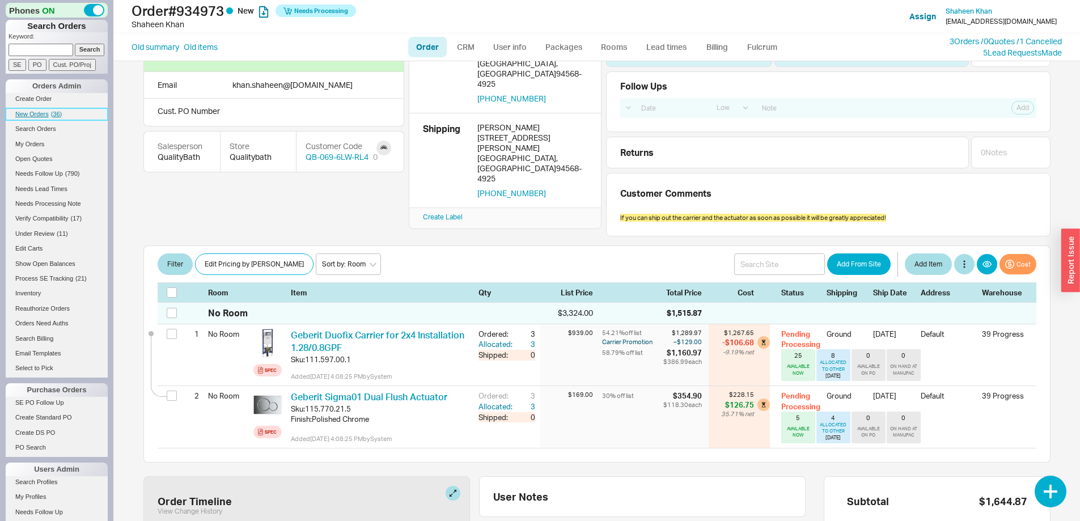
click at [37, 113] on span "New Orders" at bounding box center [31, 114] width 33 height 7
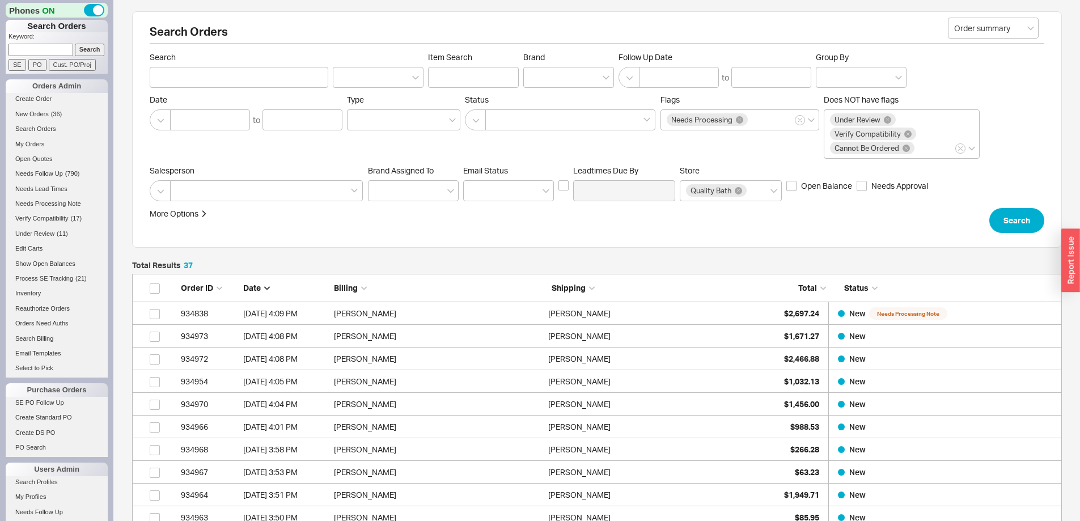
scroll to position [881, 921]
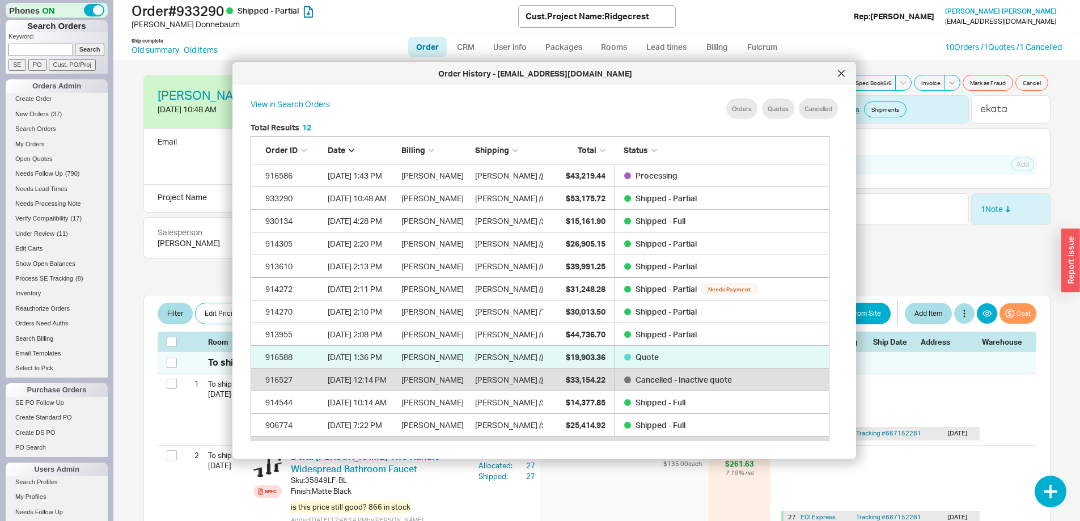
select select "LOW"
click at [839, 73] on icon at bounding box center [841, 73] width 7 height 7
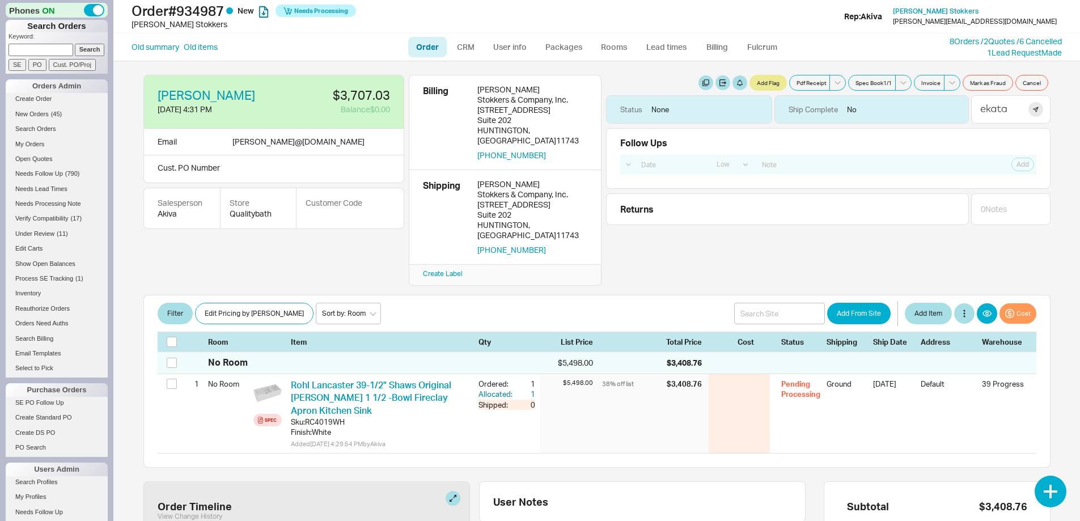
select select "LOW"
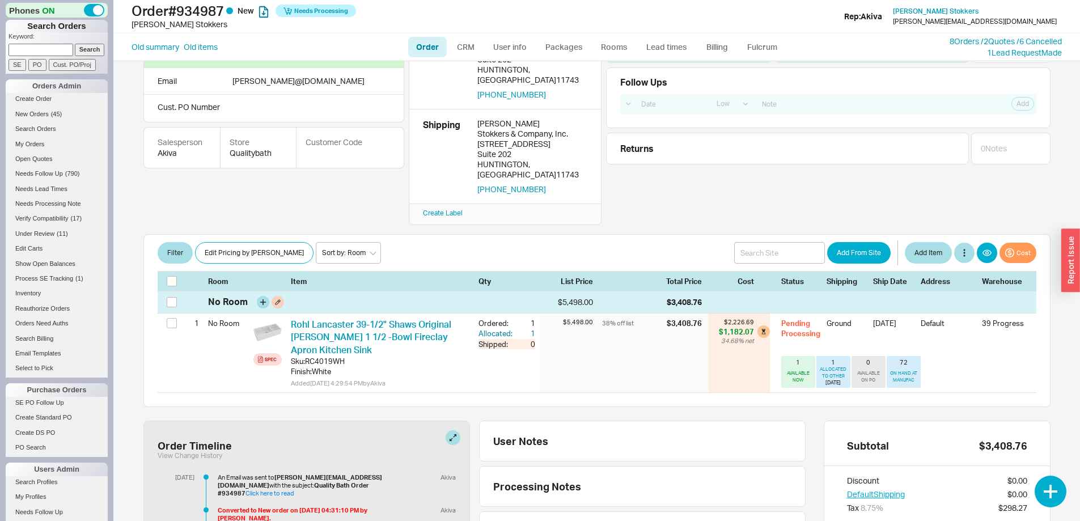
scroll to position [57, 0]
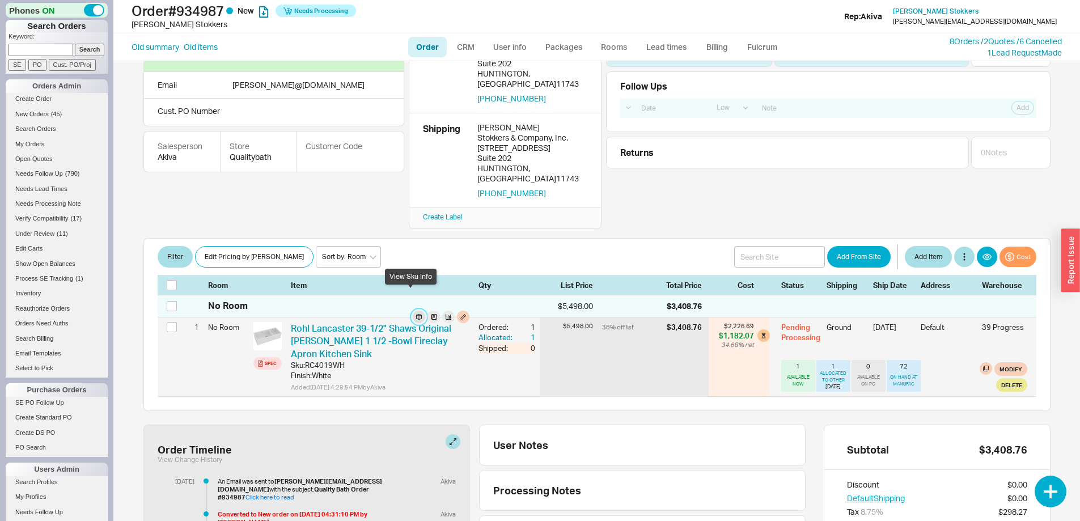
click at [413, 311] on button "button" at bounding box center [419, 317] width 12 height 12
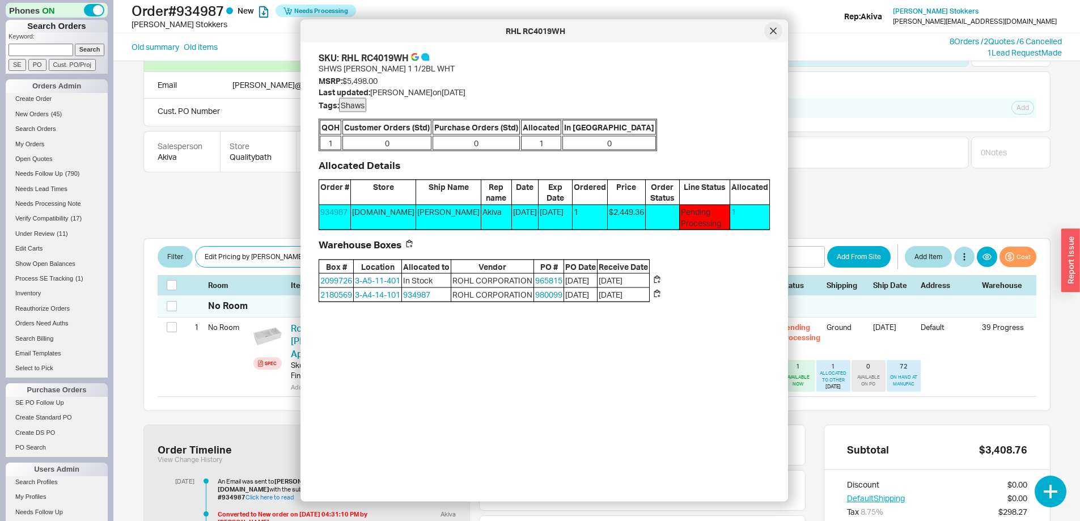
click at [772, 30] on icon at bounding box center [773, 31] width 6 height 6
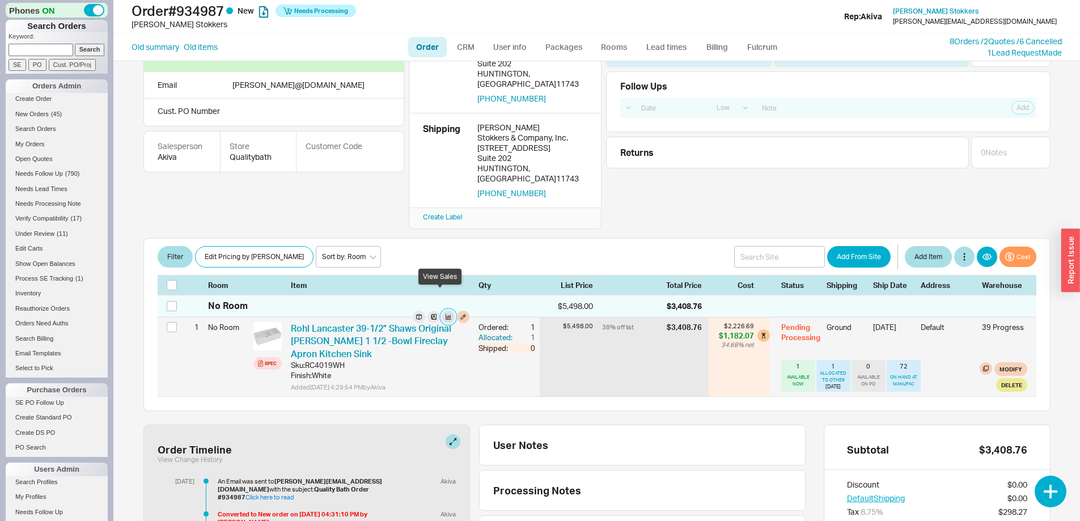
click at [442, 311] on button "button" at bounding box center [448, 317] width 12 height 12
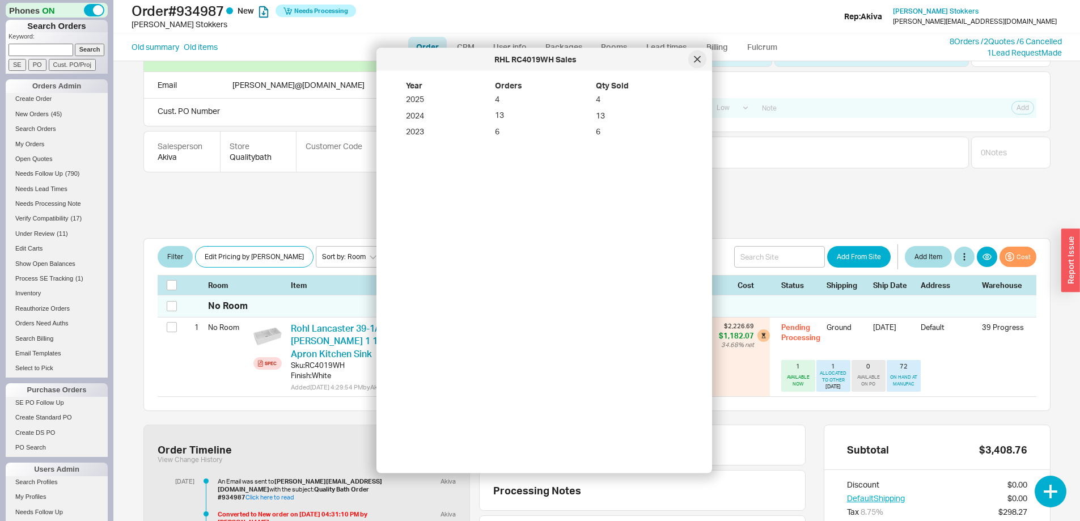
click at [697, 59] on icon at bounding box center [697, 59] width 6 height 6
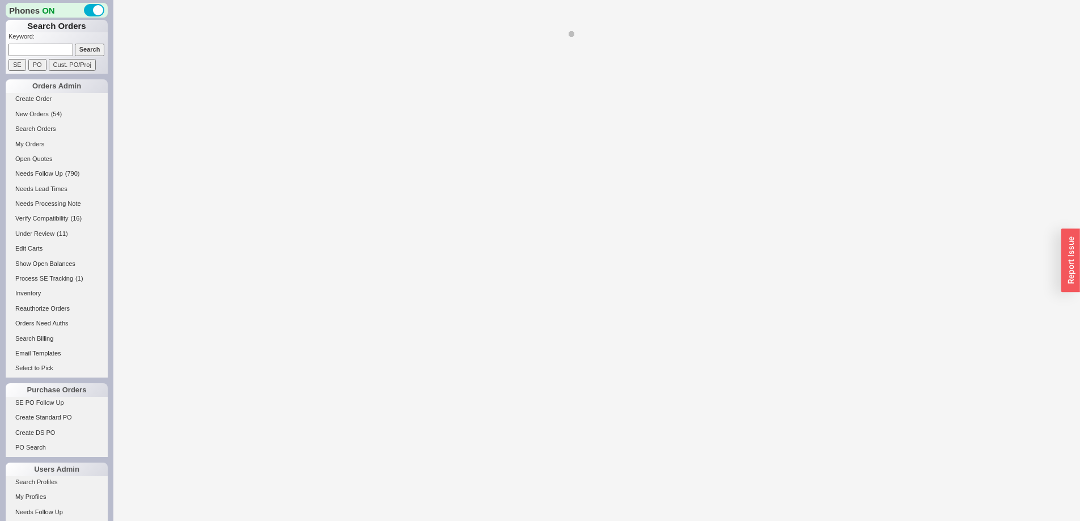
select select "LOW"
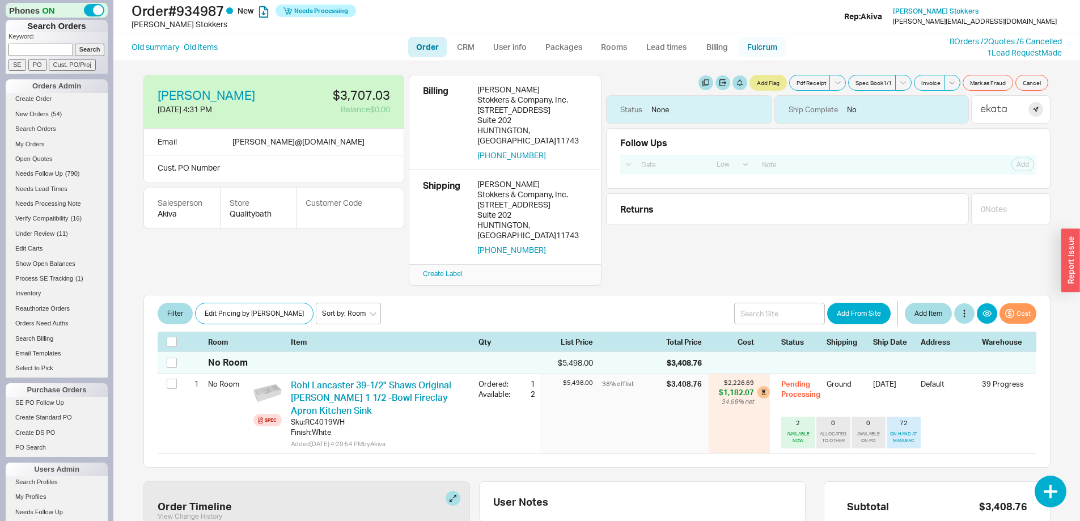
click at [759, 44] on link "Fulcrum" at bounding box center [762, 47] width 46 height 20
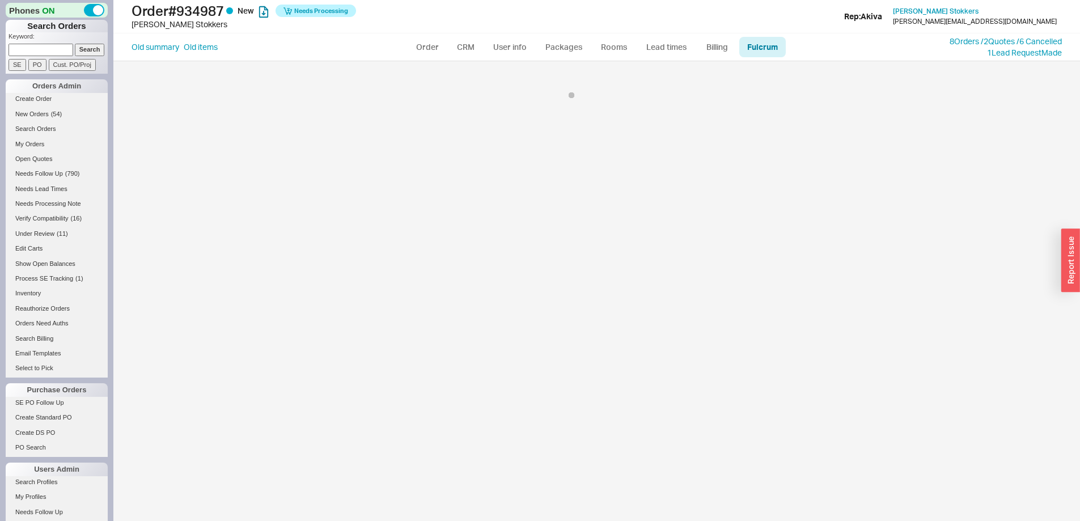
select select "RHL"
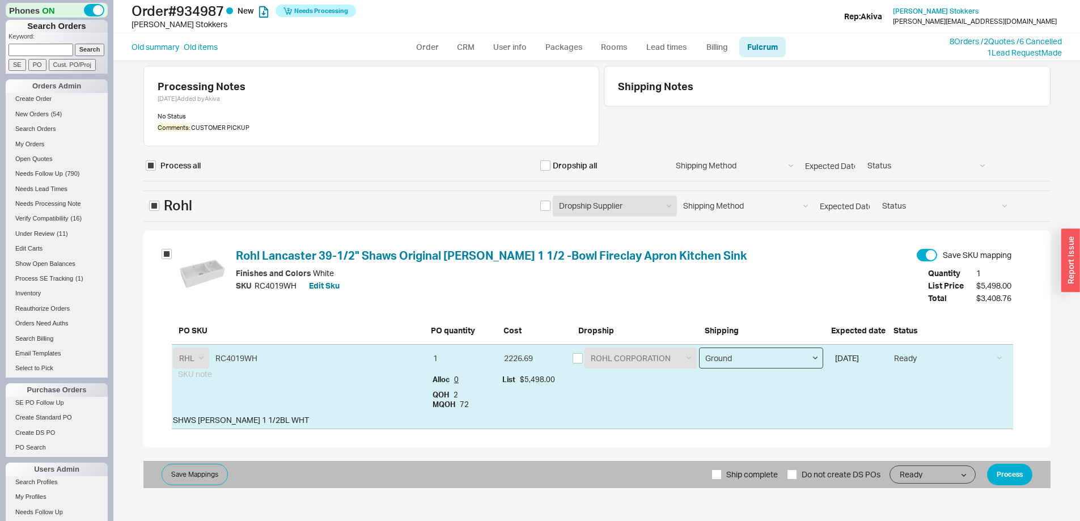
click at [766, 357] on select "Ground LTL Our Truck --------------- Customer Pickup - Showroom Customer Pickup…" at bounding box center [761, 357] width 124 height 21
select select "12"
click at [699, 347] on select "Ground LTL Our Truck --------------- Customer Pickup - Showroom Customer Pickup…" at bounding box center [761, 357] width 124 height 21
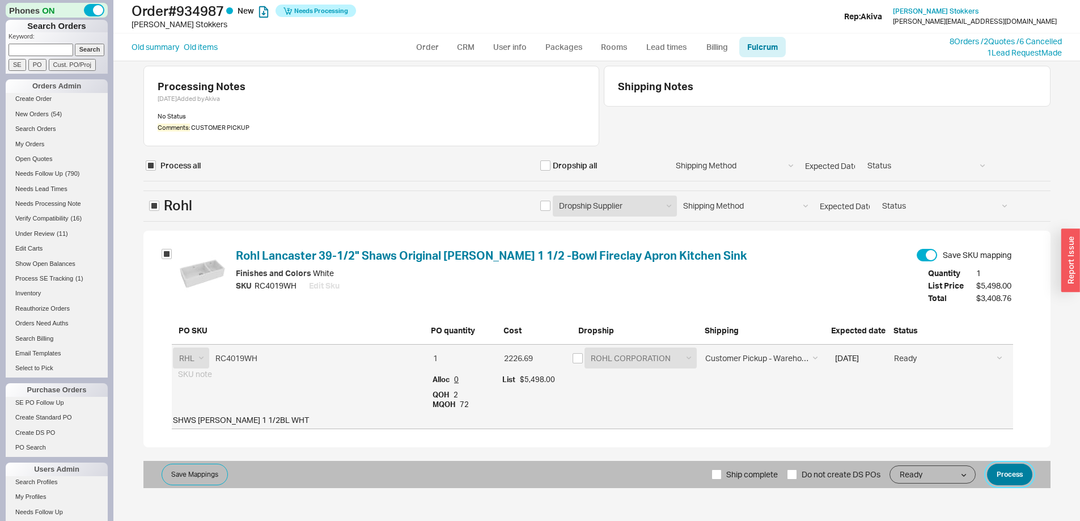
click at [1020, 470] on button "Process" at bounding box center [1009, 475] width 45 height 22
select select "LOW"
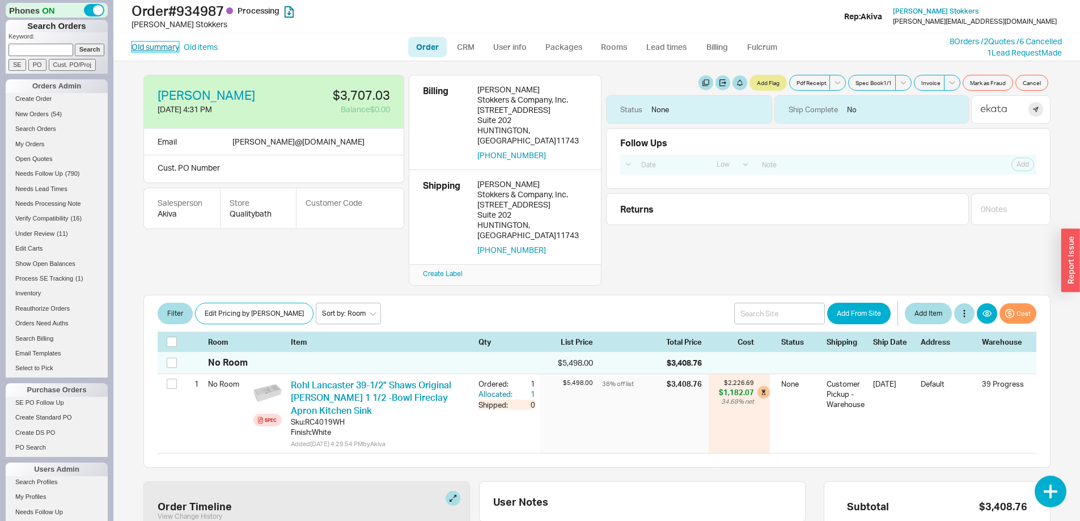
click at [143, 45] on link "Old summary" at bounding box center [155, 46] width 48 height 11
select select "*"
select select "LOW"
select select "3"
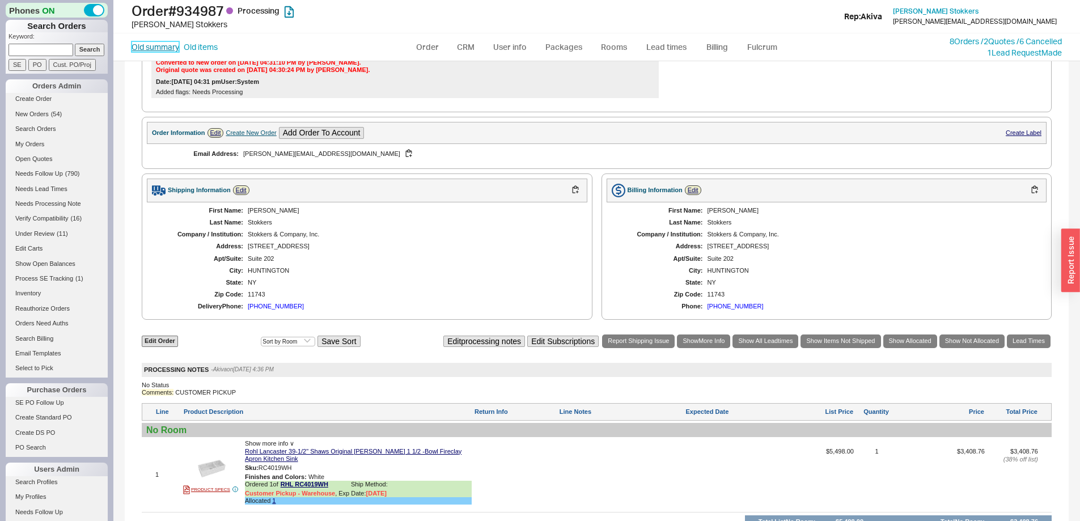
scroll to position [396, 0]
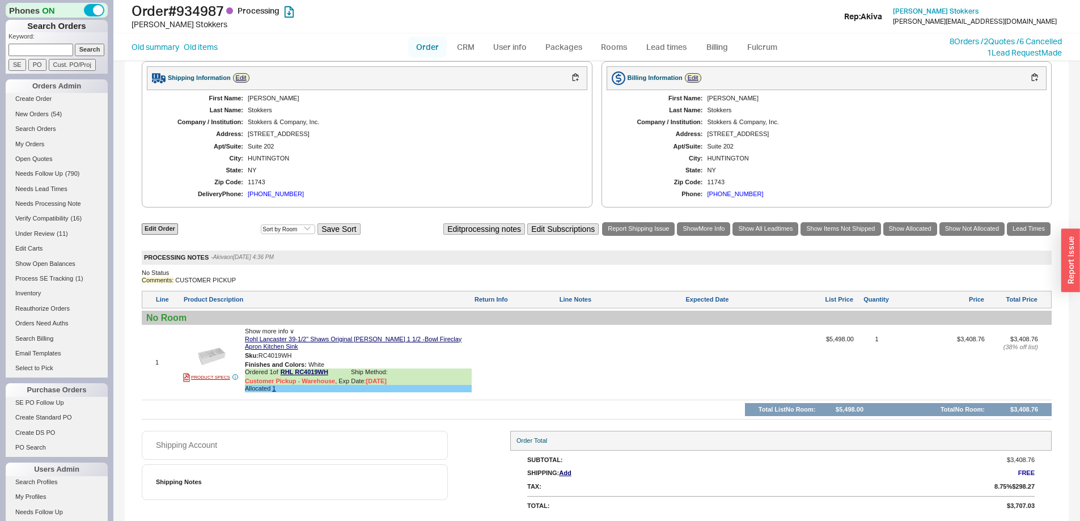
click at [427, 45] on link "Order" at bounding box center [427, 47] width 39 height 20
select select "LOW"
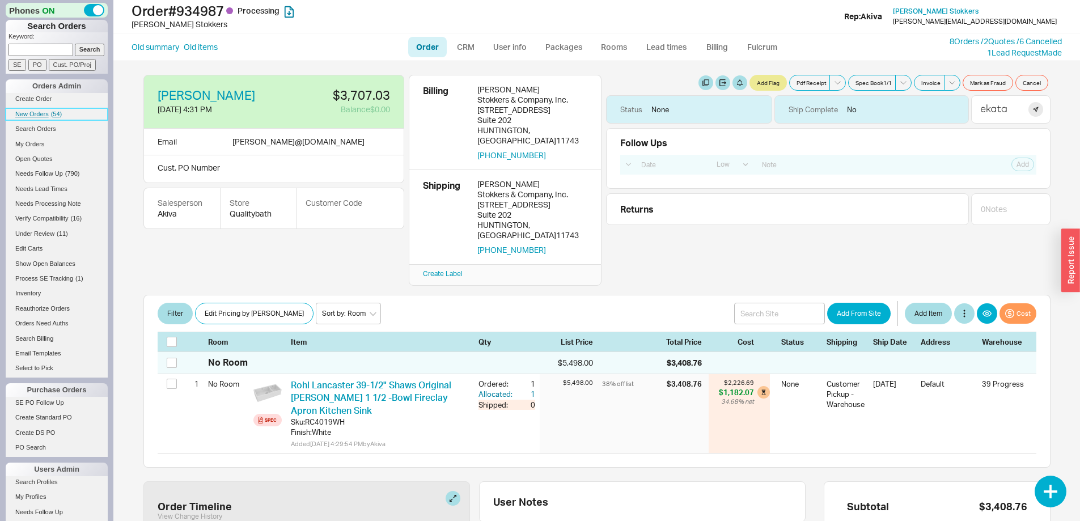
click at [41, 112] on span "New Orders" at bounding box center [31, 114] width 33 height 7
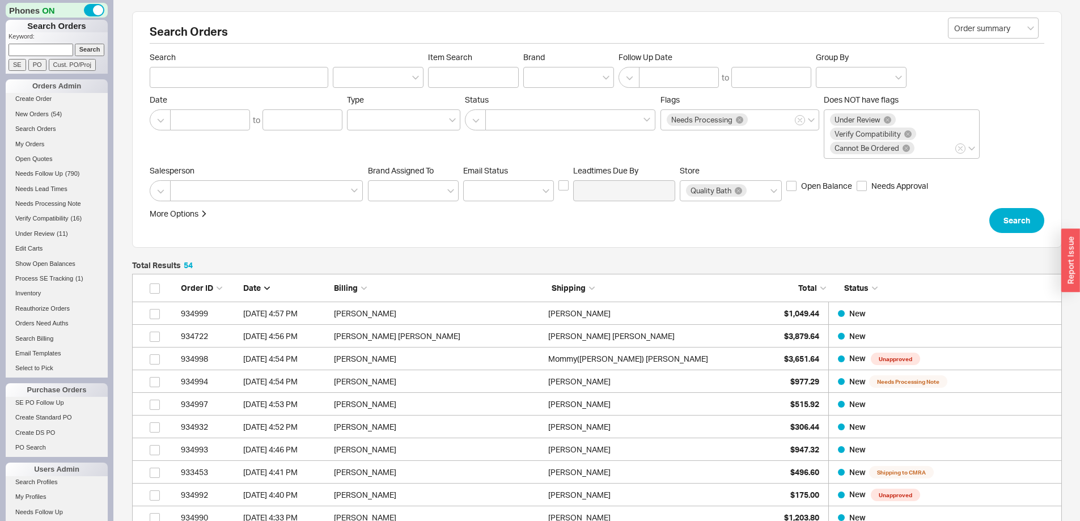
scroll to position [1267, 921]
click at [37, 112] on span "New Orders" at bounding box center [31, 114] width 33 height 7
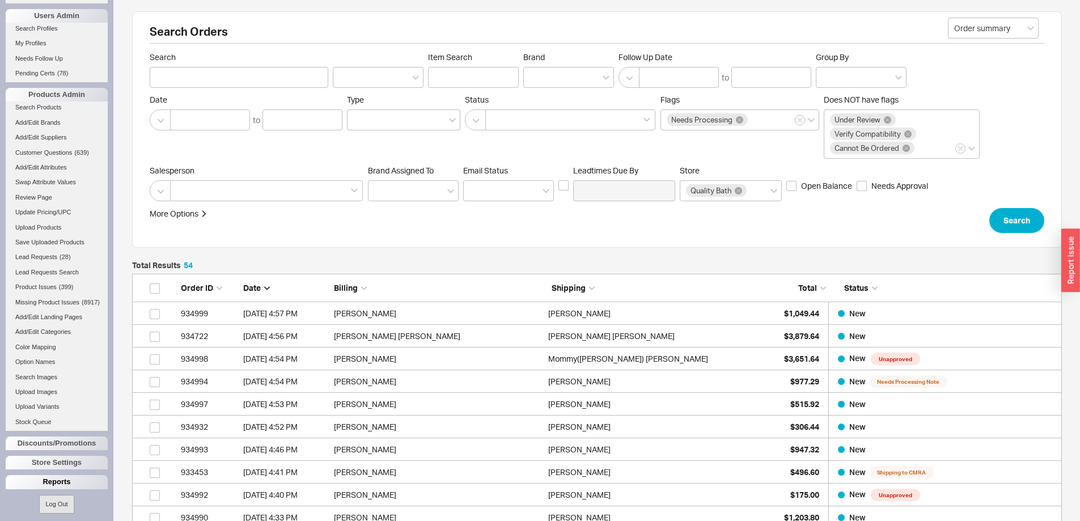
scroll to position [469, 0]
click at [63, 477] on div "Reports" at bounding box center [57, 475] width 102 height 14
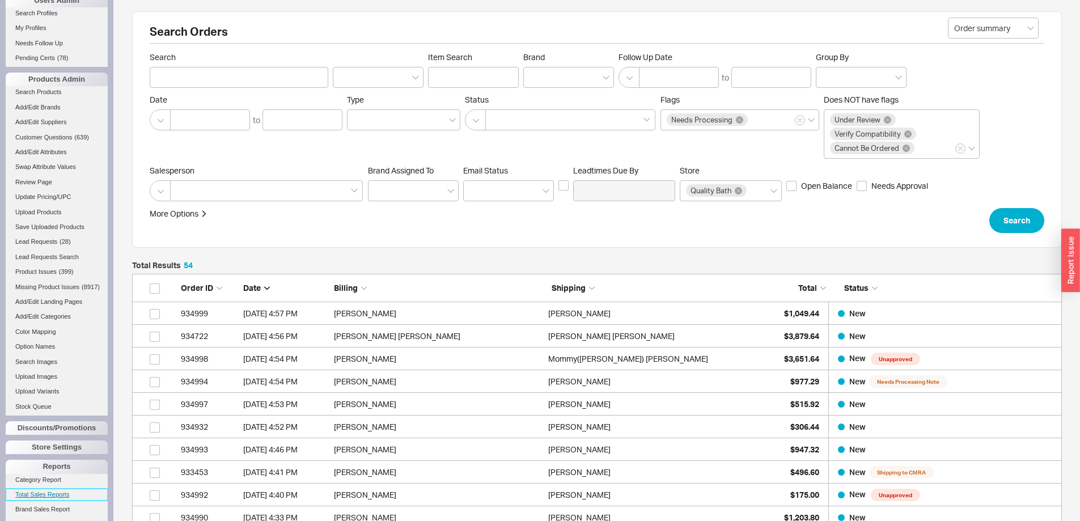
click at [61, 500] on link "Total Sales Reports" at bounding box center [57, 495] width 102 height 12
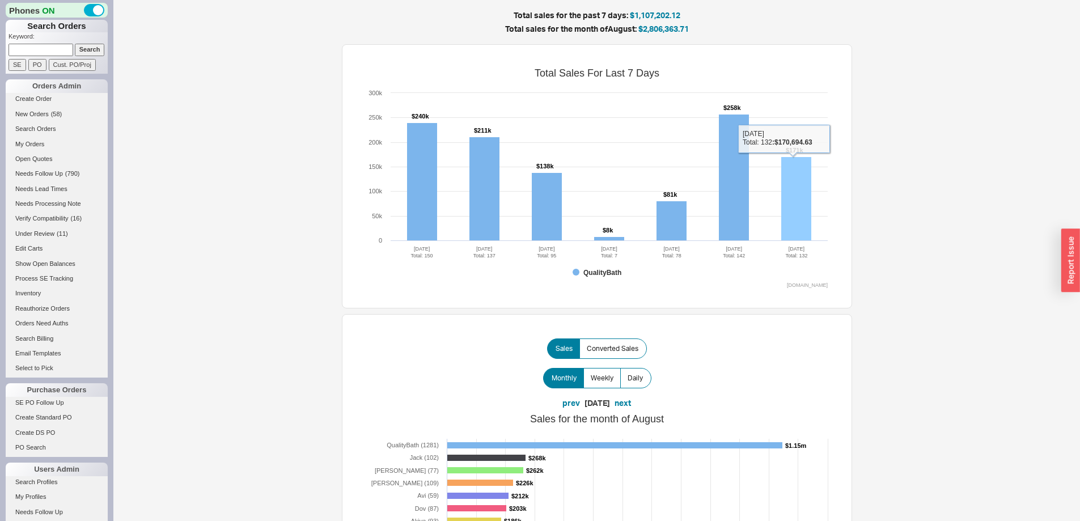
click at [803, 201] on rect at bounding box center [796, 199] width 30 height 84
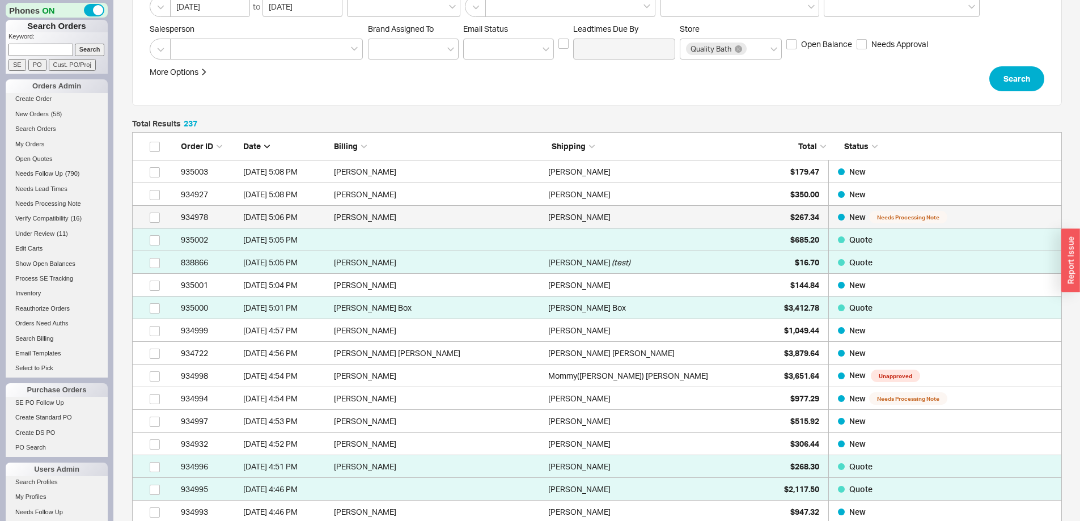
scroll to position [170, 0]
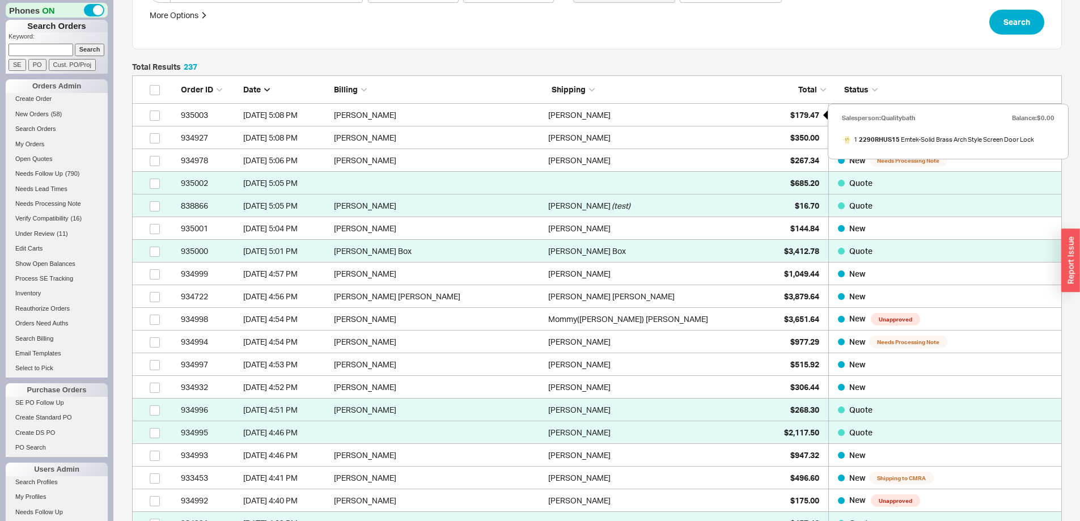
click at [817, 92] on div "Total" at bounding box center [797, 89] width 57 height 11
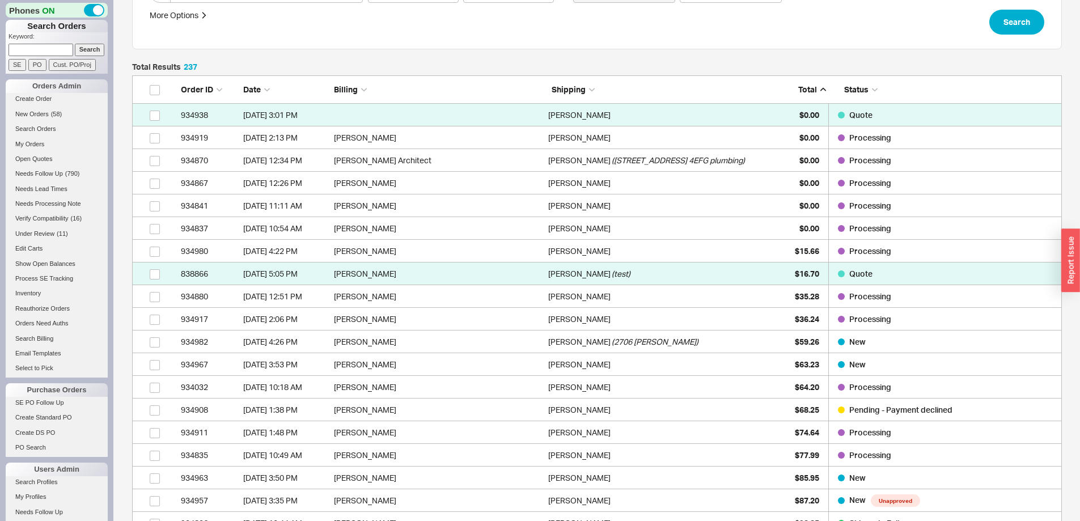
click at [816, 90] on span "Total" at bounding box center [807, 89] width 19 height 10
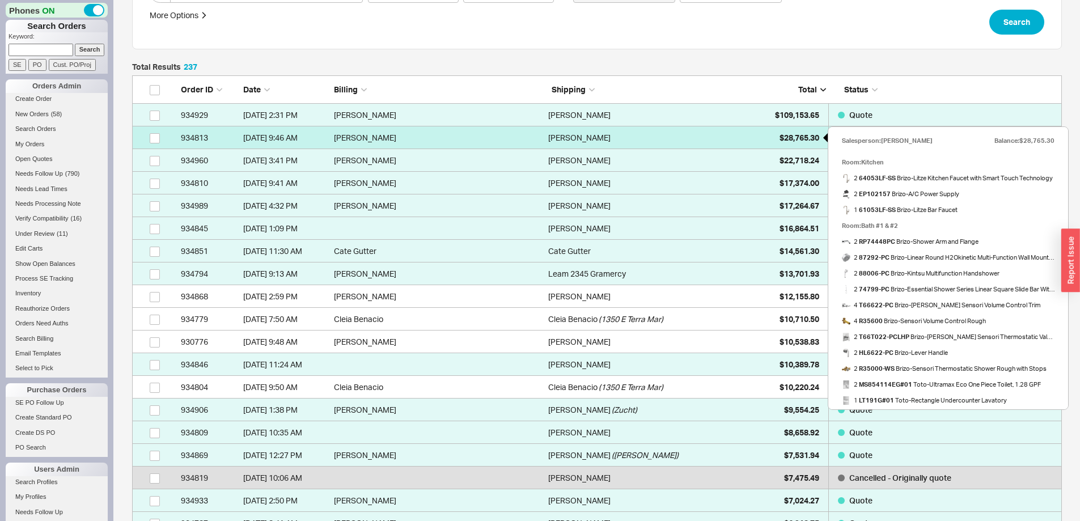
click at [786, 133] on span "$28,765.30" at bounding box center [799, 138] width 40 height 10
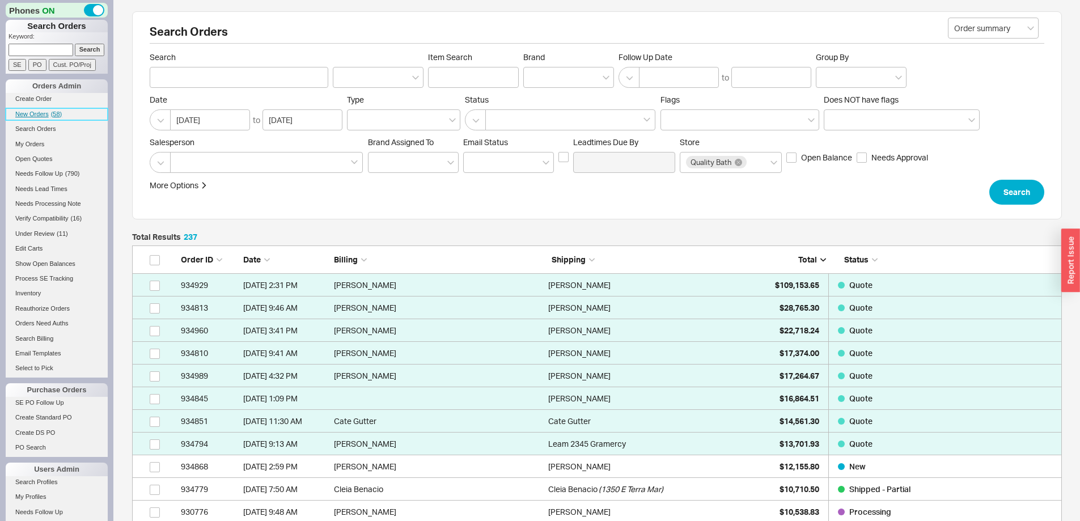
click at [36, 113] on span "New Orders" at bounding box center [31, 114] width 33 height 7
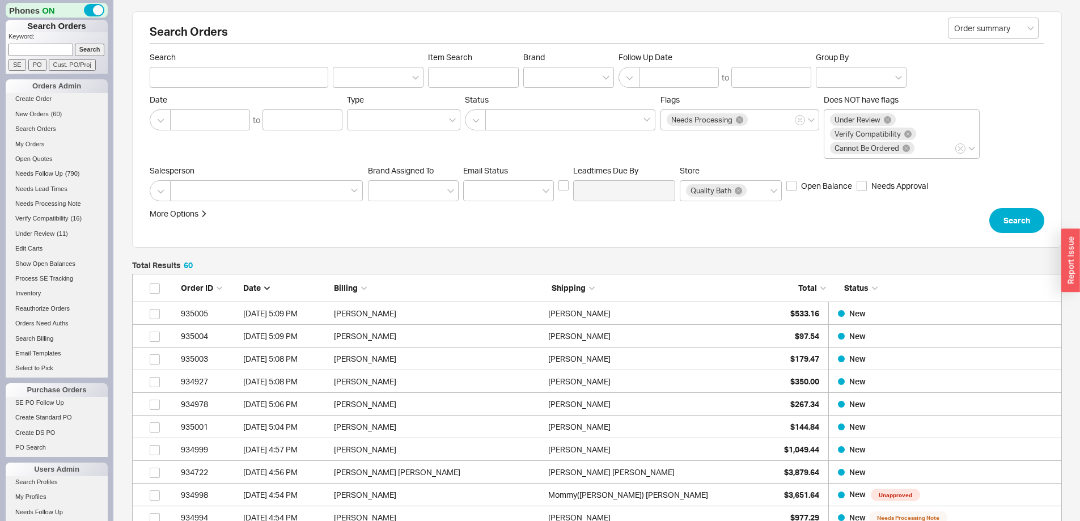
scroll to position [1403, 921]
click at [37, 113] on span "New Orders" at bounding box center [31, 114] width 33 height 7
click at [34, 113] on span "New Orders" at bounding box center [31, 114] width 33 height 7
click at [889, 225] on div "More Options Sites Excluded From Reviews Converted By Amount Over Shipping or B…" at bounding box center [597, 220] width 894 height 25
click at [31, 112] on span "New Orders" at bounding box center [31, 114] width 33 height 7
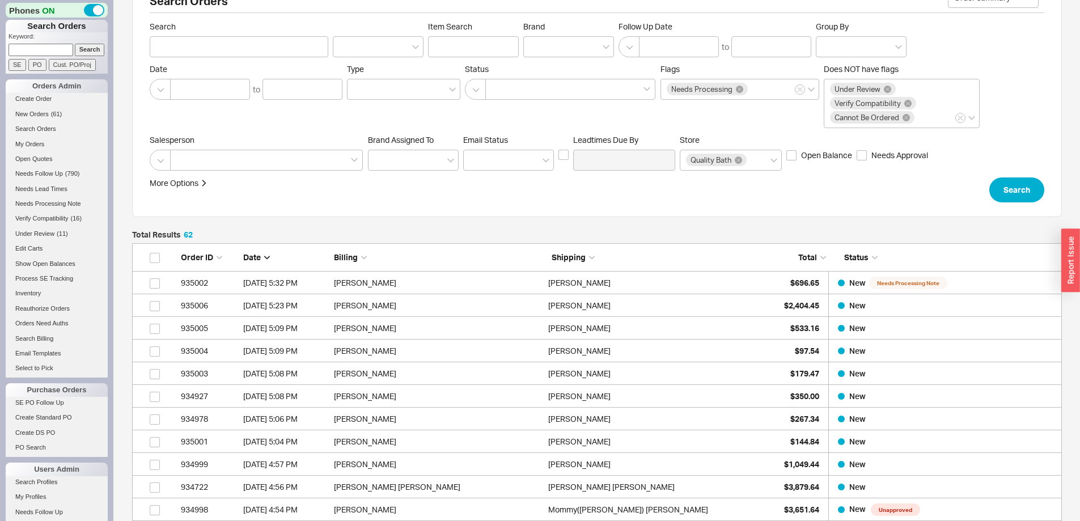
scroll to position [113, 0]
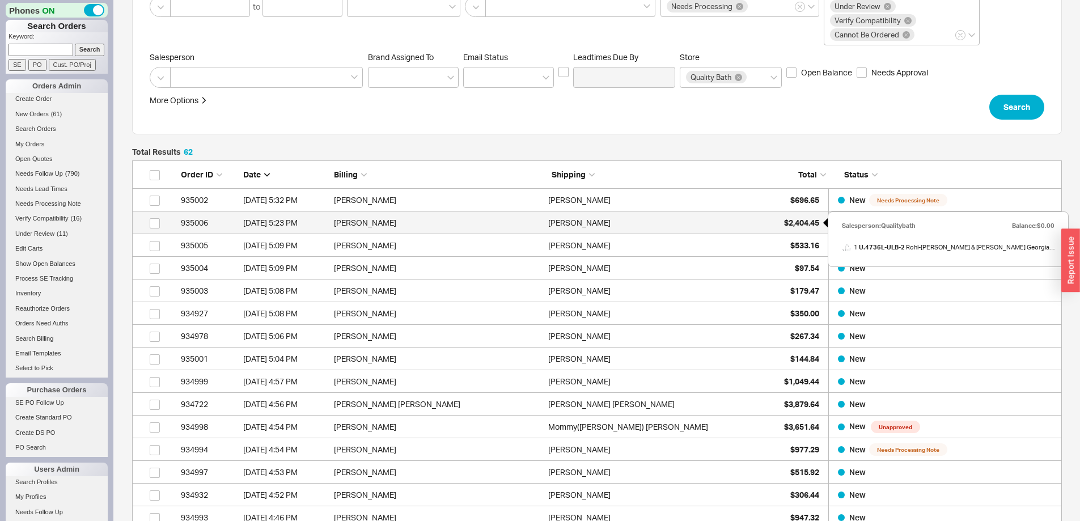
click at [795, 218] on span "$2,404.45" at bounding box center [801, 223] width 35 height 10
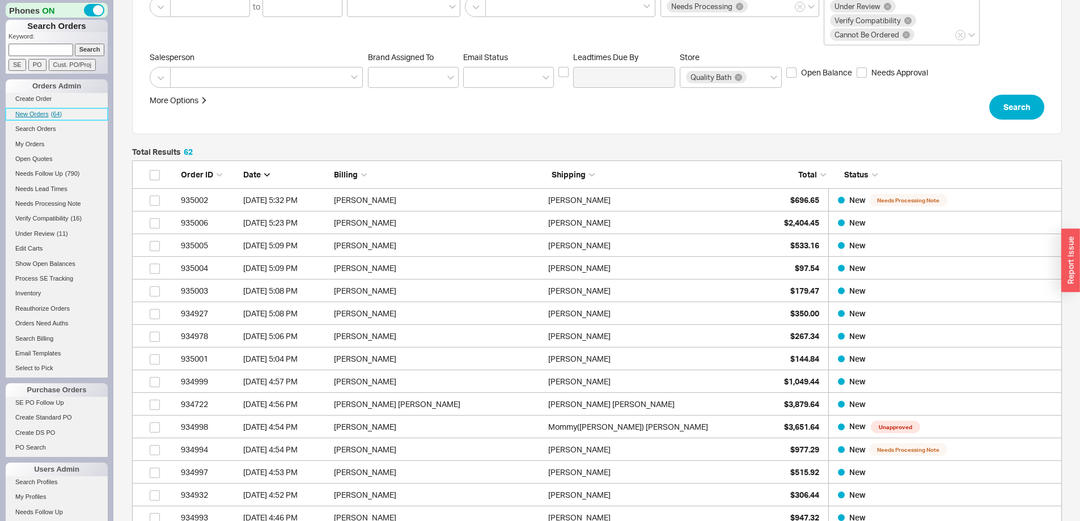
click at [37, 112] on span "New Orders" at bounding box center [31, 114] width 33 height 7
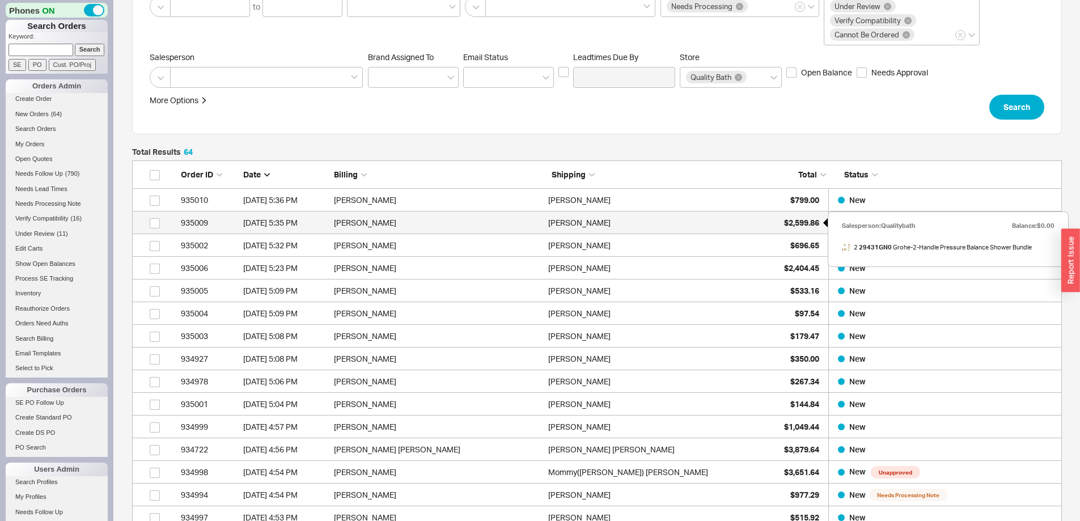
click at [779, 214] on div "$2,599.86" at bounding box center [790, 222] width 57 height 23
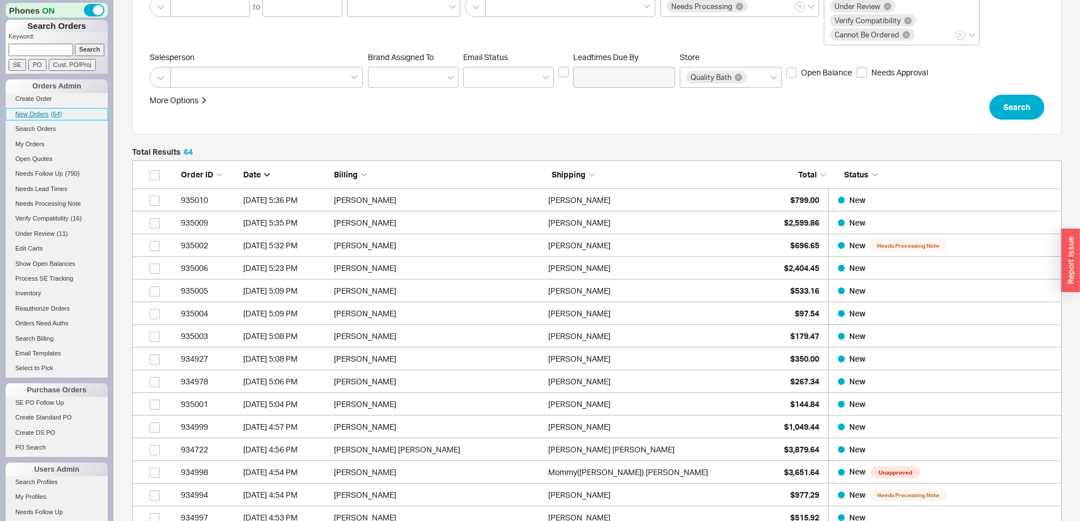
click at [23, 111] on span "New Orders" at bounding box center [31, 114] width 33 height 7
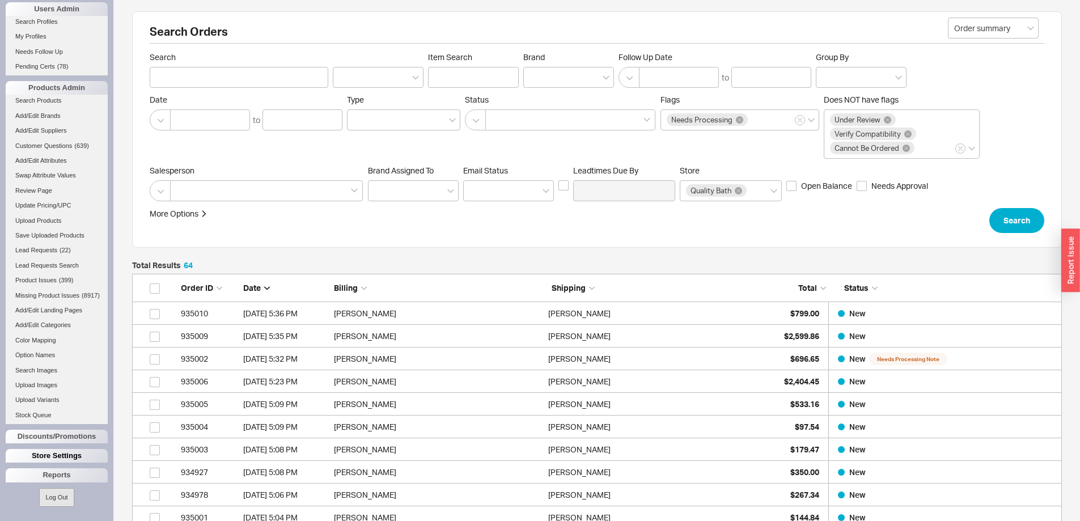
scroll to position [469, 0]
click at [63, 476] on div "Reports" at bounding box center [57, 475] width 102 height 14
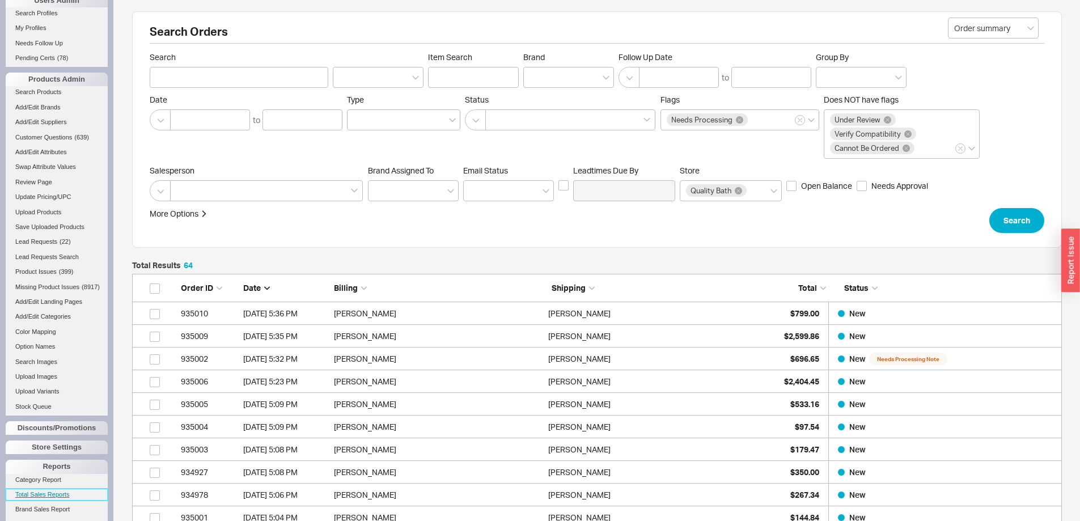
click at [55, 500] on link "Total Sales Reports" at bounding box center [57, 495] width 102 height 12
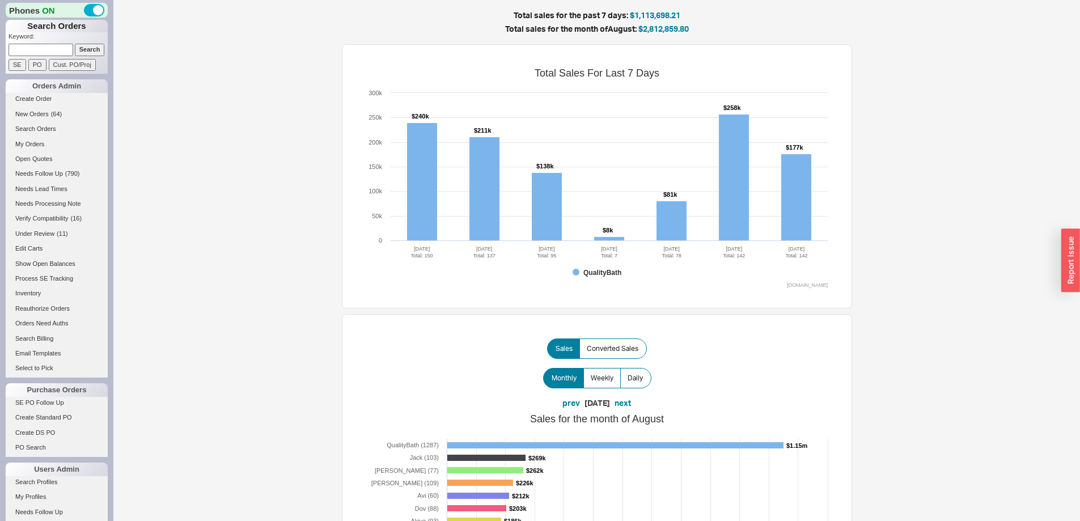
click at [43, 50] on input at bounding box center [41, 50] width 65 height 12
click at [57, 54] on input at bounding box center [41, 50] width 65 height 12
type input "robinson"
click at [75, 44] on input "Search" at bounding box center [90, 50] width 30 height 12
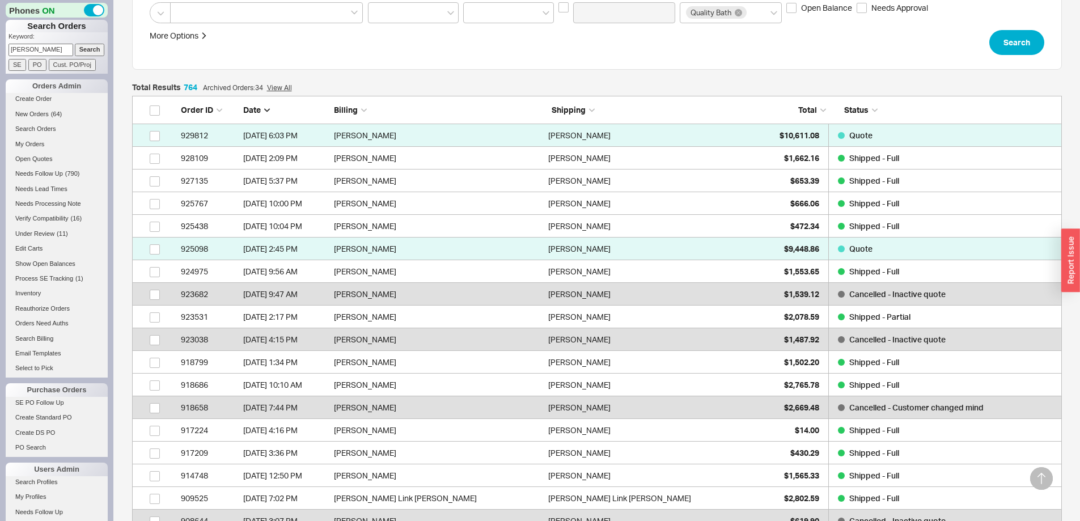
scroll to position [227, 0]
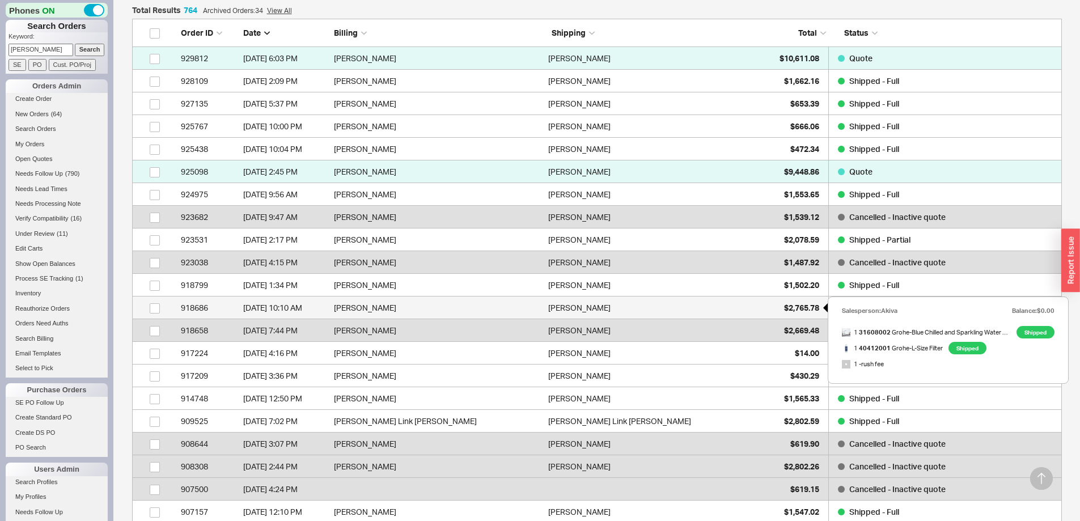
click at [799, 305] on span "$2,765.78" at bounding box center [801, 308] width 35 height 10
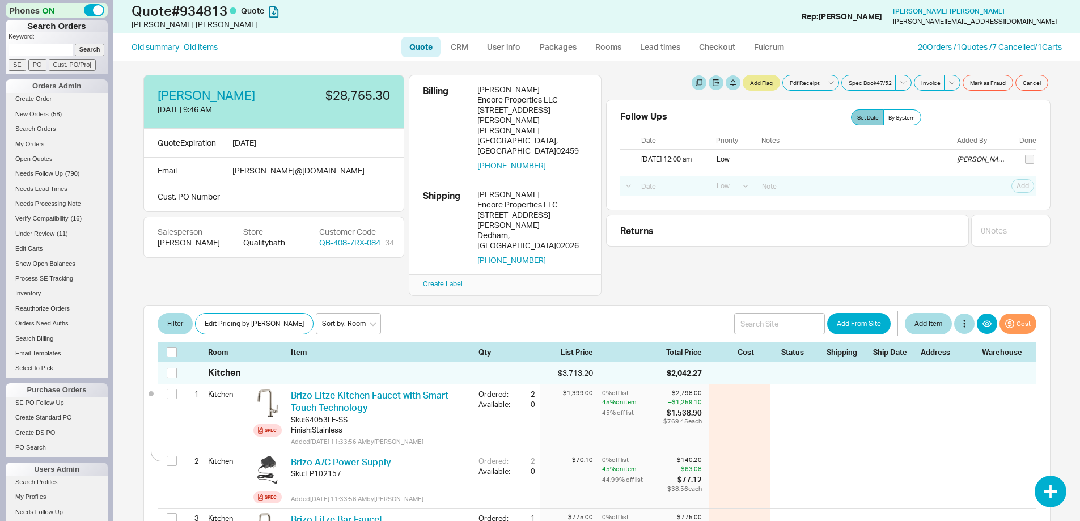
select select "LOW"
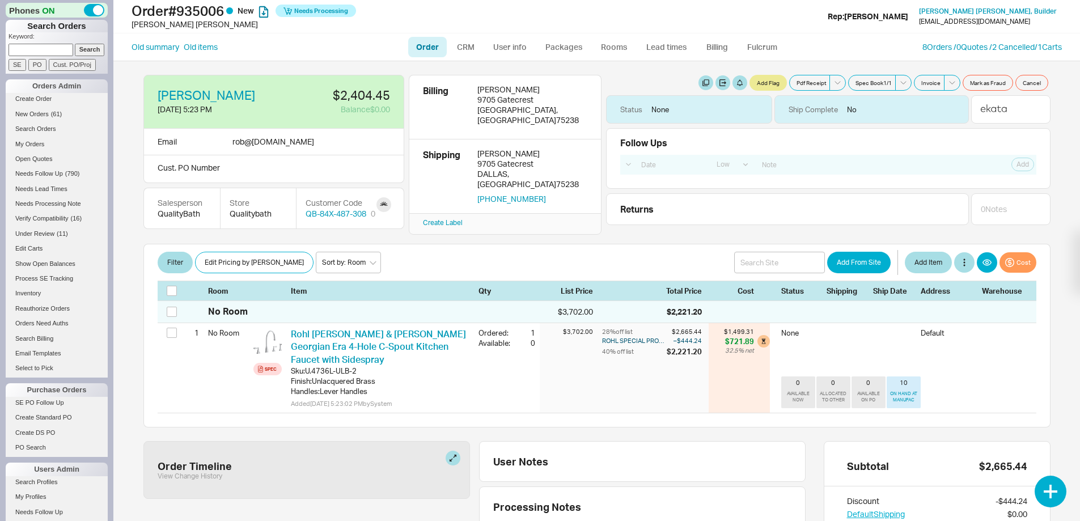
select select "LOW"
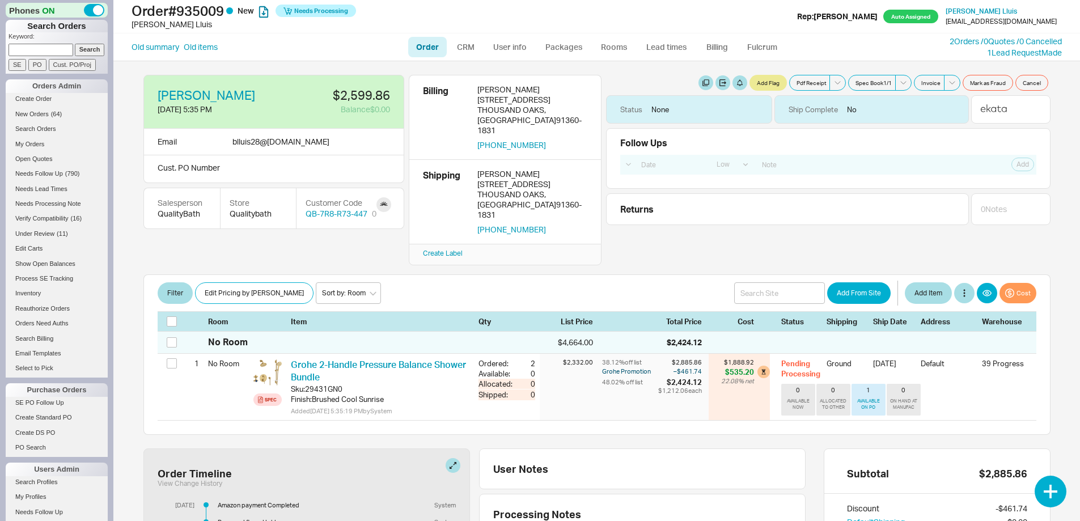
select select "LOW"
click at [762, 44] on link "Fulcrum" at bounding box center [762, 47] width 46 height 20
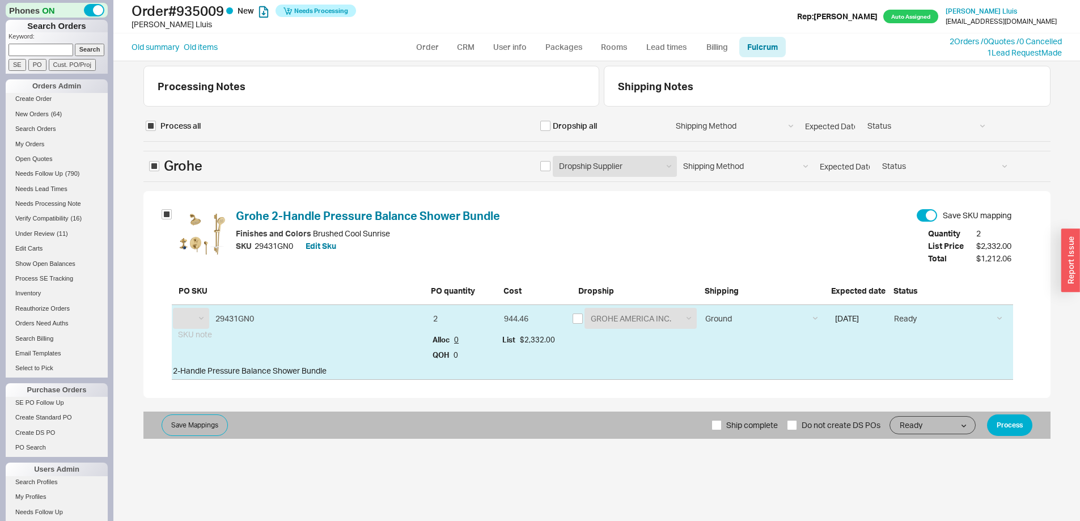
select select "GRO"
click at [425, 43] on link "Order" at bounding box center [427, 47] width 39 height 20
select select "LOW"
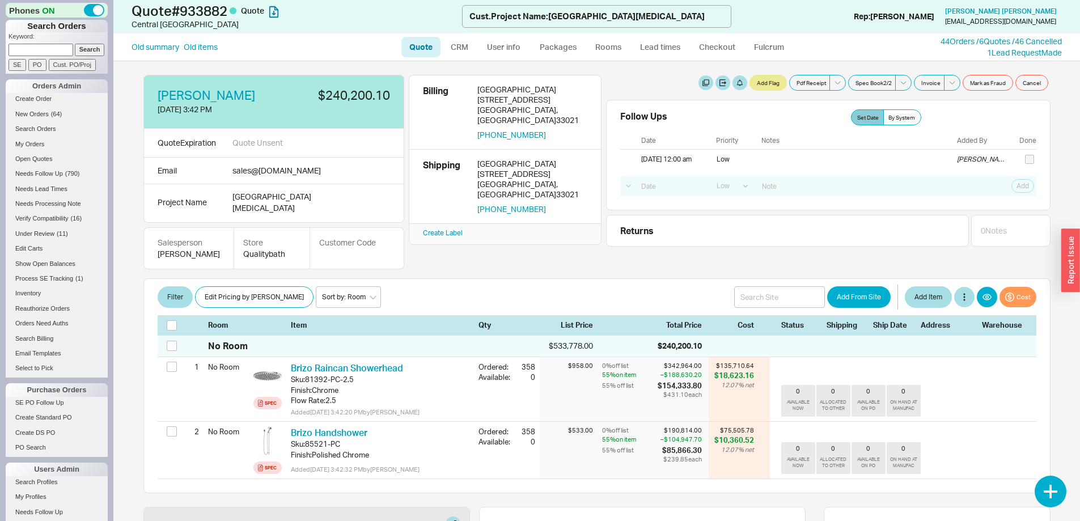
select select "LOW"
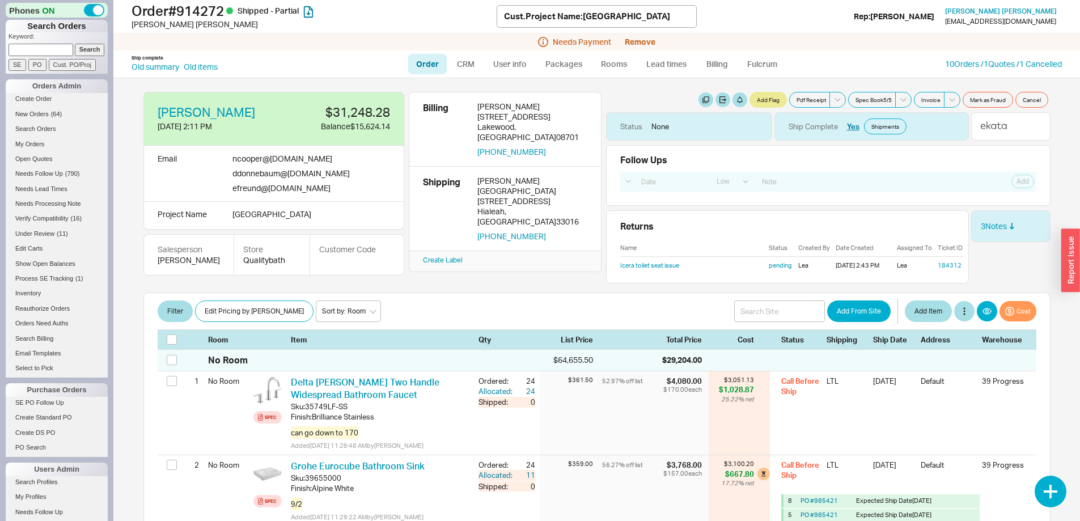
select select "LOW"
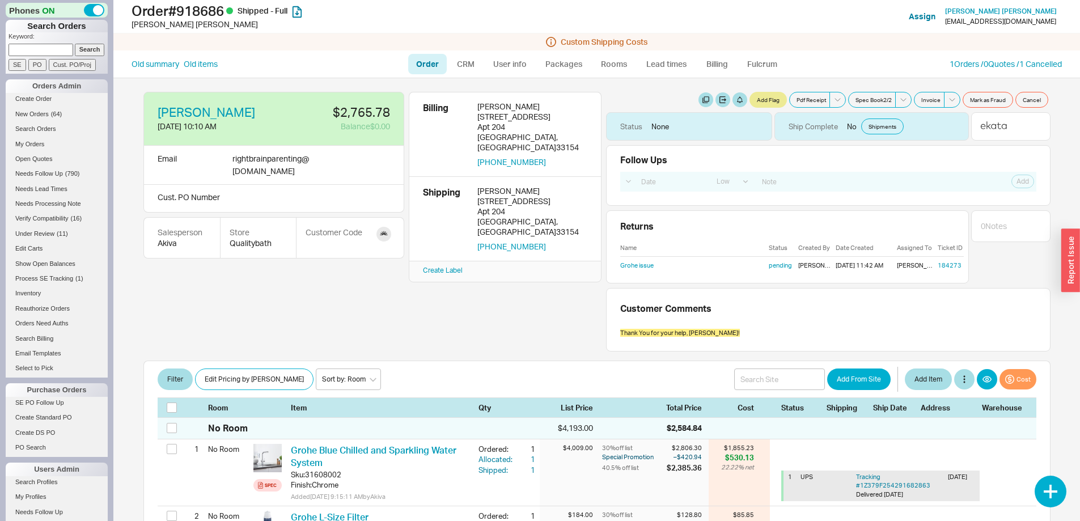
select select "LOW"
click at [938, 263] on link "184273" at bounding box center [949, 265] width 24 height 8
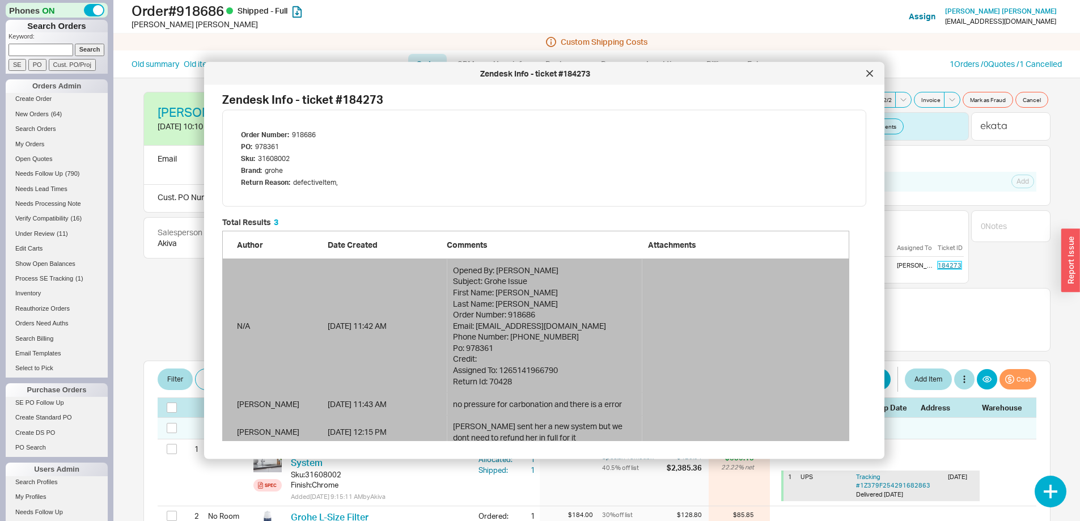
scroll to position [16, 0]
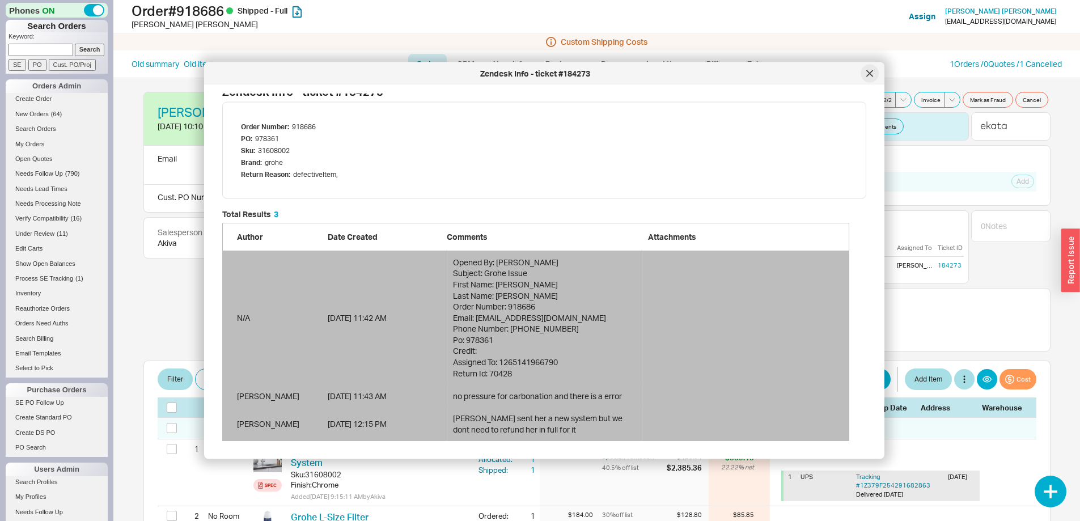
click at [865, 71] on div at bounding box center [869, 74] width 18 height 18
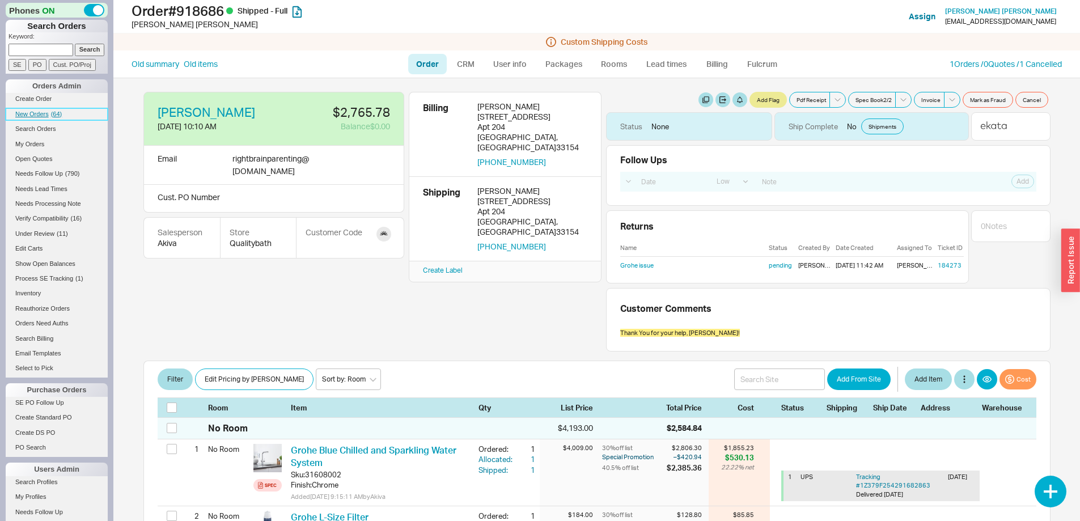
click at [40, 114] on span "New Orders" at bounding box center [31, 114] width 33 height 7
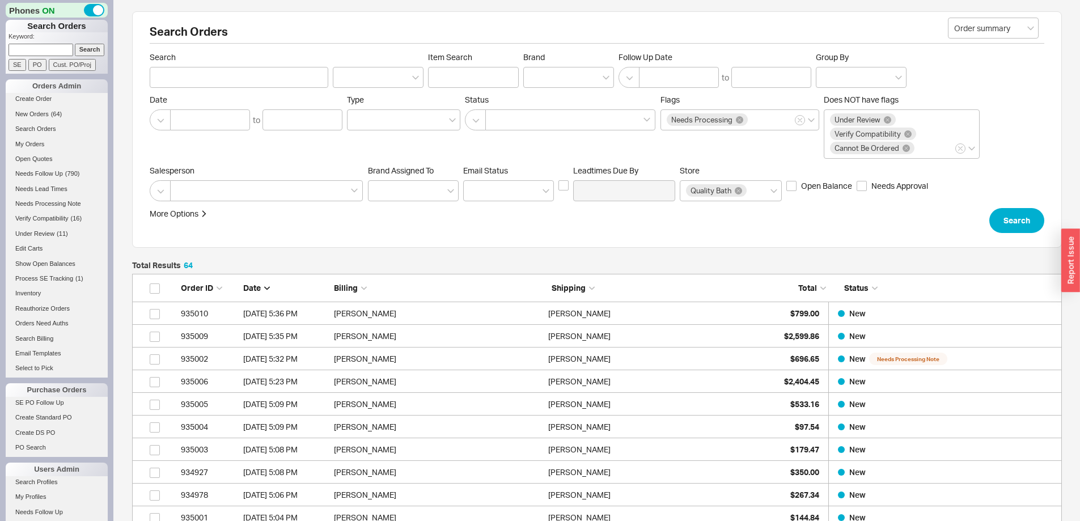
scroll to position [1493, 921]
